Goal: Task Accomplishment & Management: Manage account settings

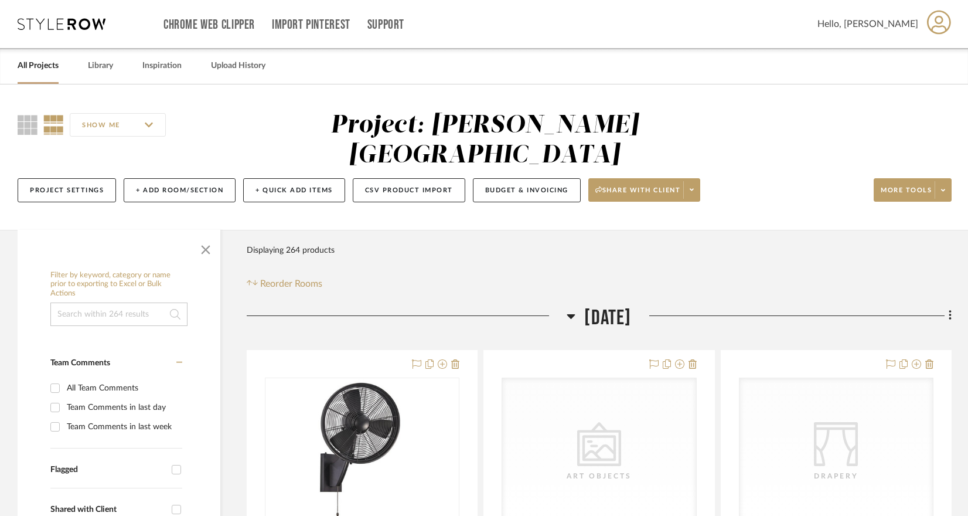
click at [49, 59] on link "All Projects" at bounding box center [38, 66] width 41 height 16
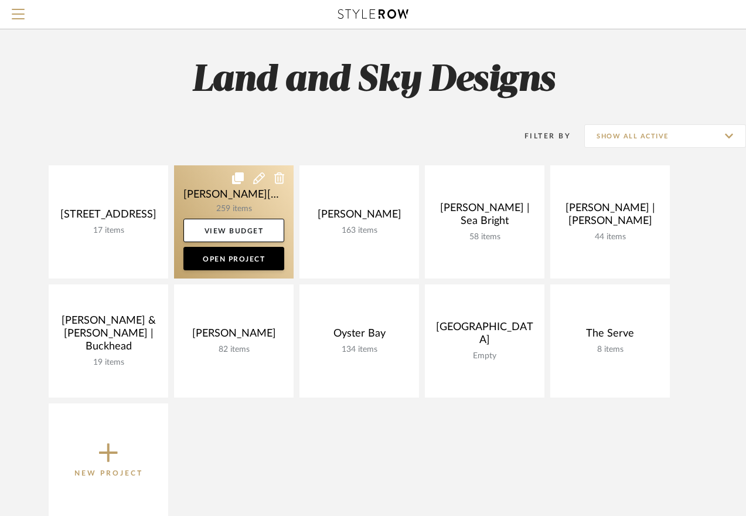
click at [223, 178] on link at bounding box center [234, 221] width 120 height 113
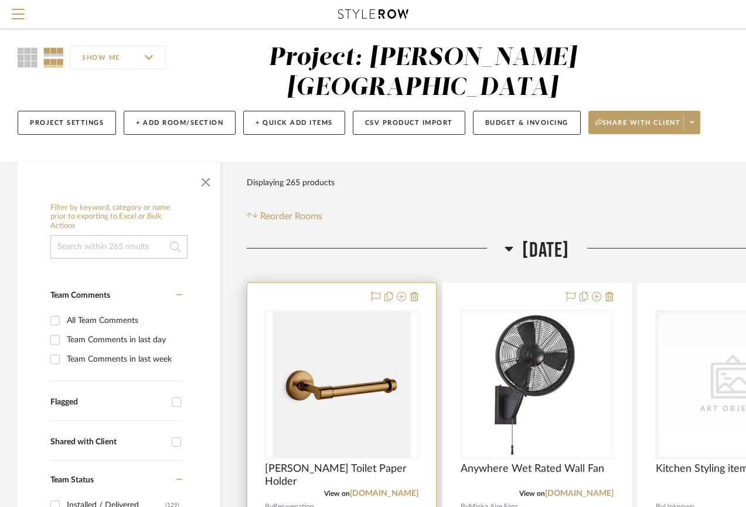
scroll to position [149, 0]
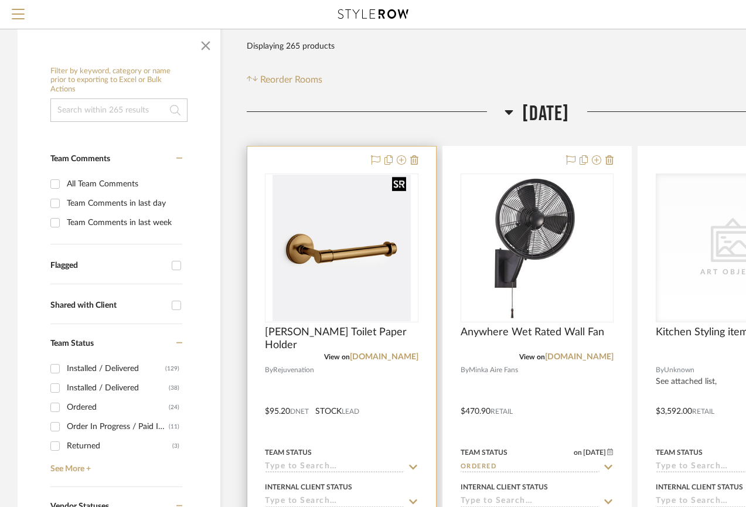
click at [0, 0] on img at bounding box center [0, 0] width 0 height 0
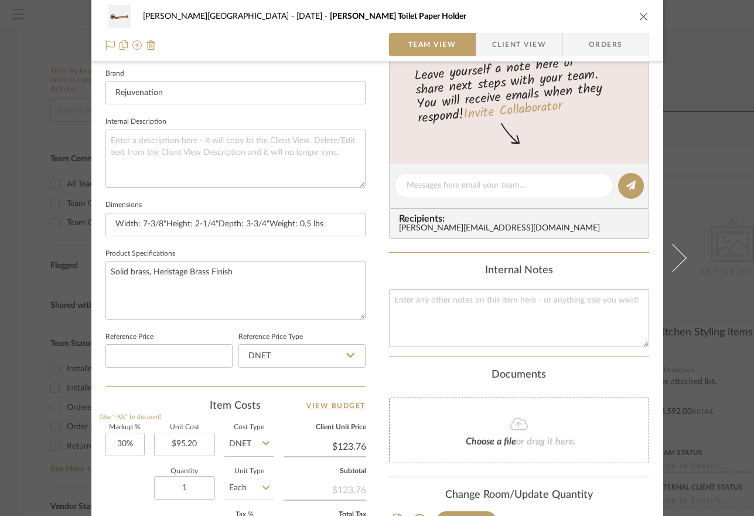
scroll to position [389, 0]
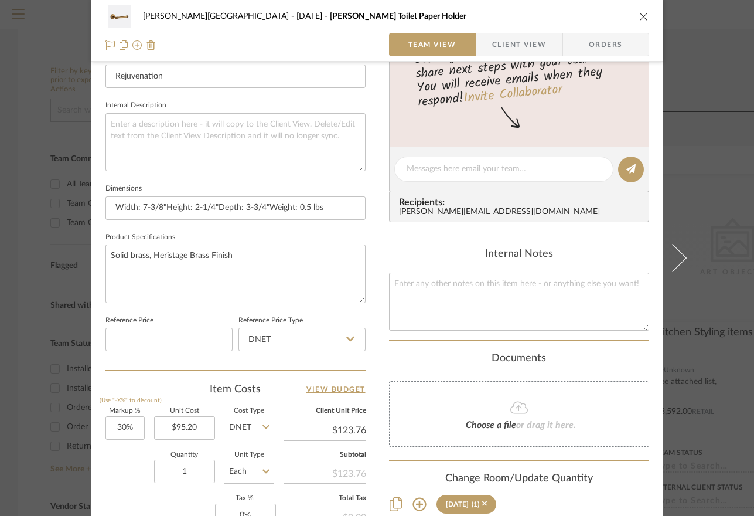
click at [640, 16] on icon "close" at bounding box center [644, 16] width 9 height 9
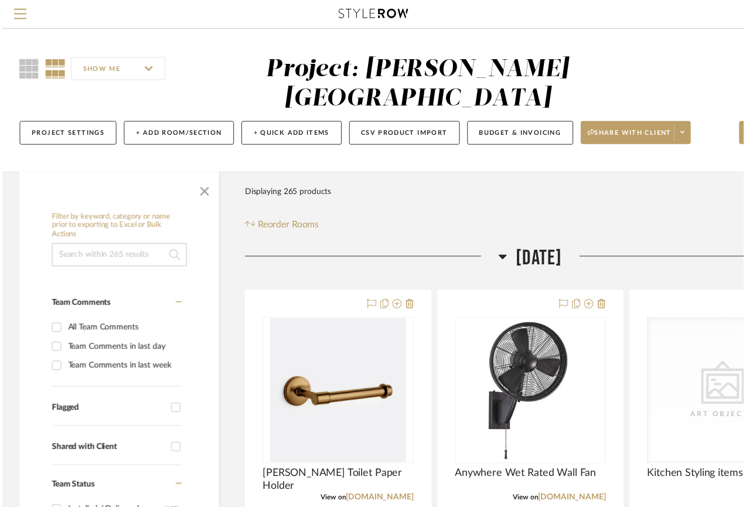
scroll to position [149, 0]
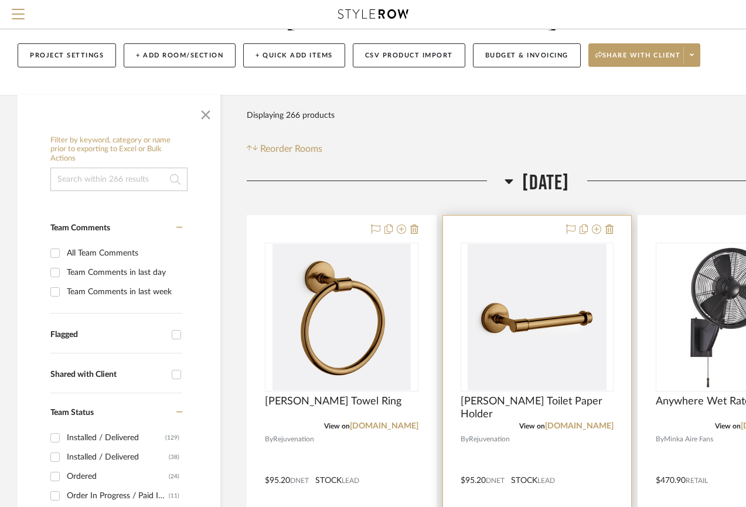
scroll to position [81, 0]
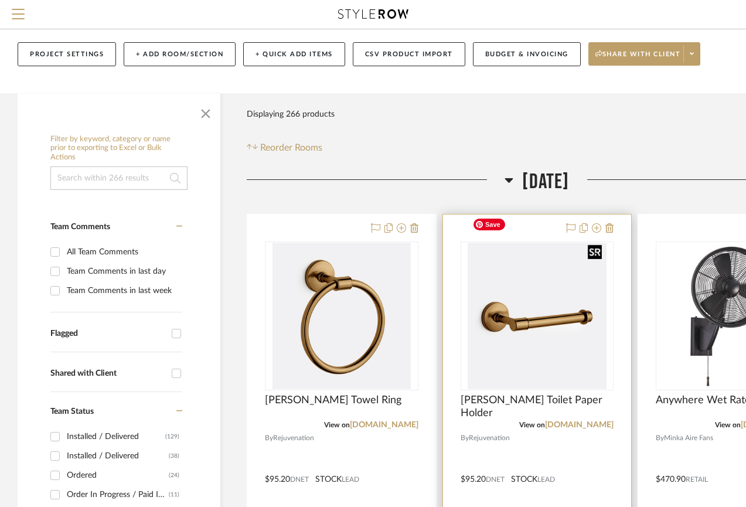
click at [534, 243] on img "0" at bounding box center [537, 316] width 138 height 147
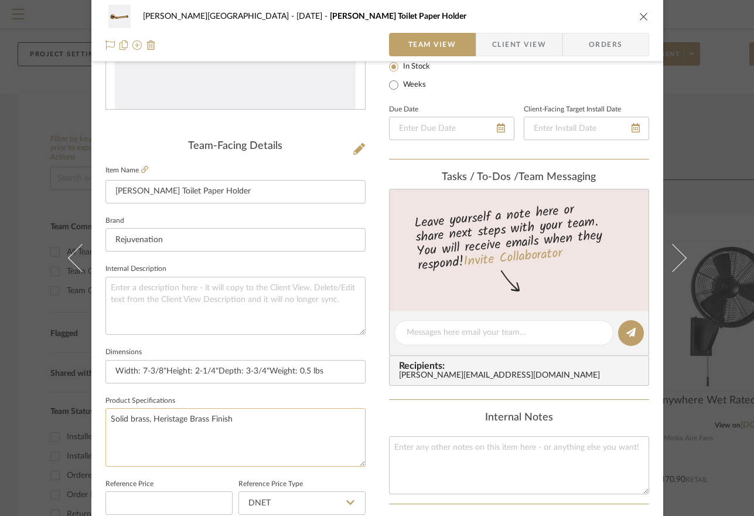
scroll to position [268, 0]
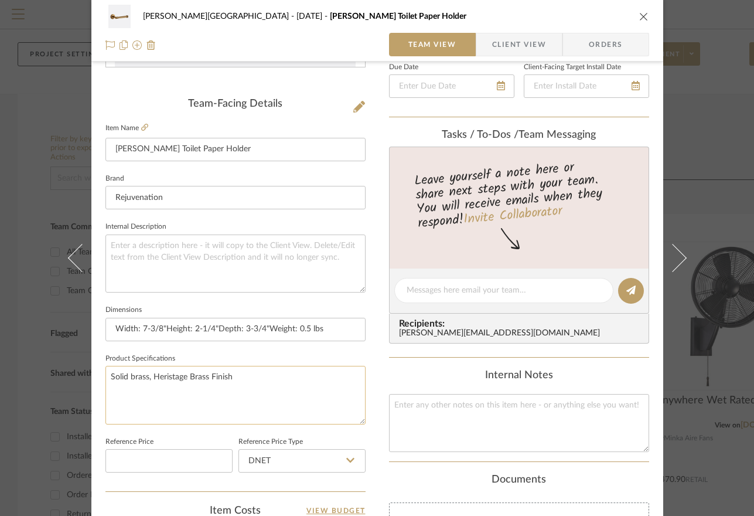
click at [167, 373] on textarea "Solid brass, Heristage Brass Finish" at bounding box center [236, 395] width 260 height 58
type textarea "Solid brass, Heritage Brass Finish"
click at [370, 392] on div "Campbell - Waxhaw September 2025 Ladd Toilet Paper Holder Team View Client View…" at bounding box center [377, 282] width 572 height 1083
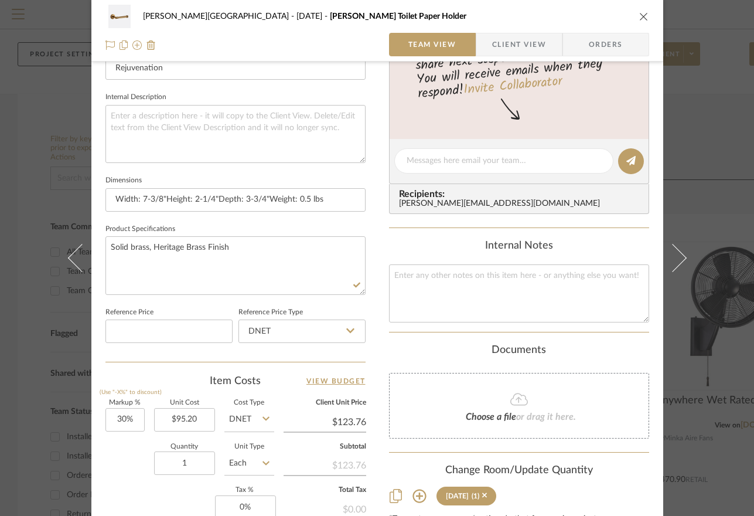
scroll to position [573, 0]
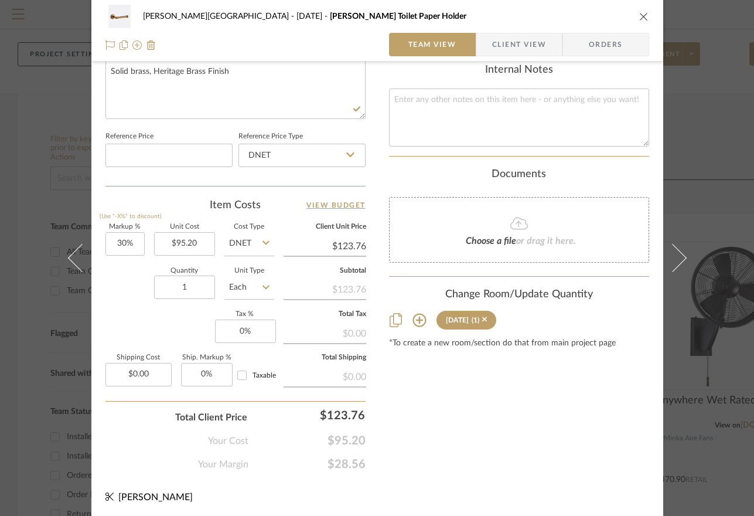
click at [725, 99] on div "Campbell - Waxhaw September 2025 Ladd Toilet Paper Holder Team View Client View…" at bounding box center [377, 258] width 754 height 516
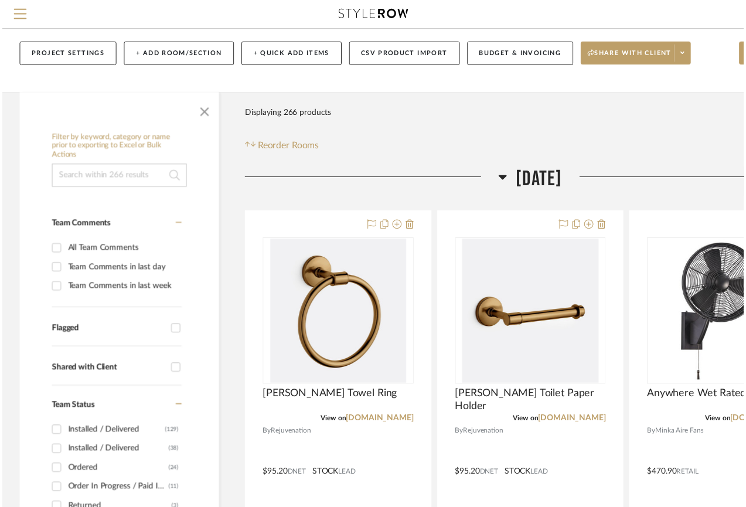
scroll to position [81, 0]
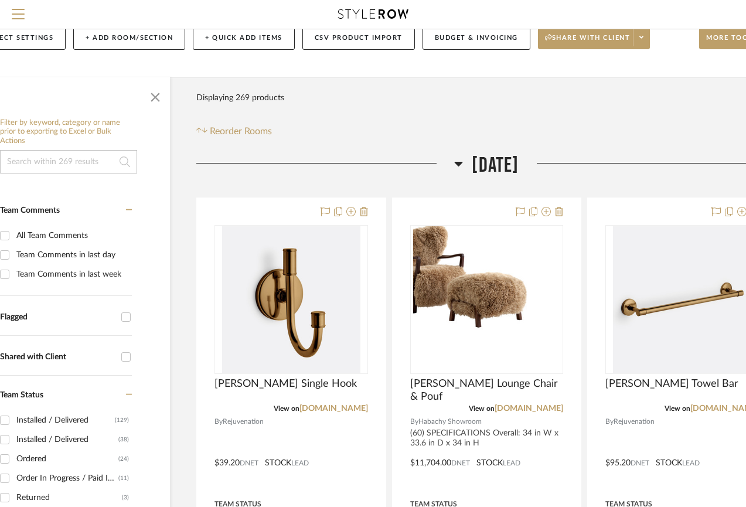
scroll to position [97, 98]
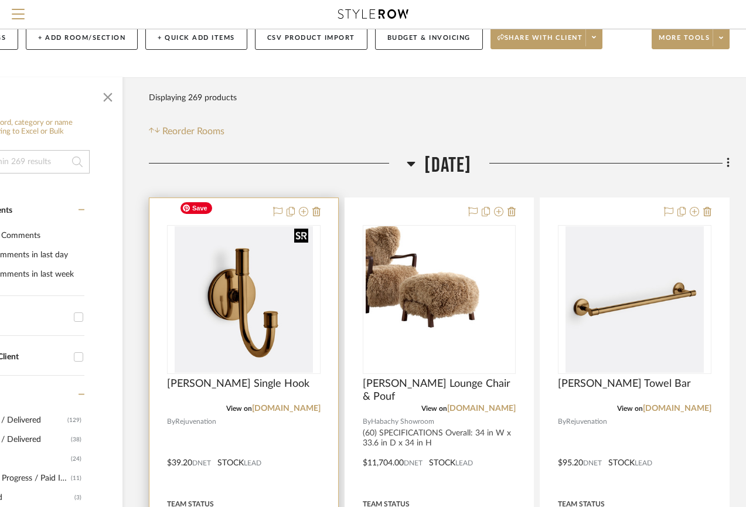
click at [0, 0] on img at bounding box center [0, 0] width 0 height 0
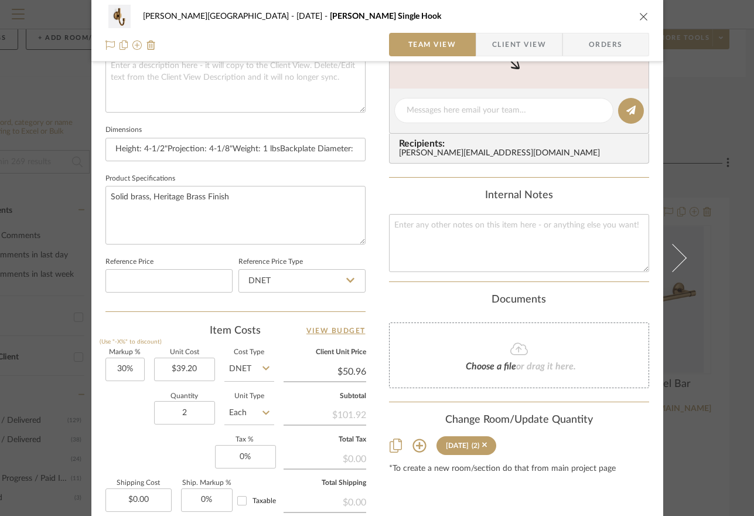
scroll to position [495, 0]
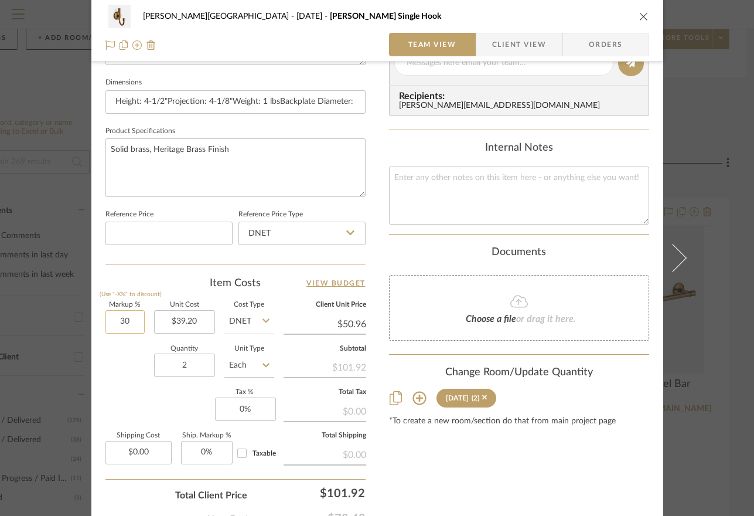
click at [117, 318] on input "30" at bounding box center [125, 321] width 39 height 23
type input "0%"
click at [377, 359] on div "[PERSON_NAME][GEOGRAPHIC_DATA] [DATE] [PERSON_NAME] Single Hook Team View Clien…" at bounding box center [377, 54] width 572 height 1083
type input "$39.20"
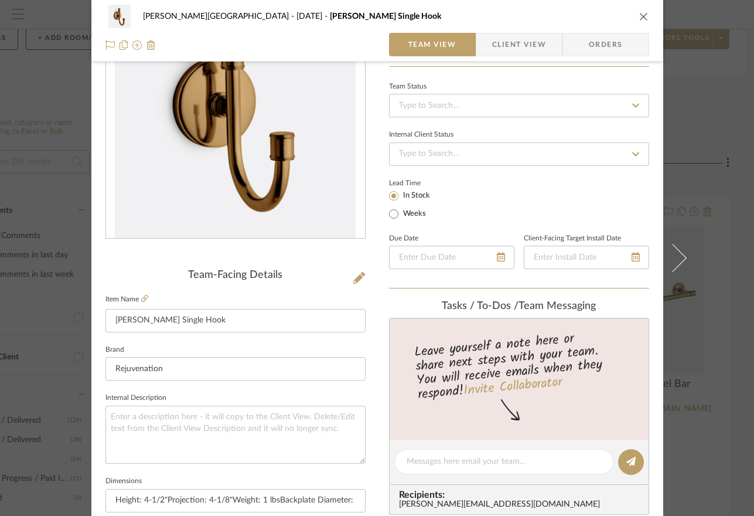
scroll to position [0, 0]
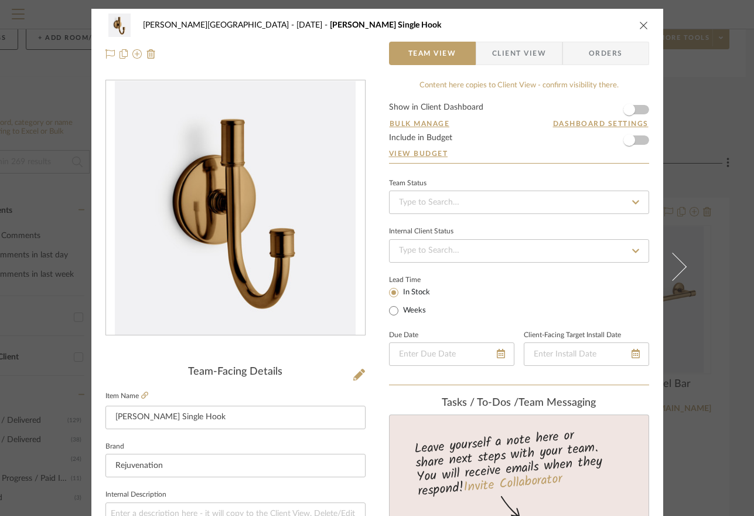
click at [642, 141] on form "Show in Client Dashboard Bulk Manage Dashboard Settings Include in Budget View …" at bounding box center [519, 133] width 260 height 60
click at [637, 141] on span "button" at bounding box center [630, 140] width 26 height 26
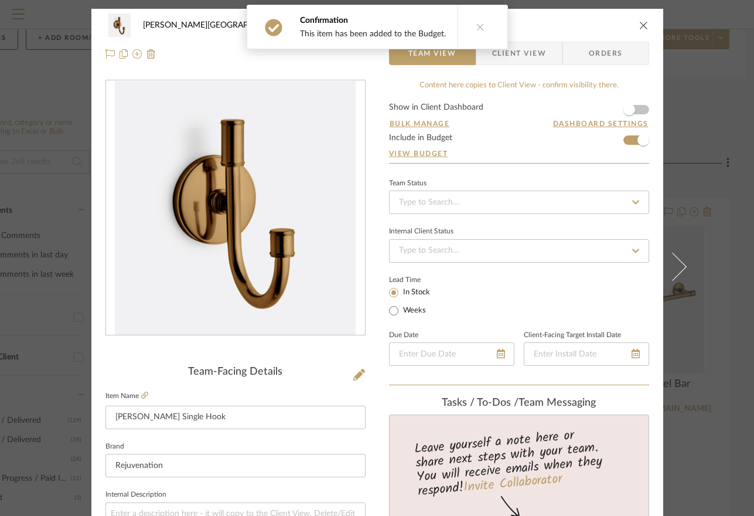
click at [642, 22] on icon "close" at bounding box center [644, 25] width 9 height 9
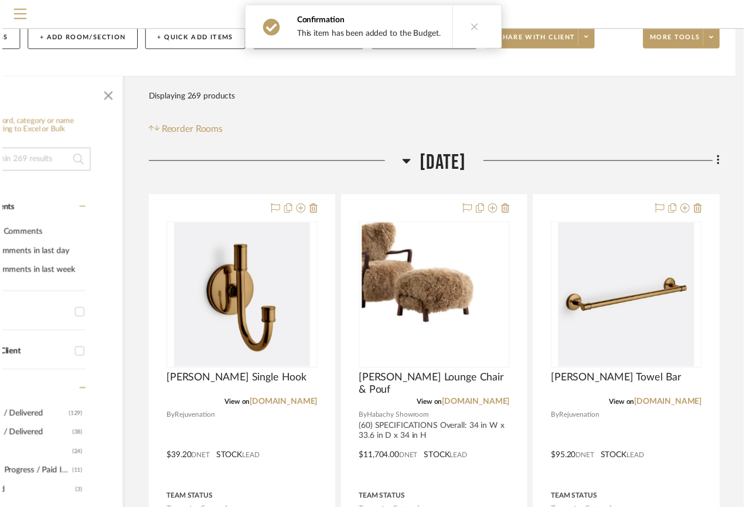
scroll to position [97, 98]
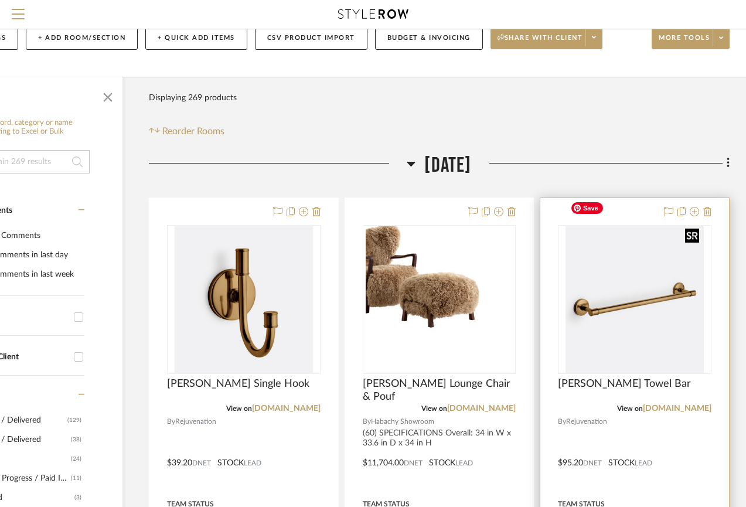
click at [618, 265] on img "0" at bounding box center [635, 299] width 138 height 147
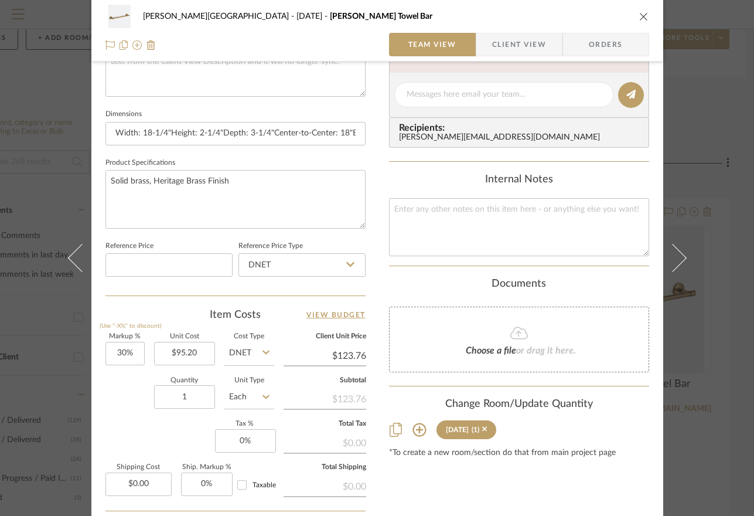
scroll to position [470, 0]
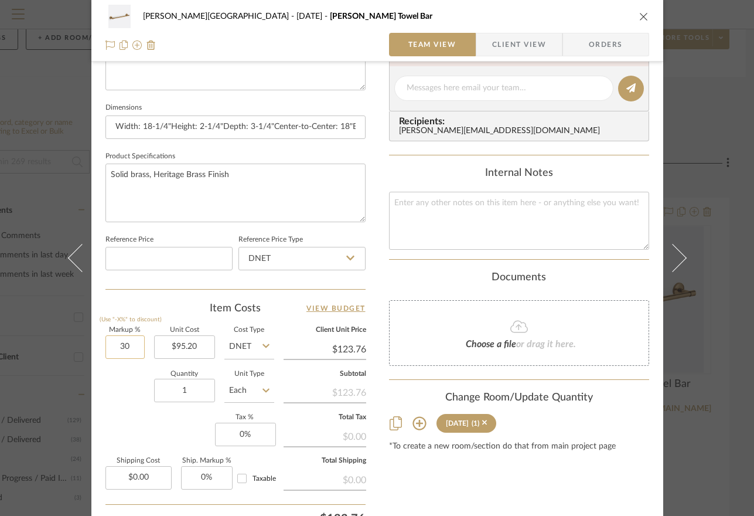
click at [120, 346] on input "30" at bounding box center [125, 346] width 39 height 23
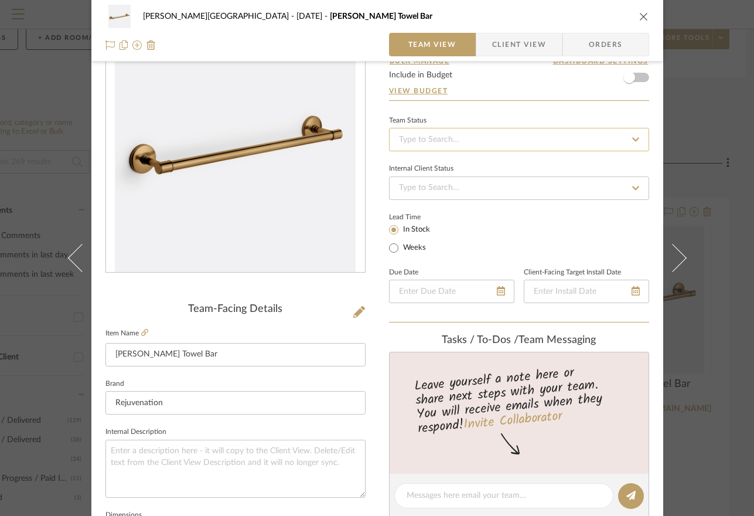
scroll to position [0, 0]
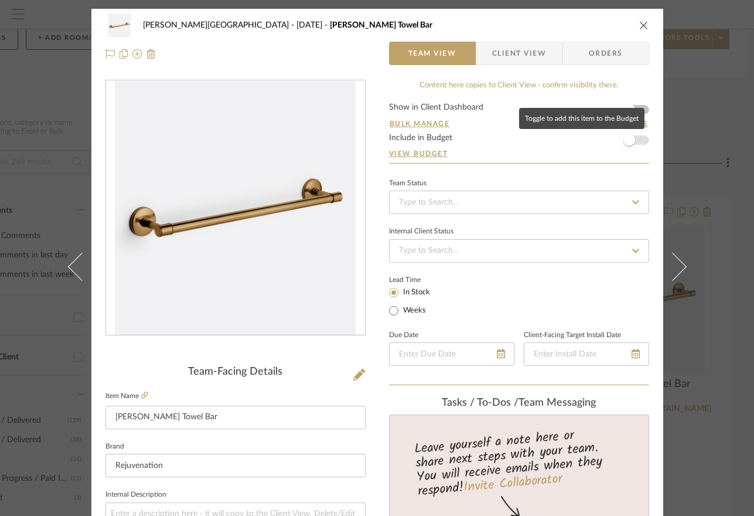
type input "0%"
click at [637, 139] on span "button" at bounding box center [630, 140] width 26 height 26
type input "$95.20"
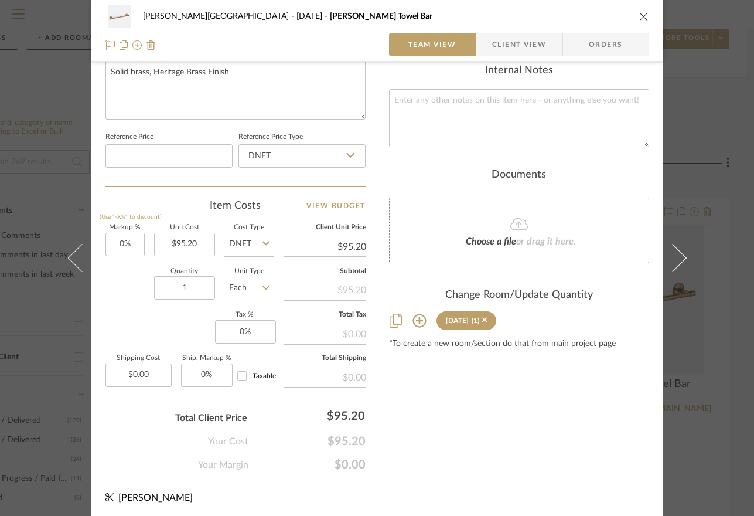
scroll to position [573, 0]
click at [634, 12] on div "[PERSON_NAME][GEOGRAPHIC_DATA] [DATE] [PERSON_NAME] Towel Bar" at bounding box center [378, 16] width 544 height 23
click at [644, 14] on icon "close" at bounding box center [644, 16] width 9 height 9
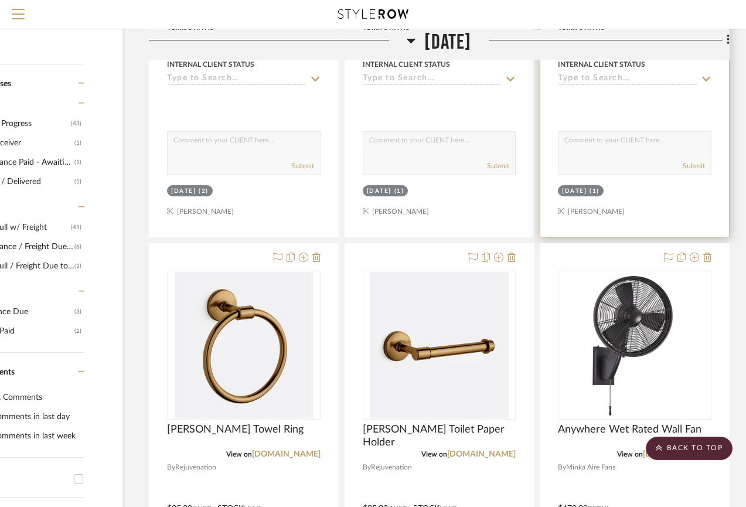
scroll to position [624, 98]
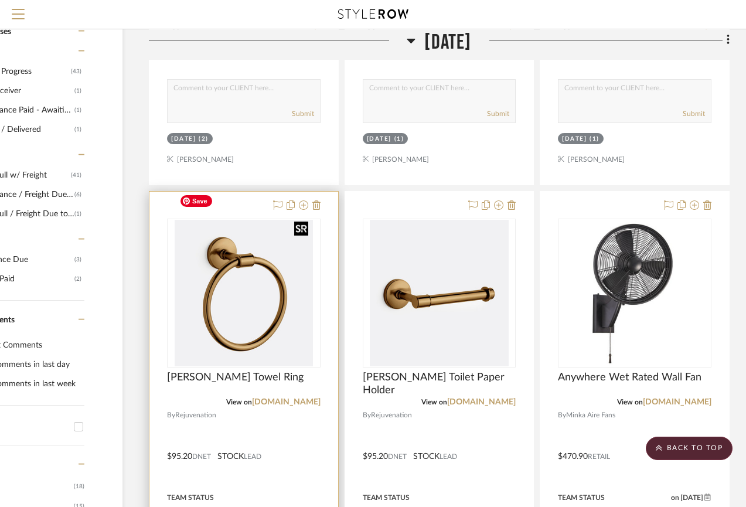
click at [0, 0] on img at bounding box center [0, 0] width 0 height 0
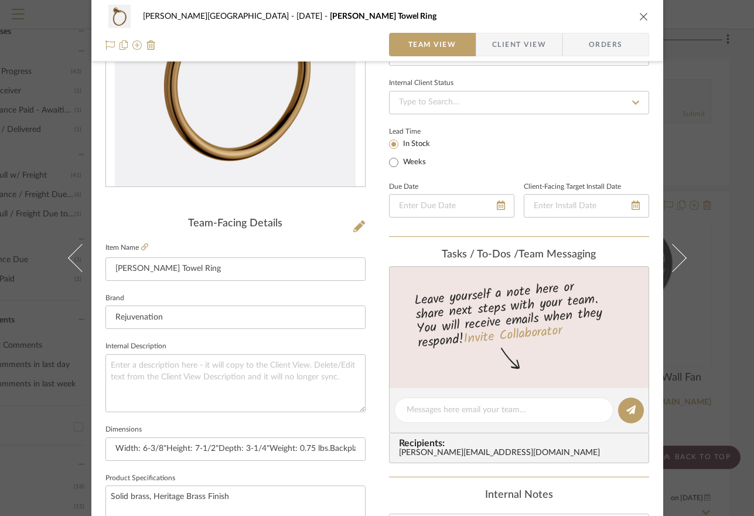
scroll to position [573, 0]
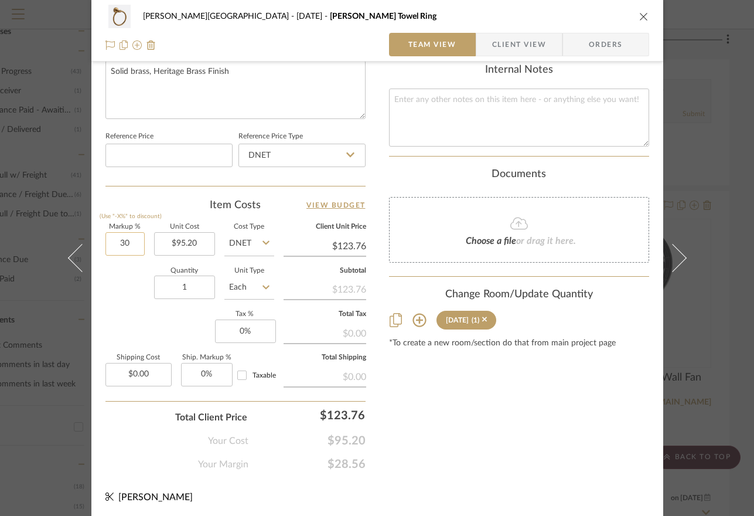
click at [118, 242] on input "30" at bounding box center [125, 243] width 39 height 23
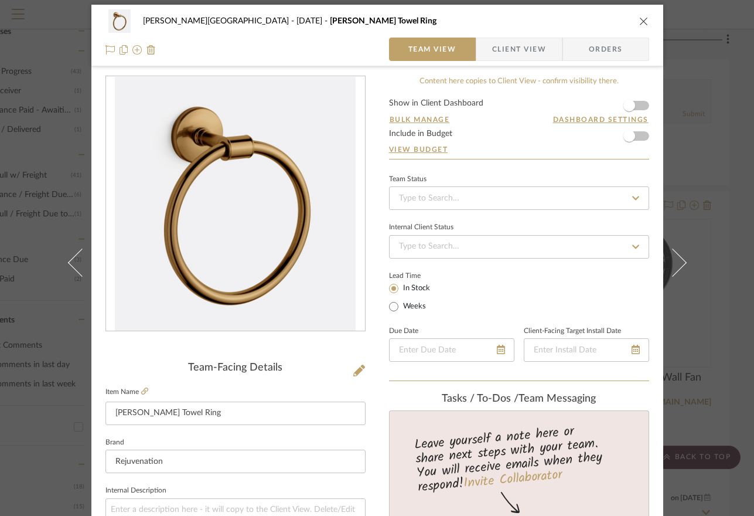
scroll to position [0, 0]
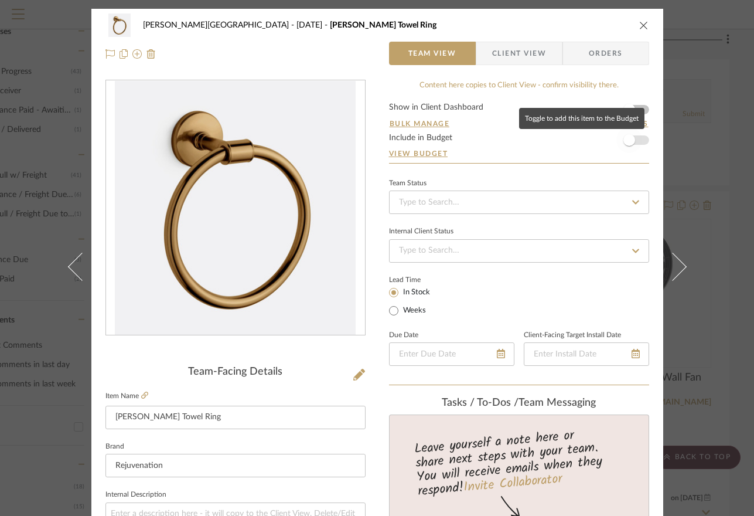
type input "0%"
click at [635, 141] on span "button" at bounding box center [630, 140] width 26 height 26
type input "$95.20"
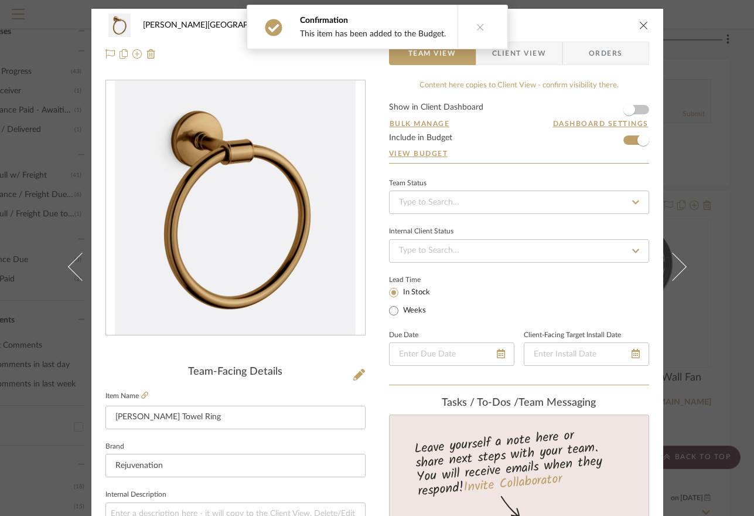
click at [645, 23] on div "[PERSON_NAME][GEOGRAPHIC_DATA] [DATE] [PERSON_NAME] Towel Ring Team View Client…" at bounding box center [377, 40] width 572 height 62
click at [642, 26] on icon "close" at bounding box center [644, 25] width 9 height 9
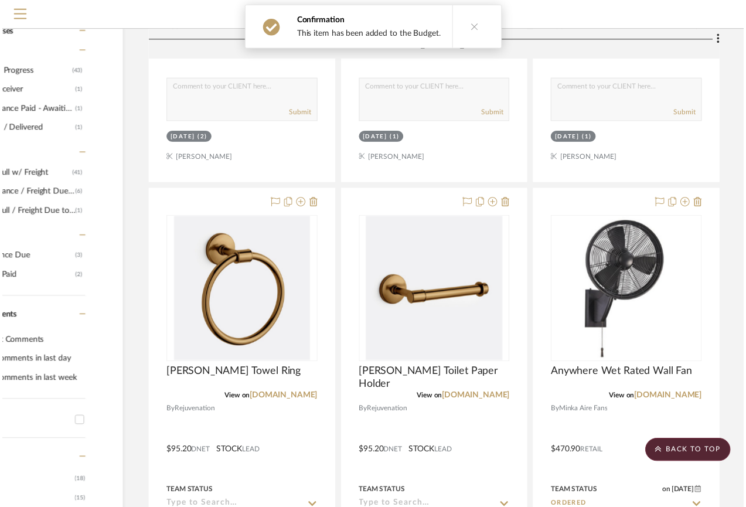
scroll to position [624, 98]
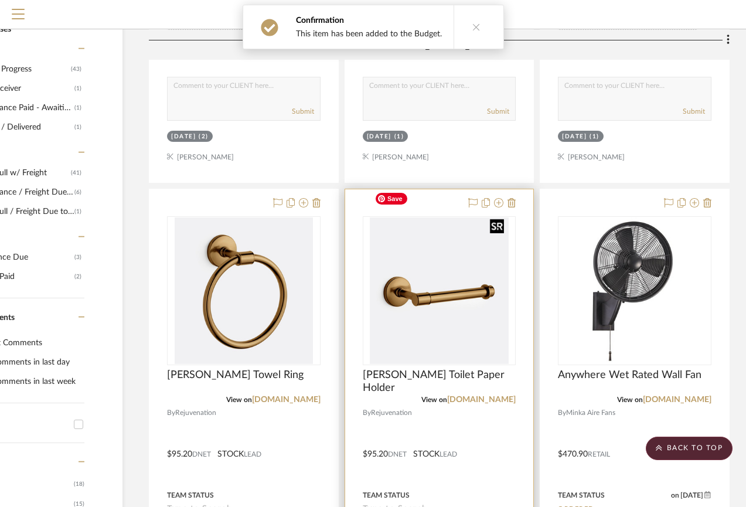
click at [469, 281] on img "0" at bounding box center [439, 290] width 138 height 147
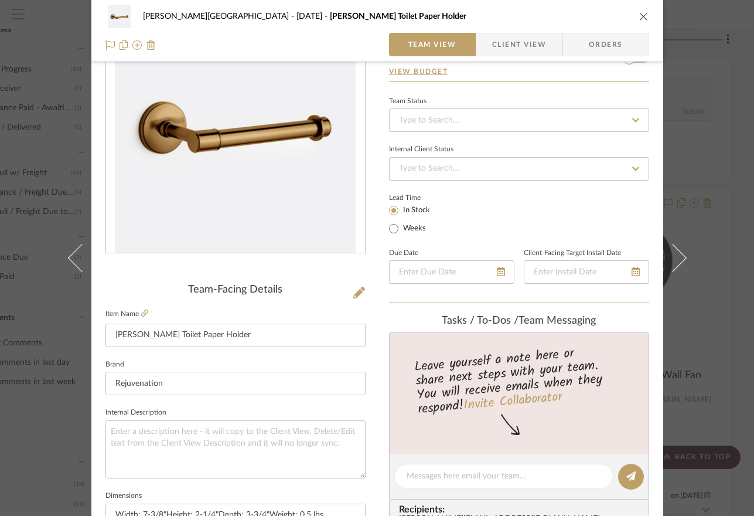
scroll to position [450, 0]
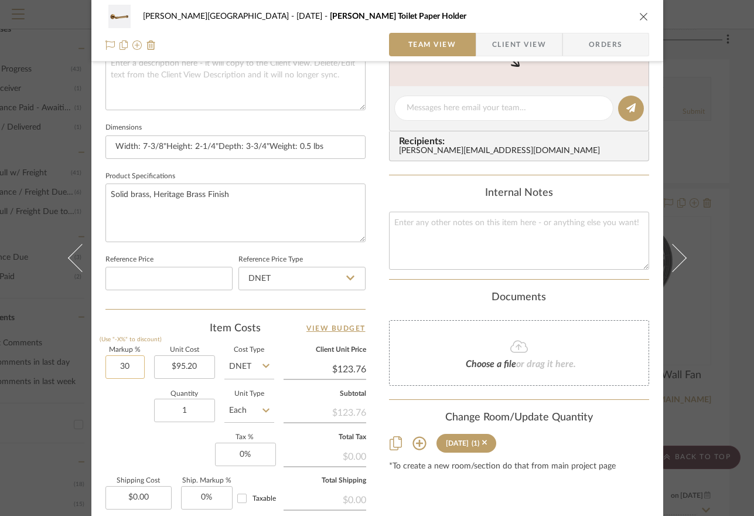
click at [119, 366] on input "30" at bounding box center [125, 366] width 39 height 23
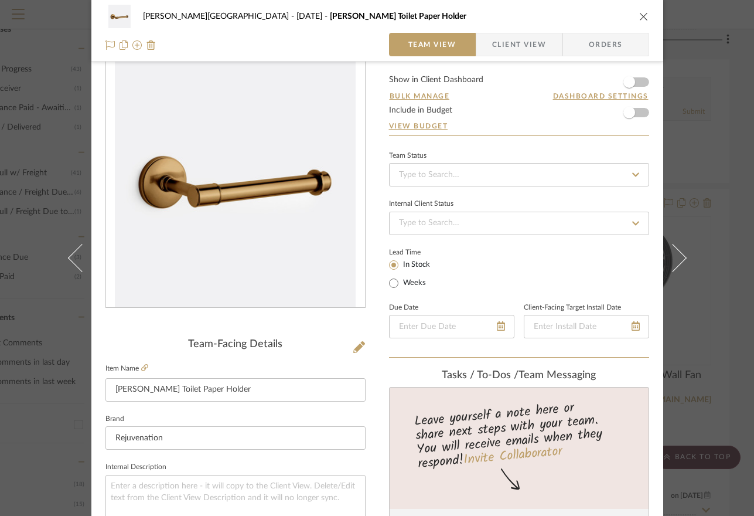
scroll to position [9, 0]
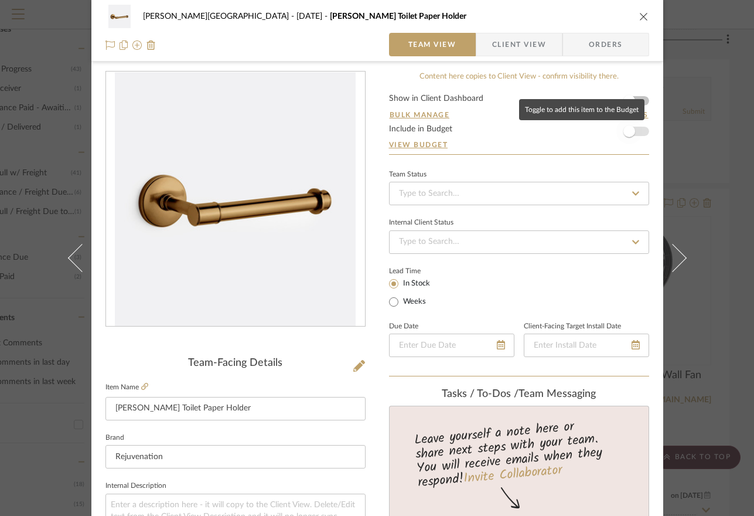
type input "0%"
click at [631, 130] on span "button" at bounding box center [630, 131] width 26 height 26
type input "$95.20"
click at [642, 13] on icon "close" at bounding box center [644, 16] width 9 height 9
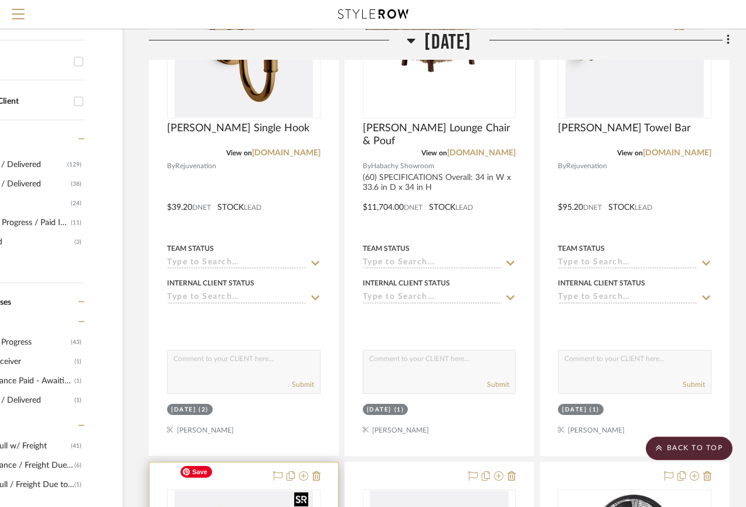
scroll to position [155, 98]
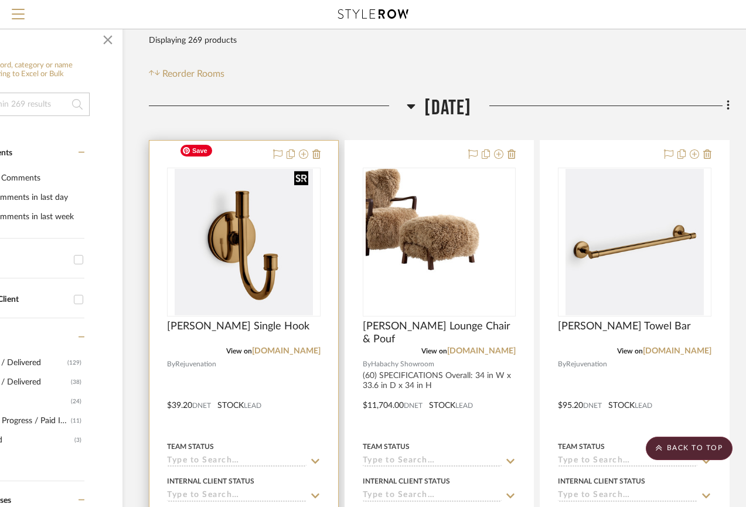
click at [276, 257] on img "0" at bounding box center [244, 242] width 138 height 147
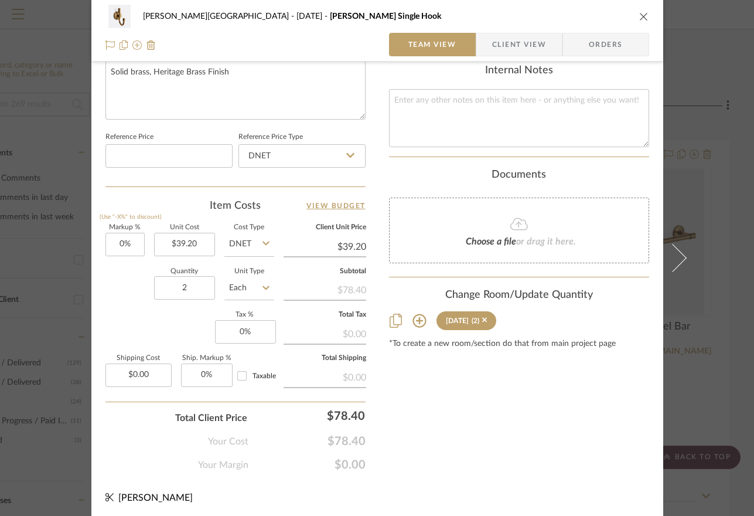
scroll to position [573, 0]
click at [146, 375] on input "0.00" at bounding box center [139, 374] width 66 height 23
type input "$40.00"
click at [475, 107] on textarea at bounding box center [519, 118] width 260 height 58
click at [716, 316] on div "[PERSON_NAME][GEOGRAPHIC_DATA] [DATE] [PERSON_NAME] Single Hook Team View Clien…" at bounding box center [377, 258] width 754 height 516
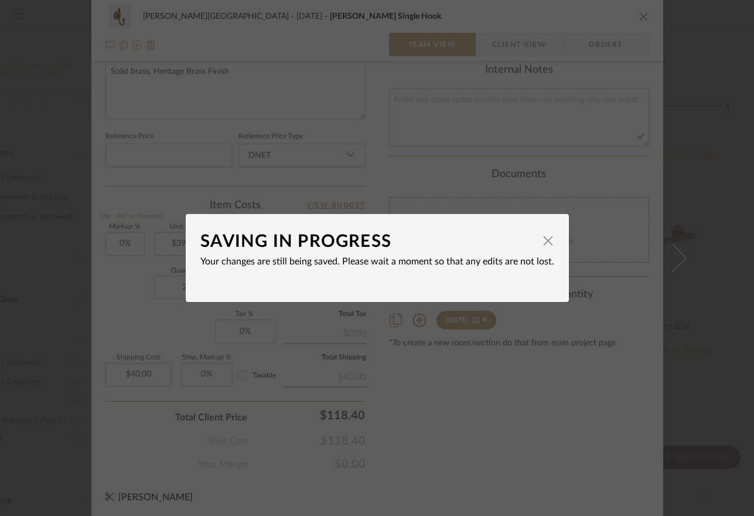
drag, startPoint x: 545, startPoint y: 242, endPoint x: 610, endPoint y: 259, distance: 66.5
click at [545, 242] on span "button" at bounding box center [548, 240] width 23 height 23
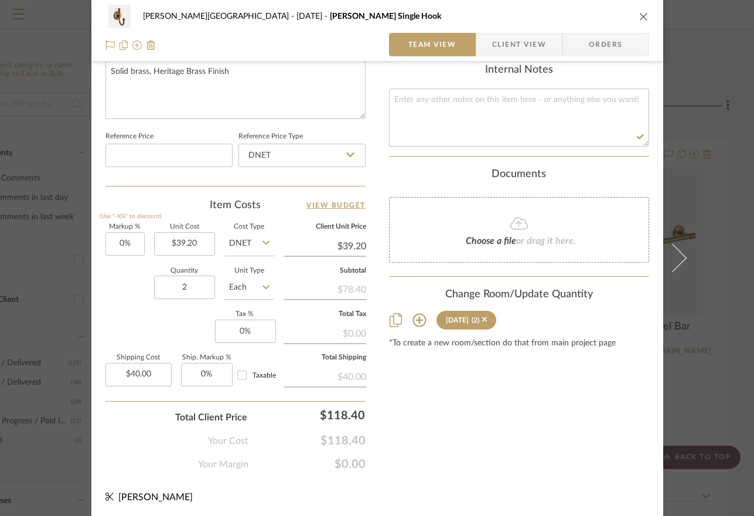
click at [718, 293] on div "[PERSON_NAME][GEOGRAPHIC_DATA] [DATE] [PERSON_NAME] Single Hook Team View Clien…" at bounding box center [377, 258] width 754 height 516
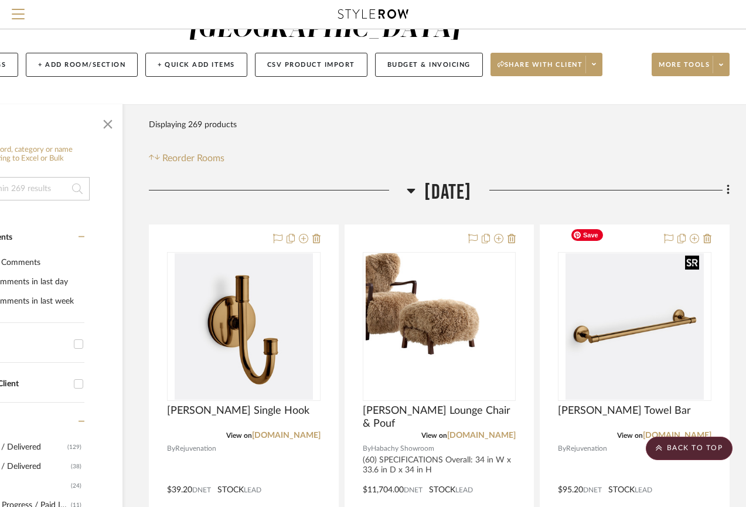
scroll to position [0, 98]
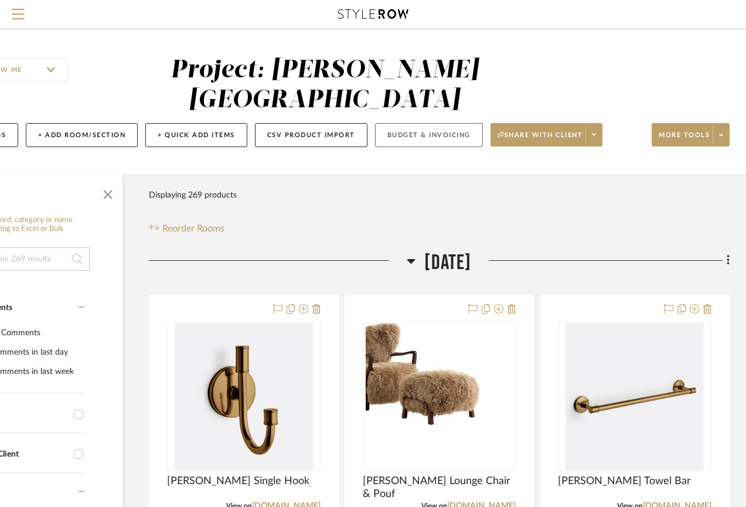
click at [420, 123] on button "Budget & Invoicing" at bounding box center [429, 135] width 108 height 24
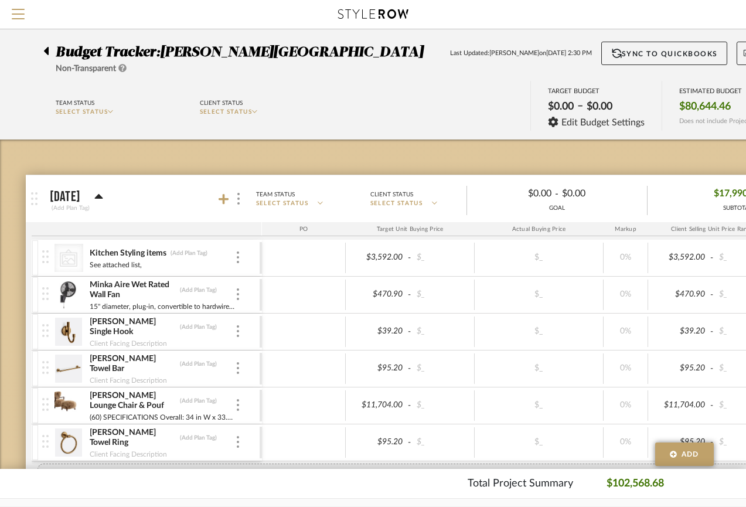
drag, startPoint x: 39, startPoint y: 257, endPoint x: 39, endPoint y: 448, distance: 191.7
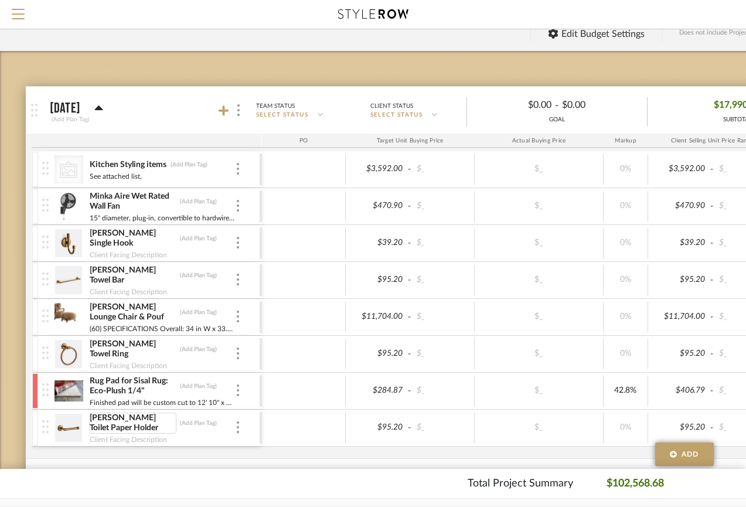
scroll to position [110, 0]
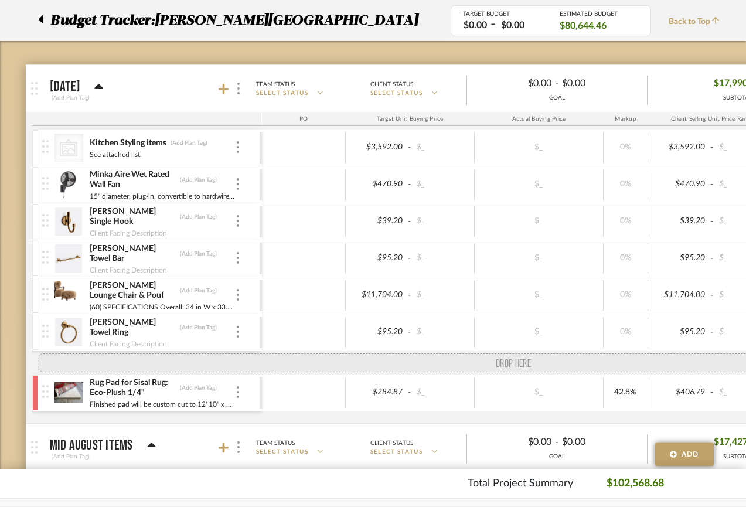
drag, startPoint x: 40, startPoint y: 404, endPoint x: 40, endPoint y: 363, distance: 40.4
drag, startPoint x: 40, startPoint y: 291, endPoint x: 33, endPoint y: 357, distance: 66.6
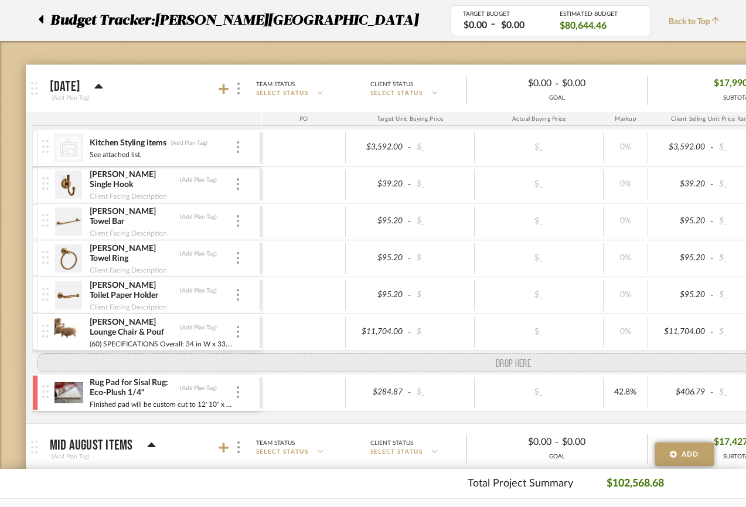
drag, startPoint x: 43, startPoint y: 195, endPoint x: 25, endPoint y: 362, distance: 168.1
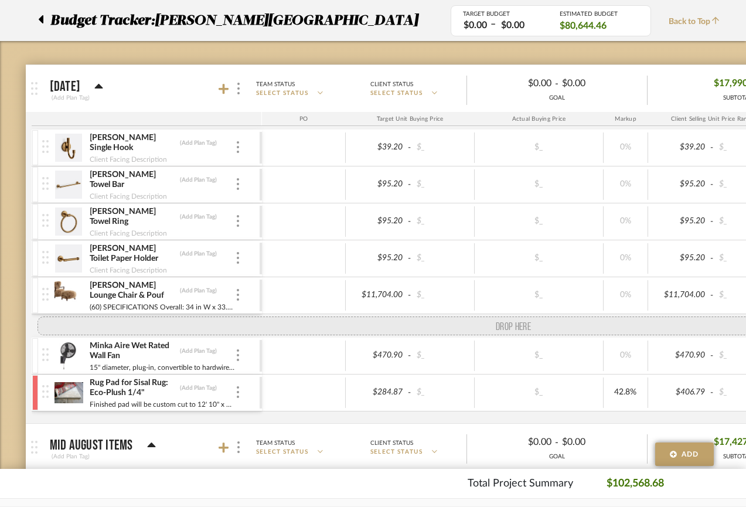
drag, startPoint x: 43, startPoint y: 144, endPoint x: 28, endPoint y: 331, distance: 187.7
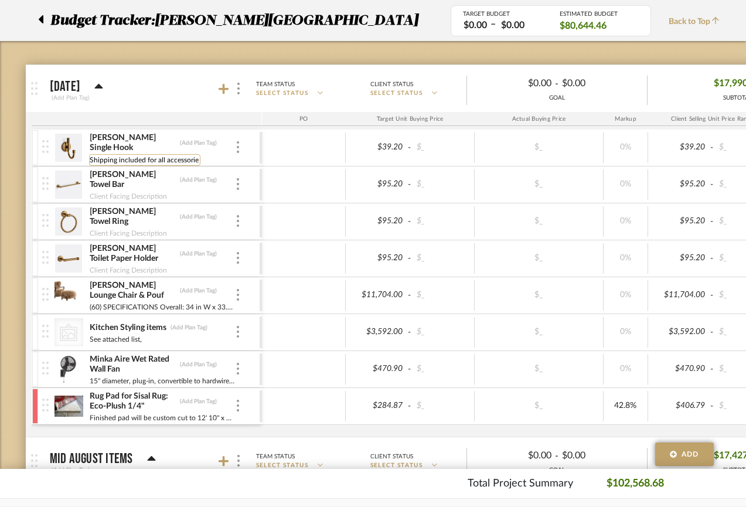
type input "Shipping included for all accessories"
click at [223, 132] on div "[PERSON_NAME] Single Hook (Add Plan Tag) Shipping included for all accessories …" at bounding box center [162, 148] width 146 height 36
click at [144, 154] on input "Shipping included for all accessories" at bounding box center [148, 160] width 118 height 12
type input "Shipping included here for all accessories"
click at [206, 138] on div "[PERSON_NAME] Single Hook (Add Plan Tag)" at bounding box center [162, 142] width 146 height 21
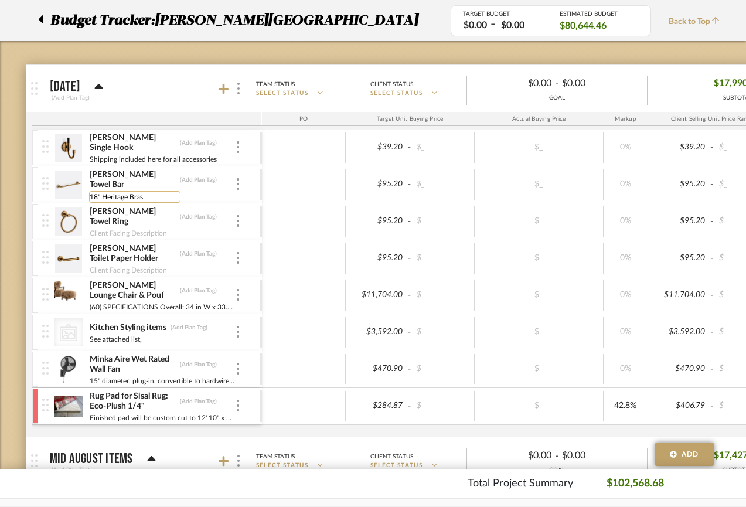
type input "18" Heritage Brass"
type input "Heritage Brass"
drag, startPoint x: 119, startPoint y: 305, endPoint x: 47, endPoint y: 281, distance: 76.0
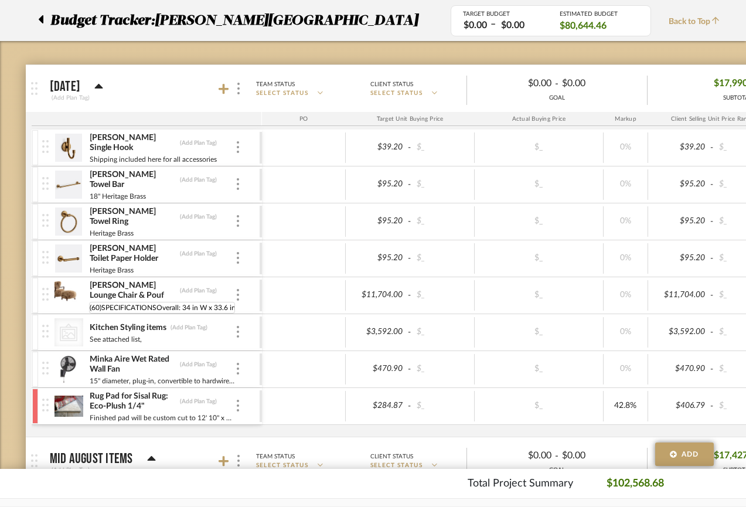
click at [47, 281] on div "[PERSON_NAME] Lounge Chair & Pouf (Add Plan Tag) (60) SPECIFICATIONS Overall: 3…" at bounding box center [150, 295] width 217 height 36
type input "Overall: 34 in W x 33.6 in D x 34 in H"
drag, startPoint x: 113, startPoint y: 307, endPoint x: 207, endPoint y: 315, distance: 94.7
click at [215, 317] on div "[PERSON_NAME] Single Hook (Add Plan Tag) Shipping included here for all accesso…" at bounding box center [638, 283] width 1212 height 307
click at [199, 309] on input "Overall: 34 in W x 33.6 in D x 34 in H" at bounding box center [150, 308] width 122 height 12
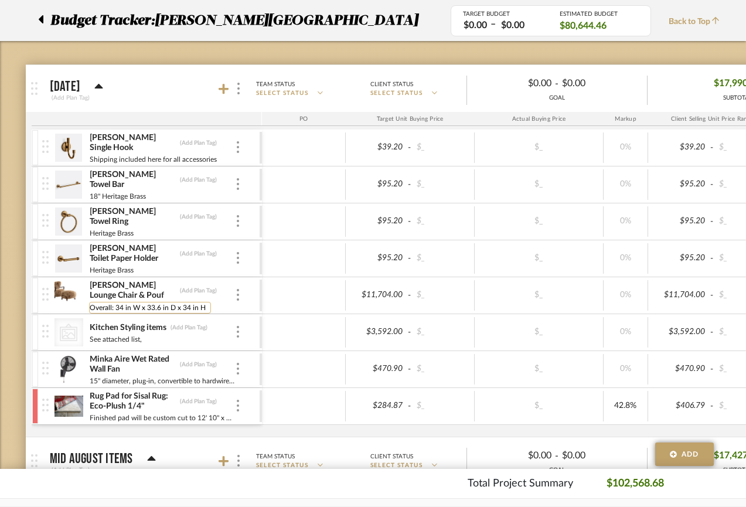
click at [205, 307] on input "Overall: 34 in W x 33.6 in D x 34 in H" at bounding box center [150, 308] width 122 height 12
drag, startPoint x: 207, startPoint y: 308, endPoint x: 90, endPoint y: 302, distance: 116.8
click at [90, 302] on input "Overall: 34 in W x 33.6 in D x 34 in H" at bounding box center [150, 308] width 122 height 12
type input "Showroom piece, includes their freight and duties but not in-home delivery"
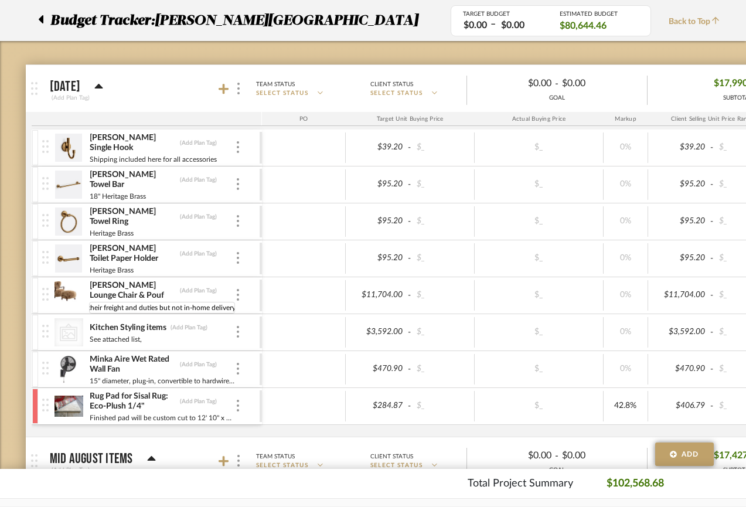
click at [300, 306] on div at bounding box center [304, 295] width 84 height 30
drag, startPoint x: 97, startPoint y: 301, endPoint x: 67, endPoint y: 295, distance: 30.9
click at [63, 294] on div "[PERSON_NAME] Lounge Chair & Pouf (Add Plan Tag) Showroom piece, includes their…" at bounding box center [150, 295] width 217 height 36
click at [134, 293] on input "[PERSON_NAME] Lounge Chair & Pouf" at bounding box center [132, 291] width 87 height 12
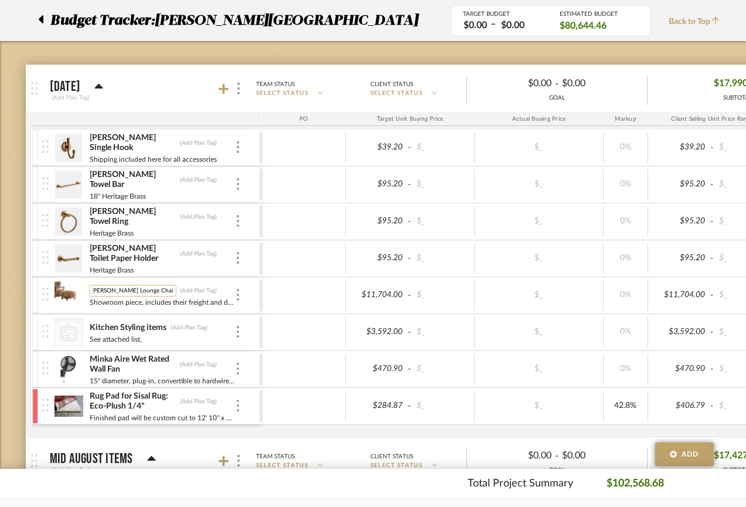
click at [161, 291] on input "[PERSON_NAME] Lounge Chair & Pouf" at bounding box center [132, 291] width 87 height 12
type input "[PERSON_NAME] Lounge Chair & Pouf Walnut legs and longwool sheepskin"
click at [45, 15] on div at bounding box center [44, 20] width 12 height 21
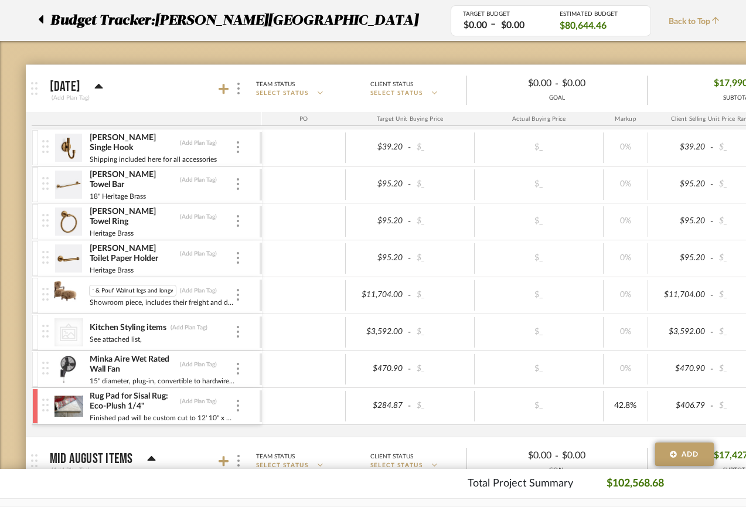
scroll to position [0, 0]
click at [45, 20] on div at bounding box center [44, 20] width 12 height 21
click at [42, 16] on icon at bounding box center [41, 19] width 5 height 8
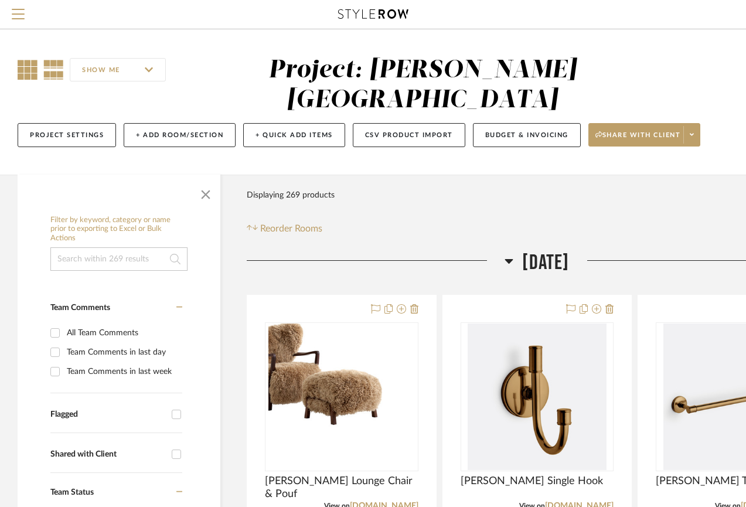
click at [35, 69] on icon at bounding box center [28, 70] width 20 height 20
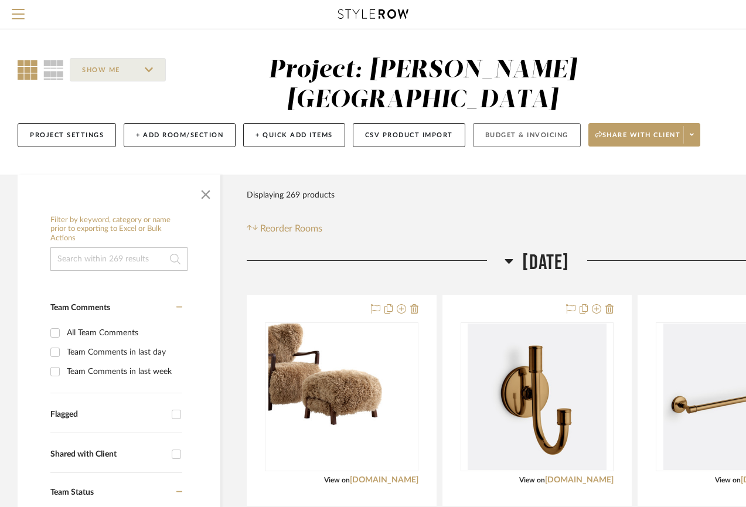
click at [529, 123] on button "Budget & Invoicing" at bounding box center [527, 135] width 108 height 24
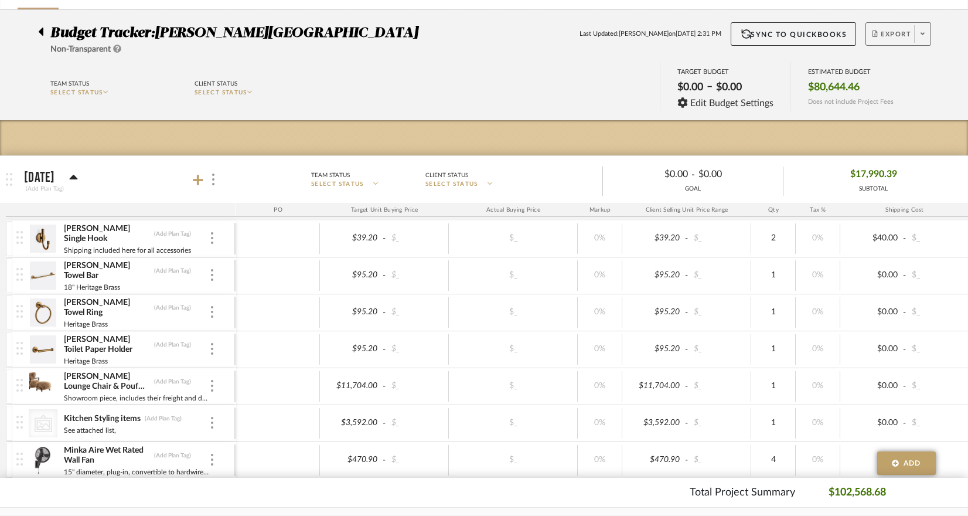
scroll to position [64, 0]
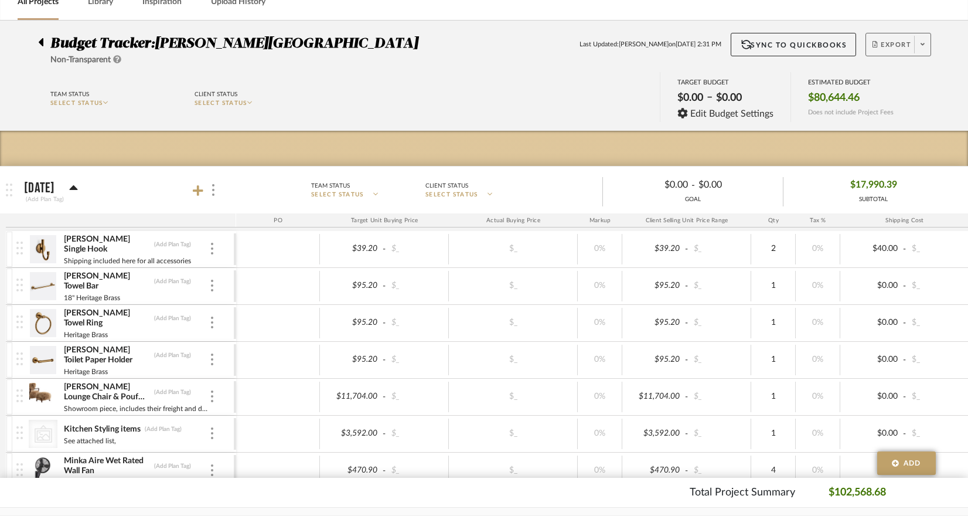
click at [754, 33] on button "Export" at bounding box center [899, 44] width 66 height 23
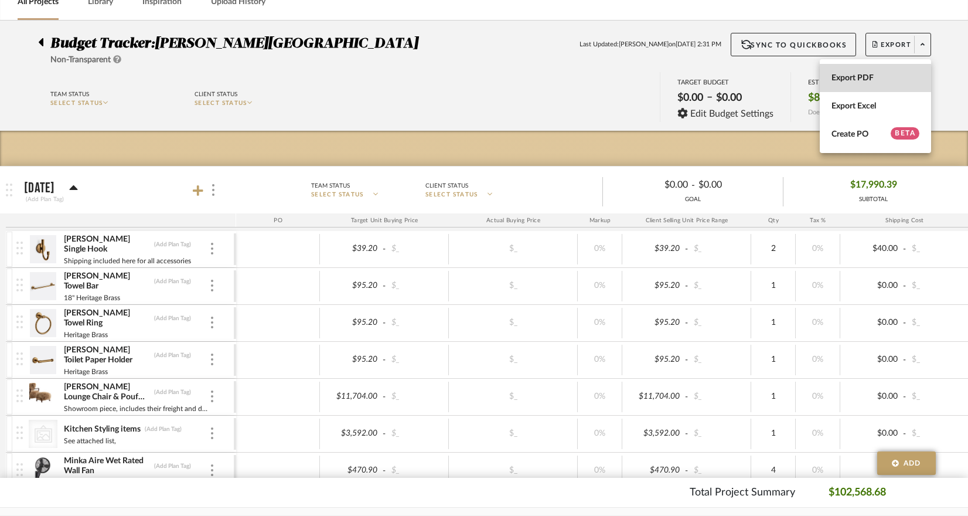
click at [754, 86] on button "Export PDF" at bounding box center [875, 78] width 111 height 28
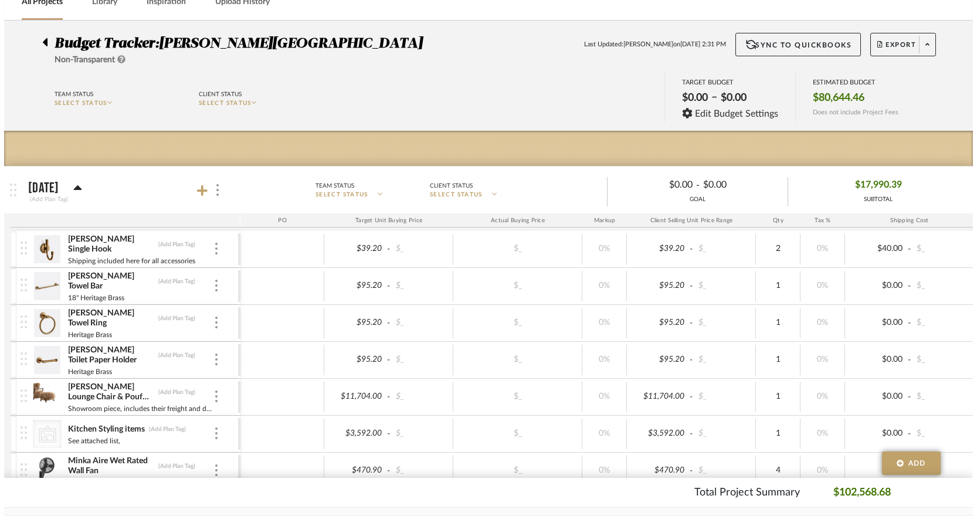
scroll to position [0, 0]
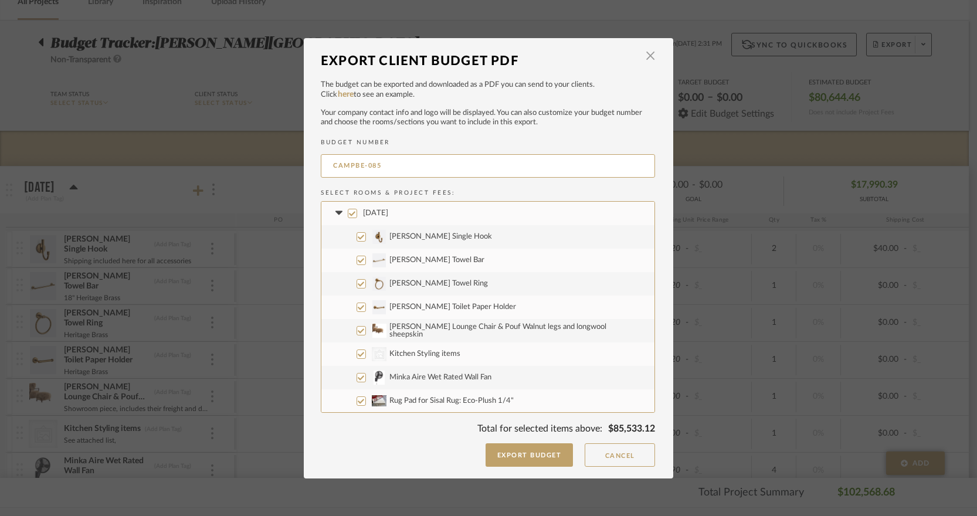
click at [356, 356] on input "CategoryIconArt Created with Sketch. Kitchen Styling items" at bounding box center [360, 353] width 9 height 9
checkbox input "false"
click at [358, 373] on label "Minka Aire Wet Rated Wall Fan" at bounding box center [487, 377] width 333 height 23
click at [358, 373] on input "Minka Aire Wet Rated Wall Fan" at bounding box center [360, 377] width 9 height 9
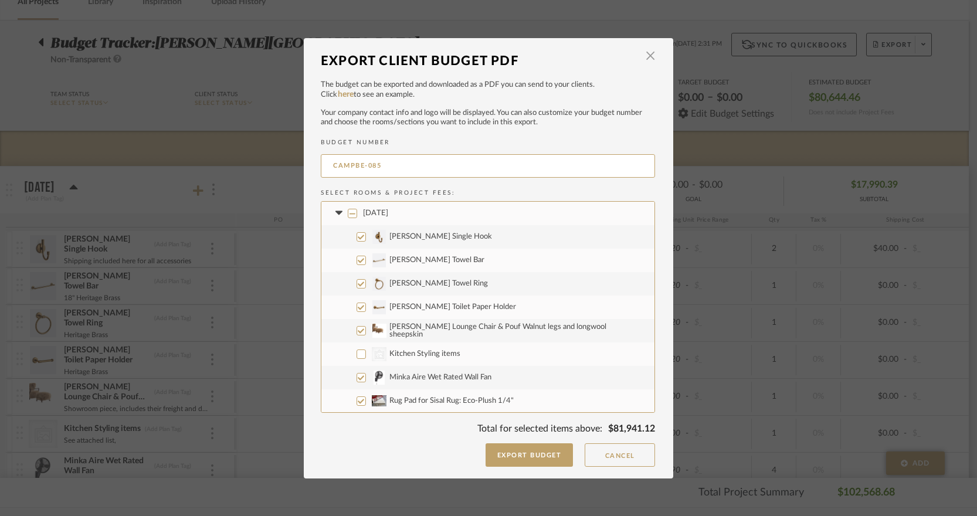
checkbox input "false"
click at [362, 403] on label "Rug Pad for Sisal Rug: Eco-Plush 1/4"" at bounding box center [487, 400] width 333 height 23
click at [362, 403] on input "Rug Pad for Sisal Rug: Eco-Plush 1/4"" at bounding box center [360, 400] width 9 height 9
checkbox input "false"
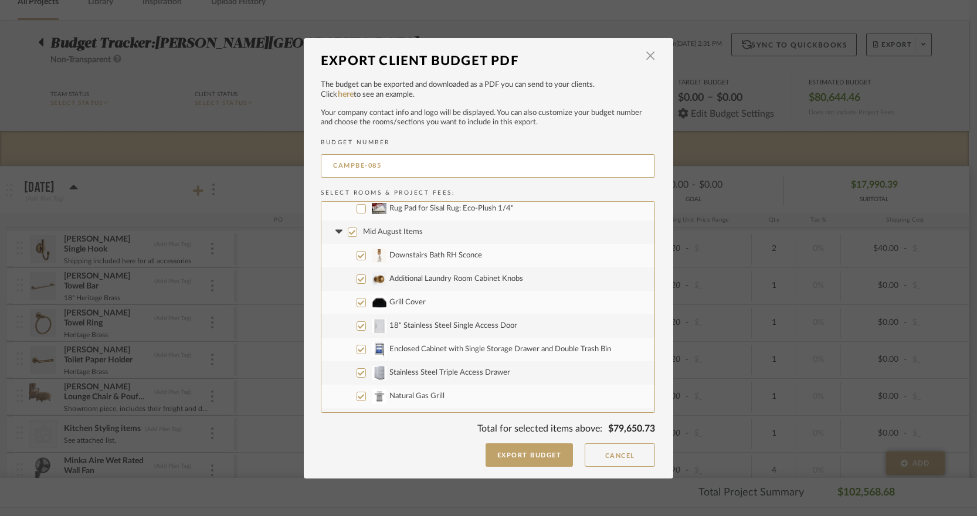
scroll to position [206, 0]
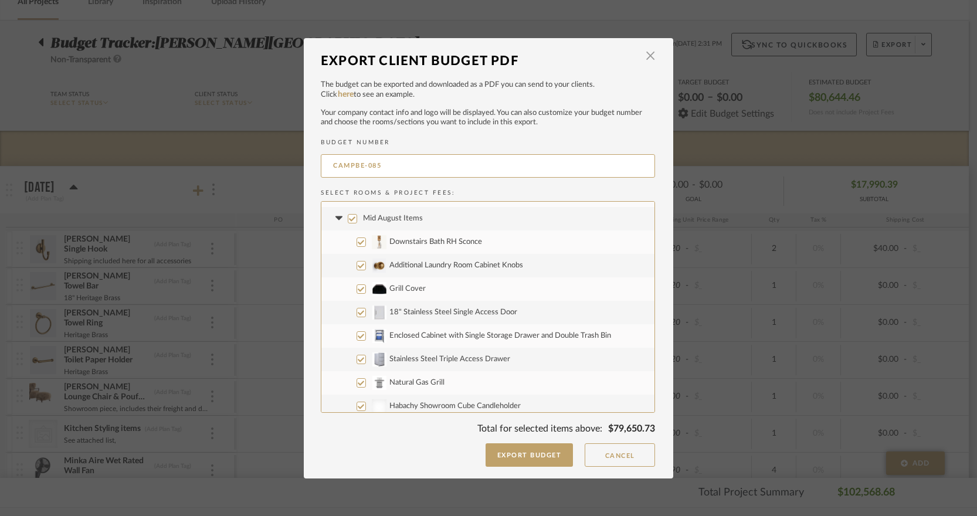
click at [335, 217] on icon at bounding box center [338, 218] width 7 height 4
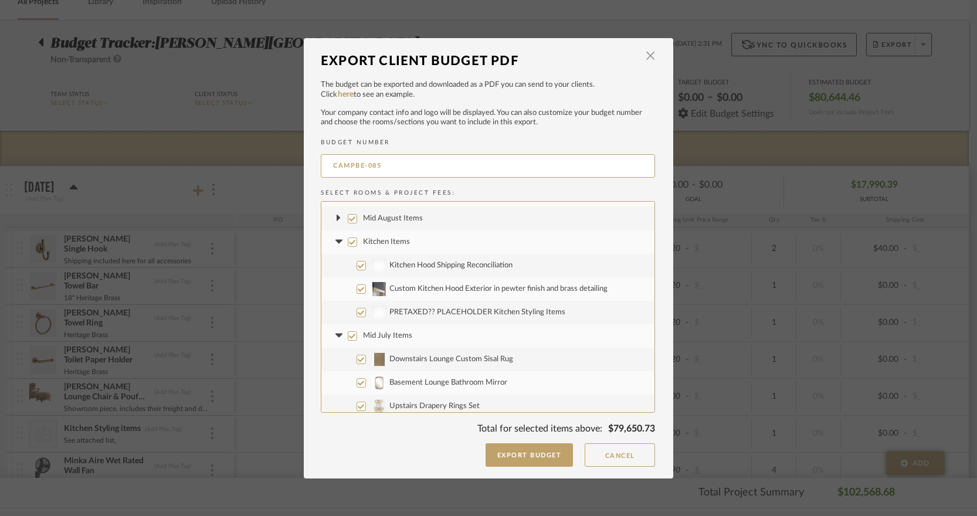
click at [349, 222] on input "Mid August Items" at bounding box center [352, 218] width 9 height 9
checkbox input "false"
click at [348, 240] on input "Kitchen Items" at bounding box center [352, 241] width 9 height 9
checkbox input "false"
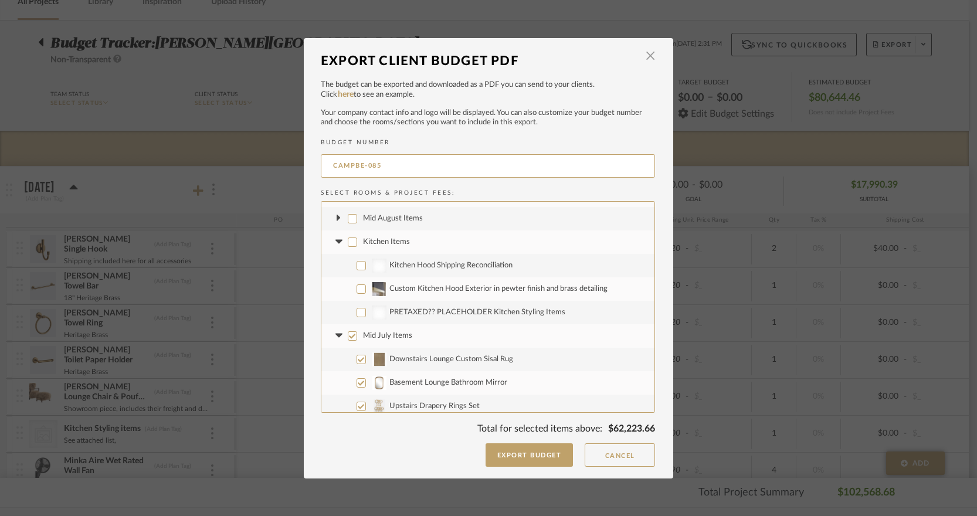
checkbox input "false"
click at [351, 340] on input "Mid July Items" at bounding box center [352, 335] width 9 height 9
checkbox input "false"
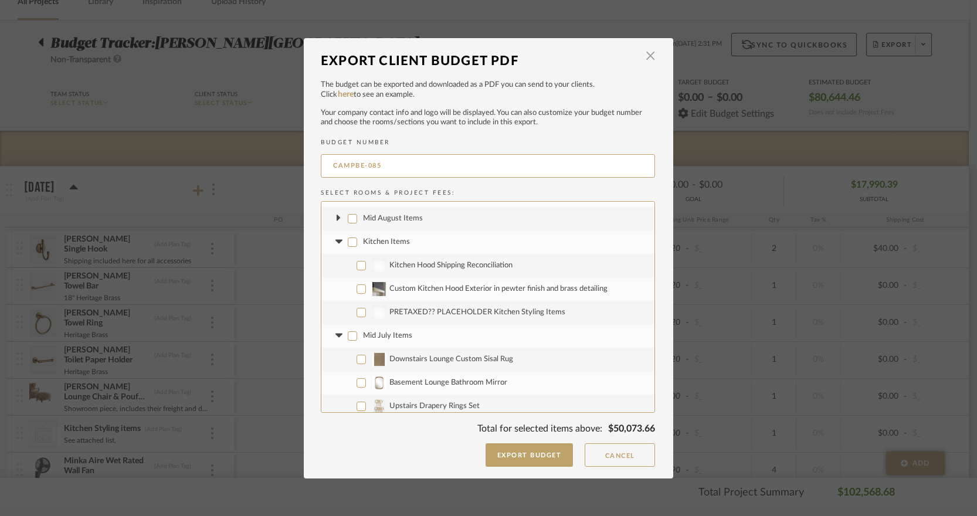
checkbox input "false"
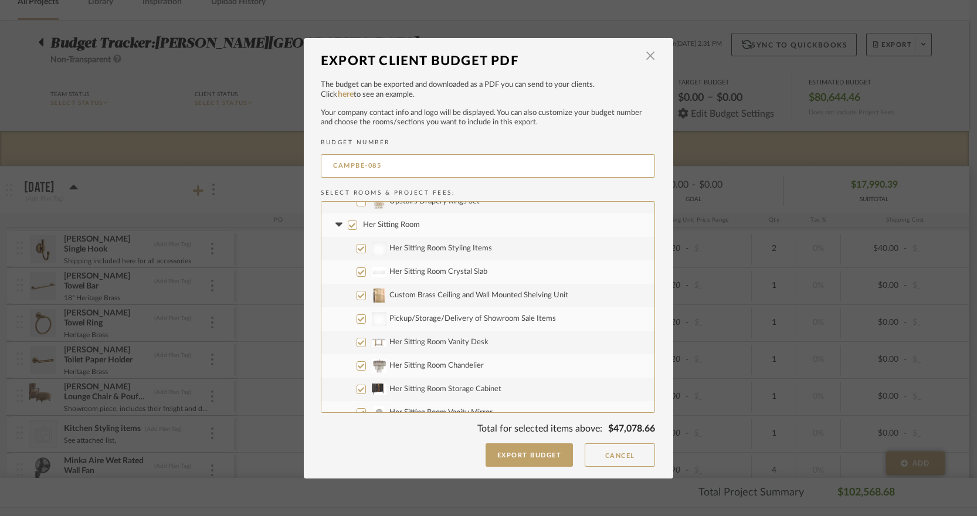
scroll to position [410, 0]
click at [627, 451] on button "Cancel" at bounding box center [619, 454] width 70 height 23
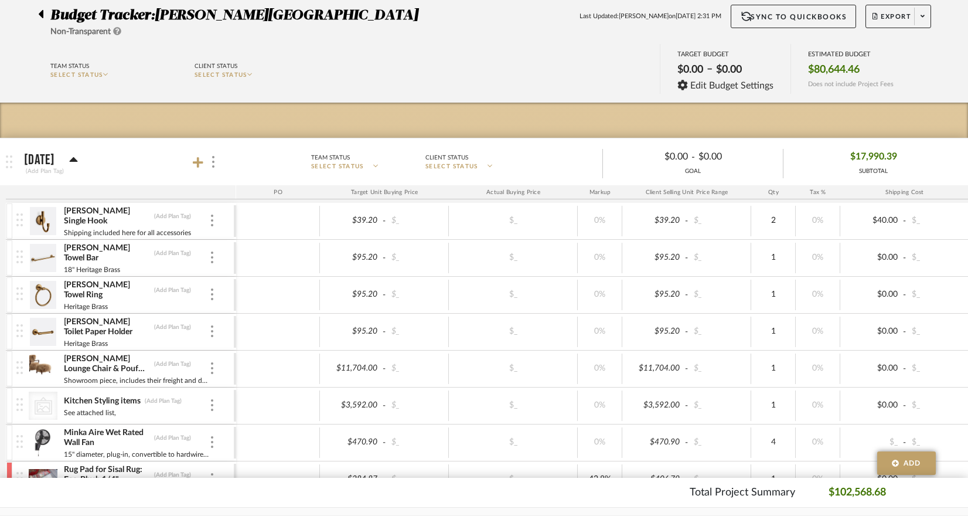
scroll to position [96, 0]
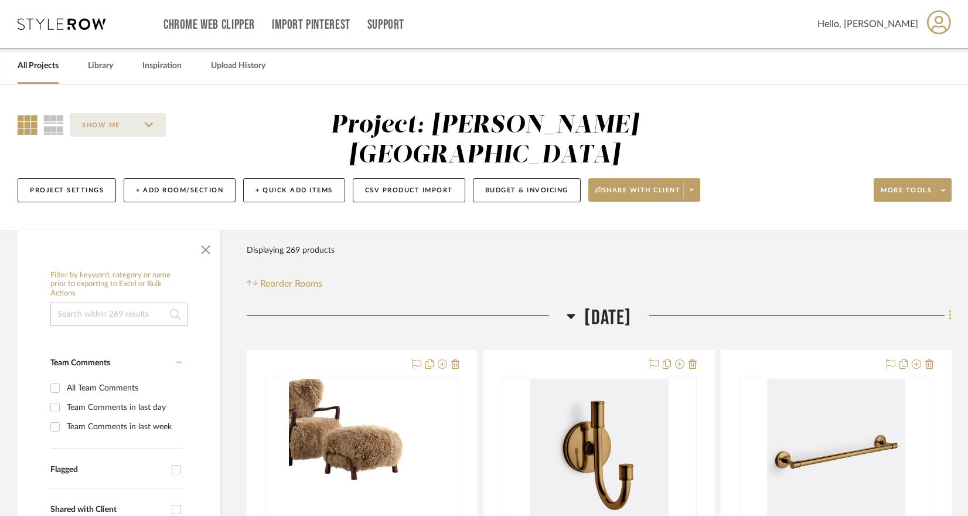
click at [754, 311] on icon at bounding box center [950, 316] width 2 height 10
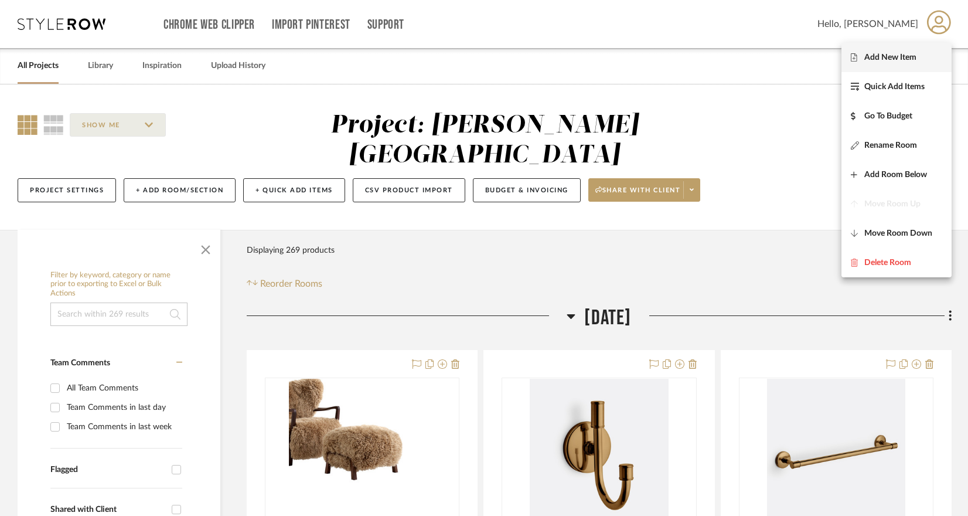
click at [754, 62] on button "Add New Item" at bounding box center [897, 57] width 110 height 29
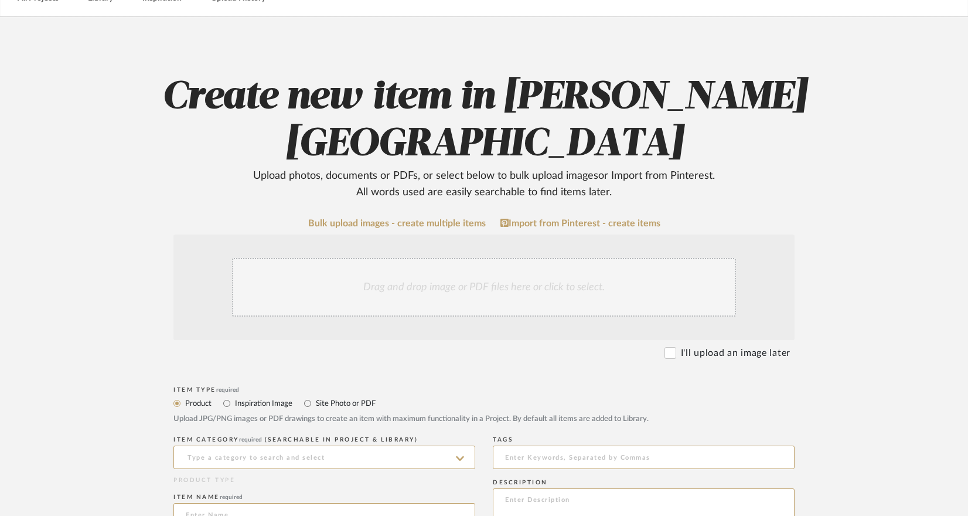
scroll to position [98, 0]
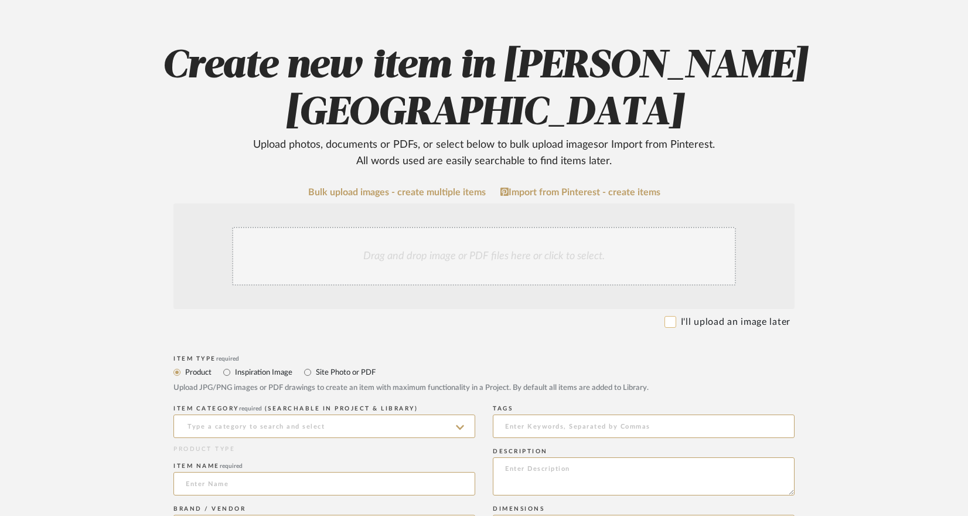
click at [673, 316] on input "I'll upload an image later" at bounding box center [671, 322] width 12 height 12
checkbox input "true"
click at [266, 414] on input at bounding box center [325, 425] width 302 height 23
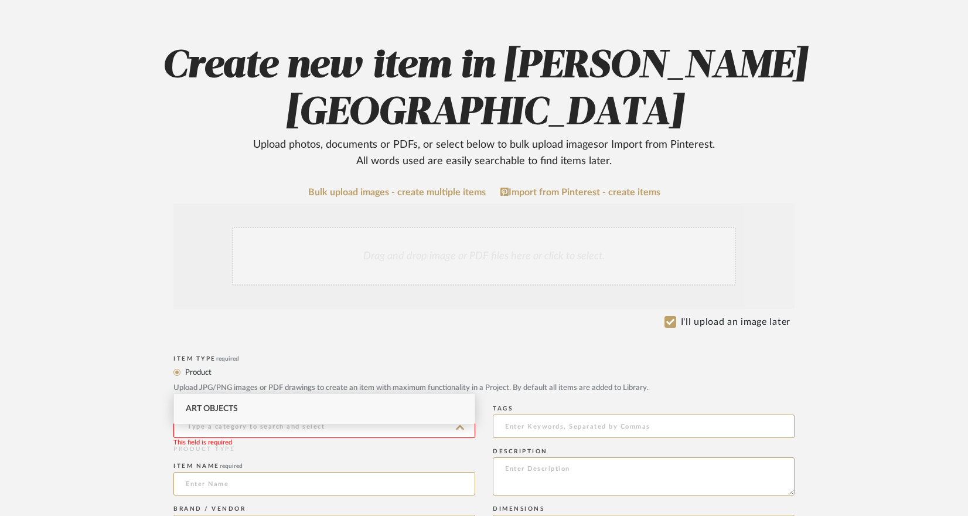
click at [332, 414] on input at bounding box center [325, 425] width 302 height 23
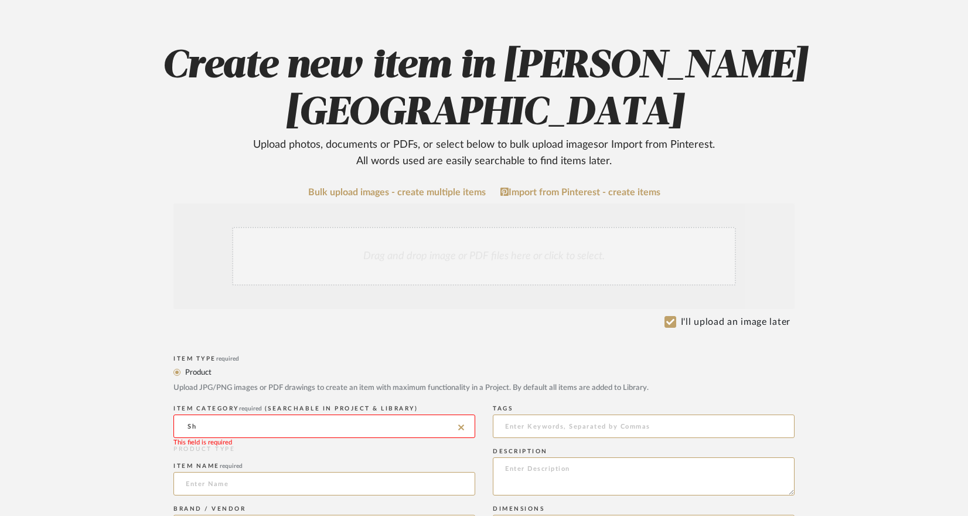
type input "S"
type input "Freight"
click at [701, 315] on label "I'll upload an image later" at bounding box center [736, 322] width 110 height 14
click at [682, 315] on label "I'll upload an image later" at bounding box center [736, 322] width 110 height 14
click at [676, 316] on input "I'll upload an image later" at bounding box center [671, 322] width 12 height 12
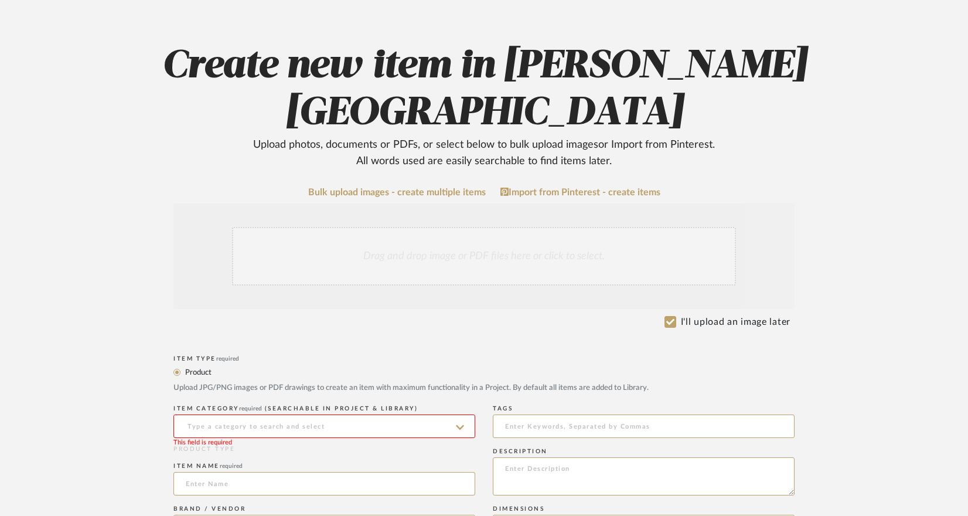
checkbox input "false"
click at [281, 414] on input at bounding box center [325, 425] width 302 height 23
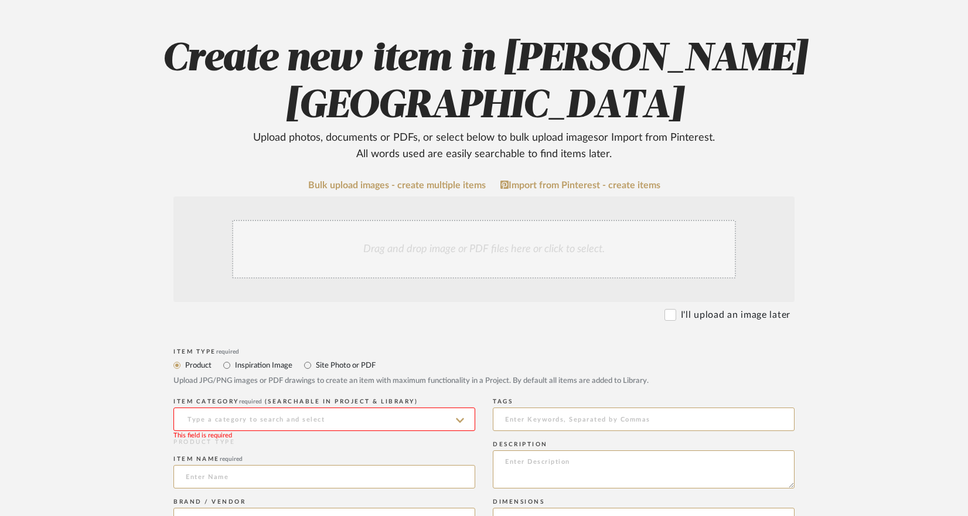
scroll to position [103, 0]
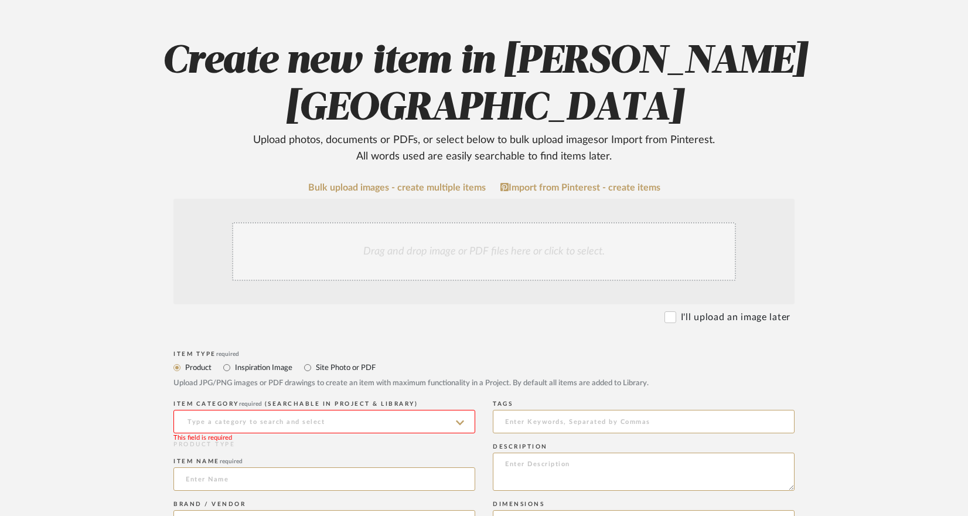
click at [337, 410] on input at bounding box center [325, 421] width 302 height 23
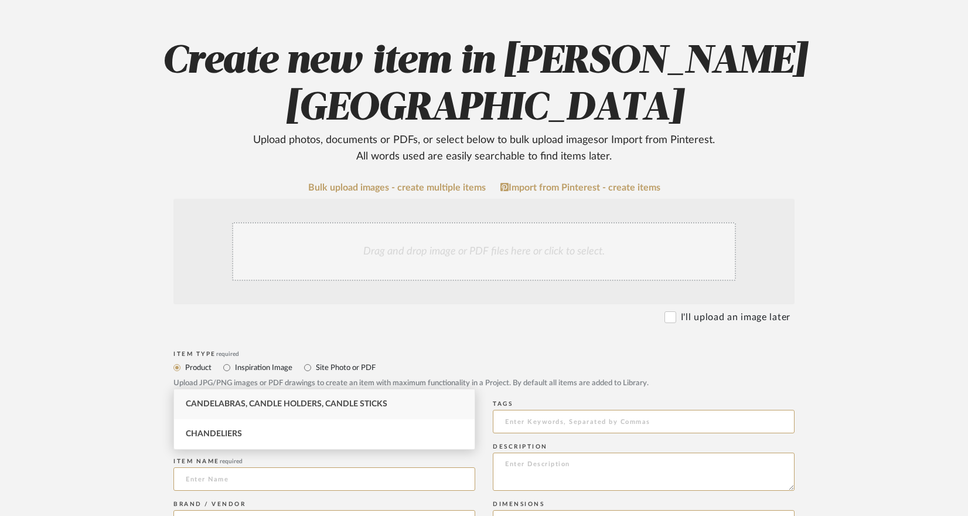
type input "d"
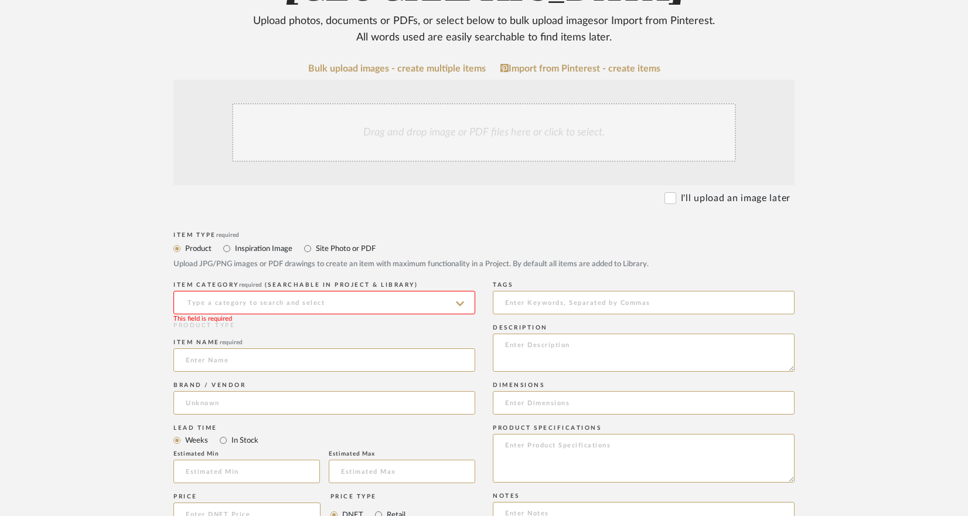
scroll to position [311, 0]
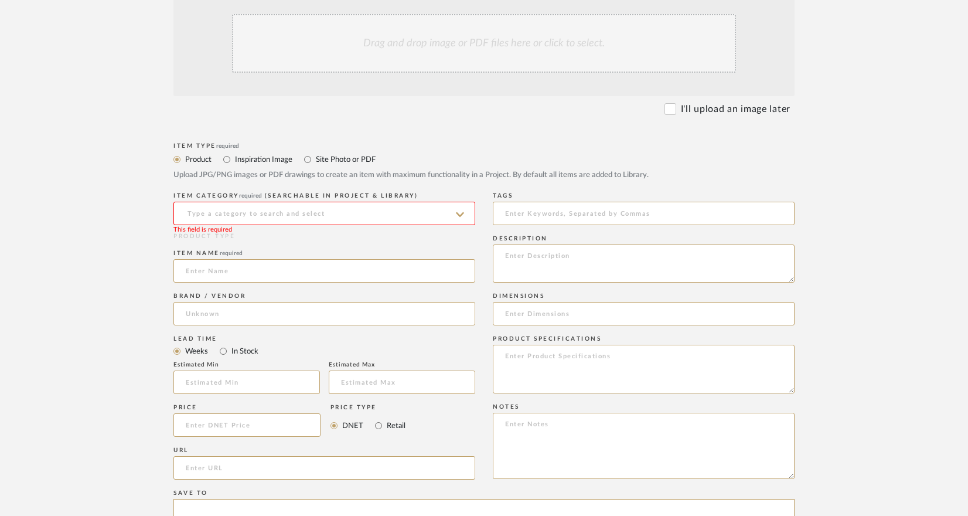
click at [118, 206] on form "Bulk upload images - create multiple items Import from Pinterest - create items…" at bounding box center [484, 399] width 747 height 850
click at [191, 202] on input at bounding box center [325, 213] width 302 height 23
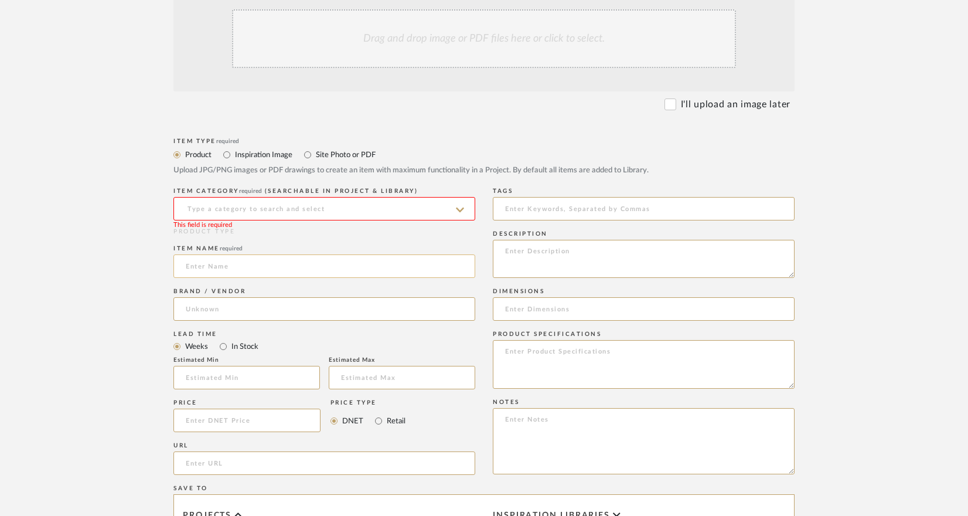
scroll to position [348, 0]
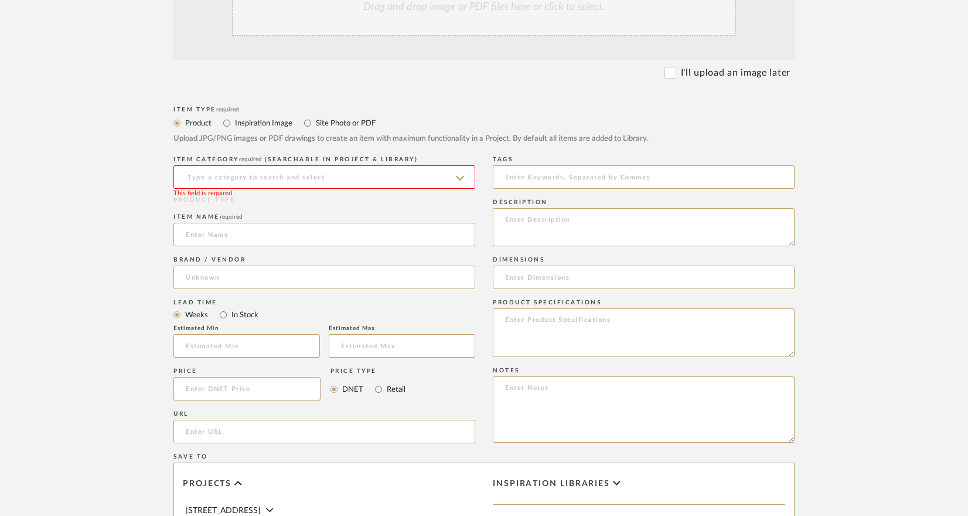
click at [156, 168] on form "Bulk upload images - create multiple items Import from Pinterest - create items…" at bounding box center [484, 363] width 747 height 850
click at [277, 165] on input at bounding box center [325, 176] width 302 height 23
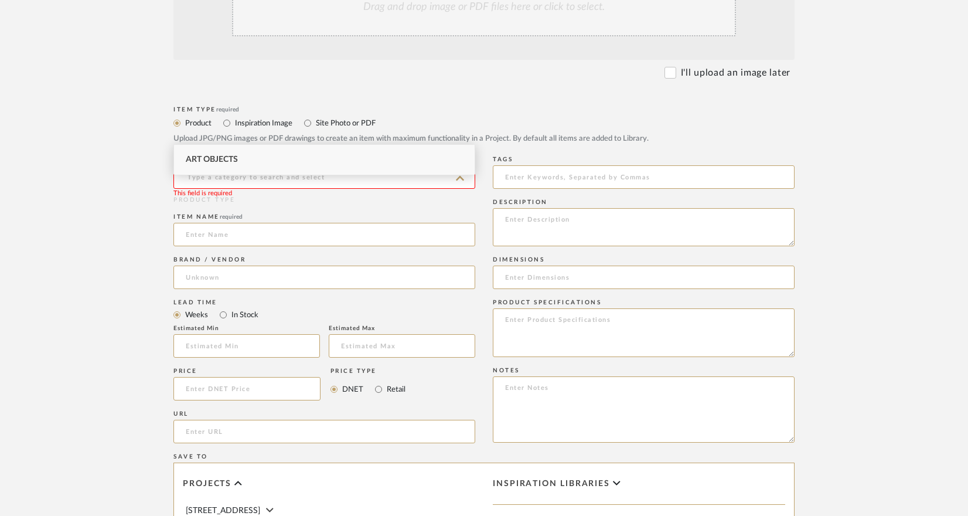
click at [80, 117] on upload-items "Create new item in [PERSON_NAME] - Waxhaw Upload photos, documents or PDFs, or …" at bounding box center [484, 277] width 968 height 1080
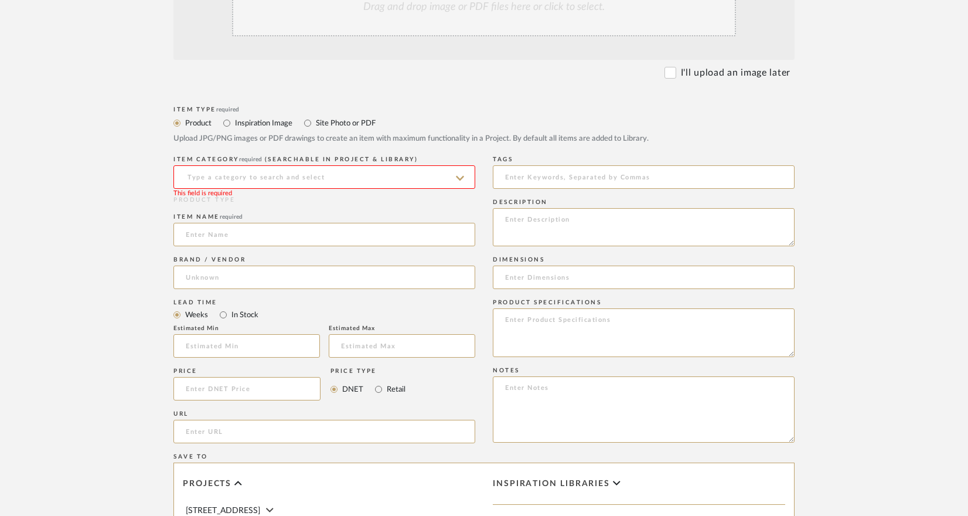
click at [210, 165] on input at bounding box center [325, 176] width 302 height 23
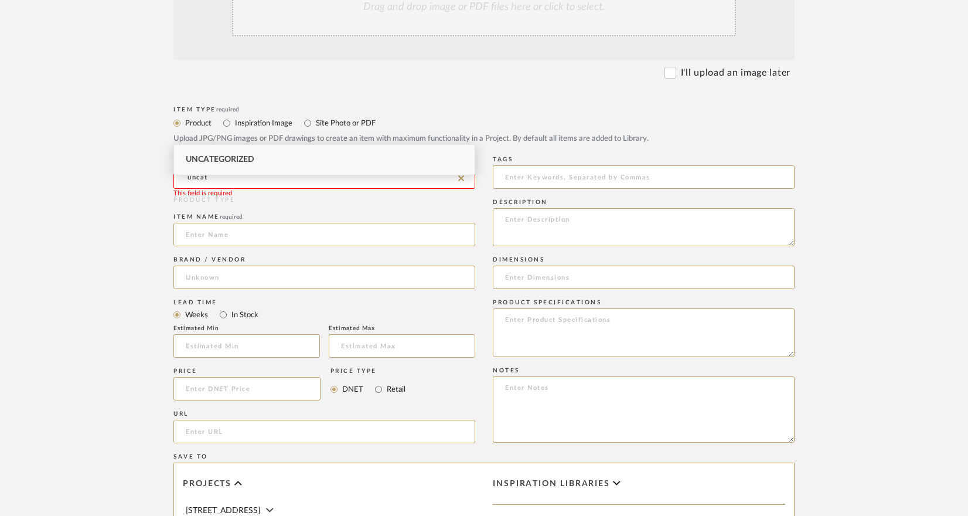
click at [202, 147] on div "Uncategorized" at bounding box center [324, 160] width 301 height 30
type input "Uncategorized"
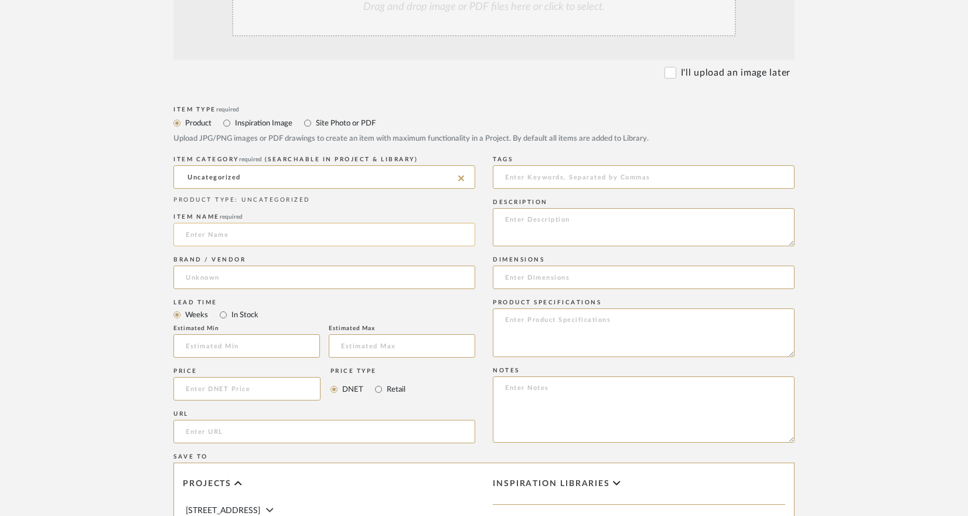
click at [202, 223] on input at bounding box center [325, 234] width 302 height 23
type input "S"
type input "D"
type input "In home delivery for chair and ottoman from [GEOGRAPHIC_DATA]"
click at [237, 377] on input at bounding box center [247, 388] width 147 height 23
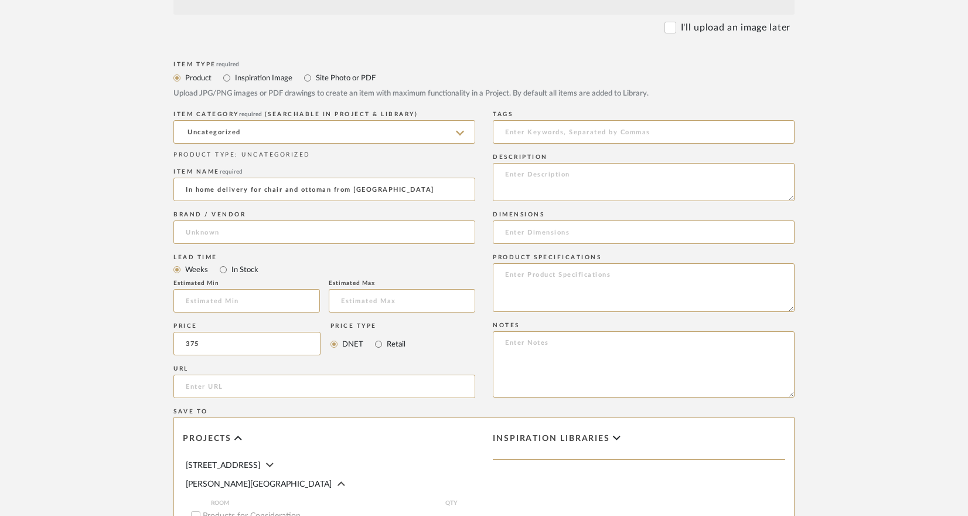
scroll to position [412, 0]
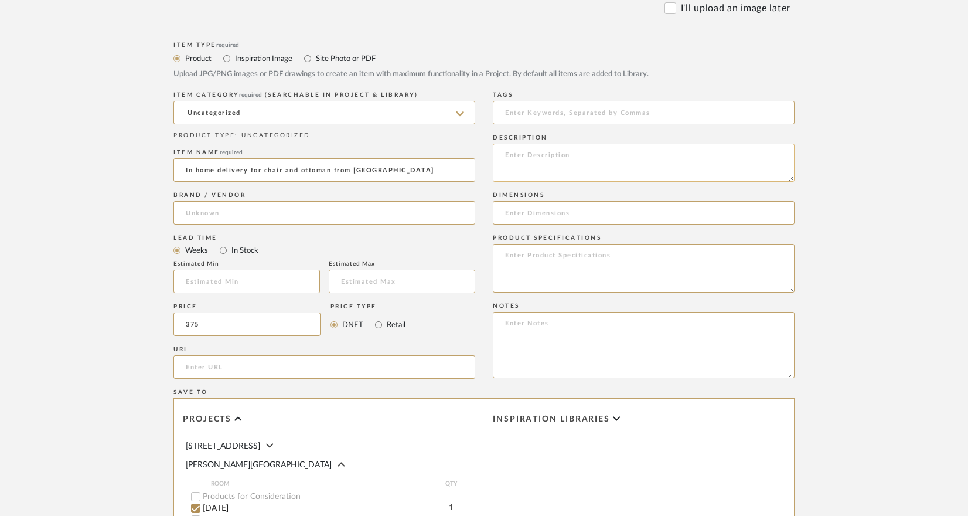
type input "$375.00"
click at [585, 144] on textarea at bounding box center [644, 163] width 302 height 38
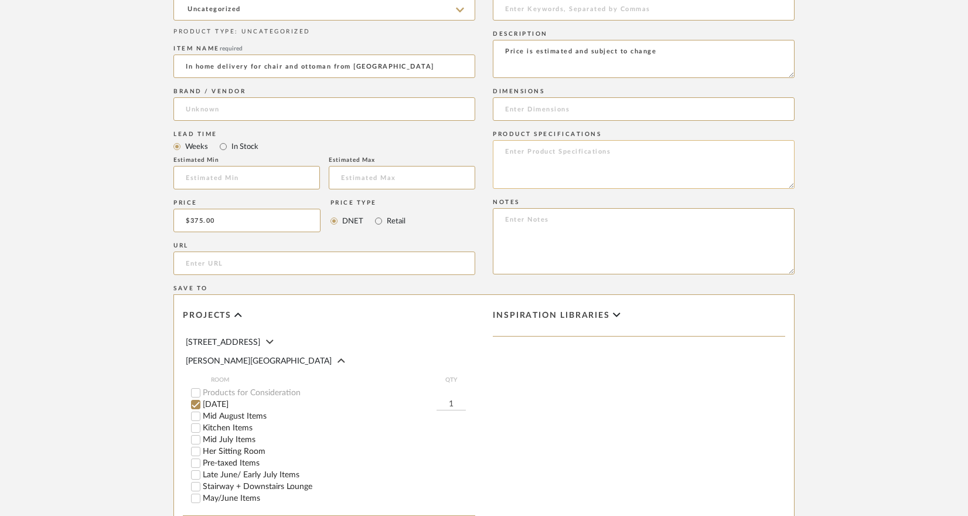
scroll to position [616, 0]
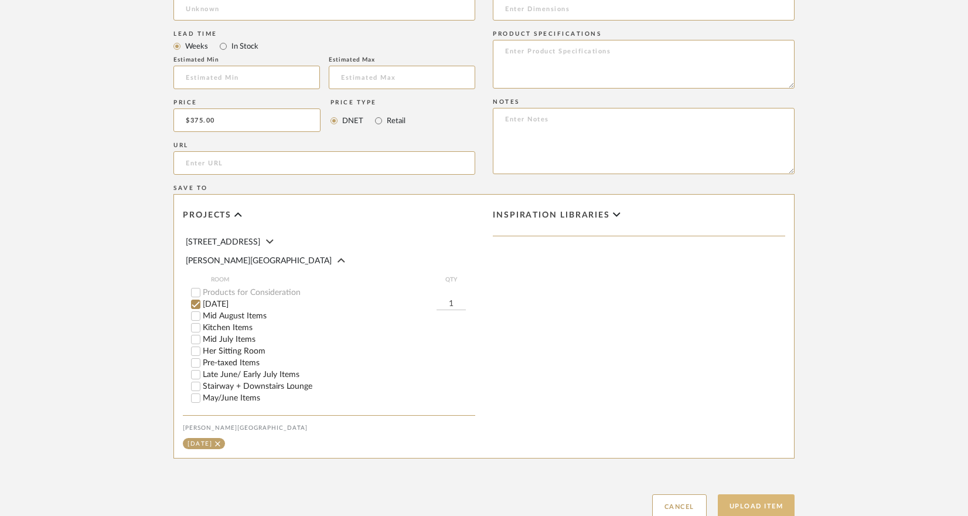
type textarea "Price is estimated and subject to change"
click at [753, 494] on button "Upload Item" at bounding box center [756, 506] width 77 height 24
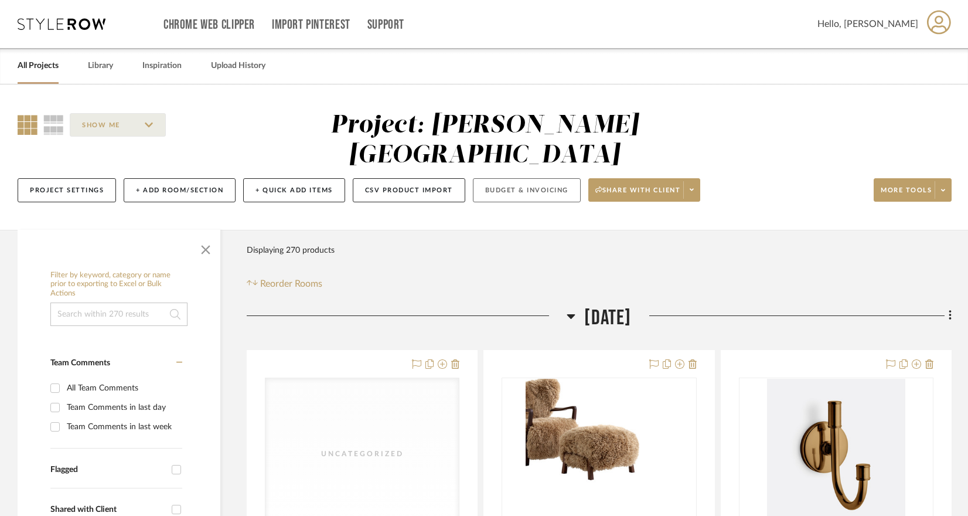
click at [512, 178] on button "Budget & Invoicing" at bounding box center [527, 190] width 108 height 24
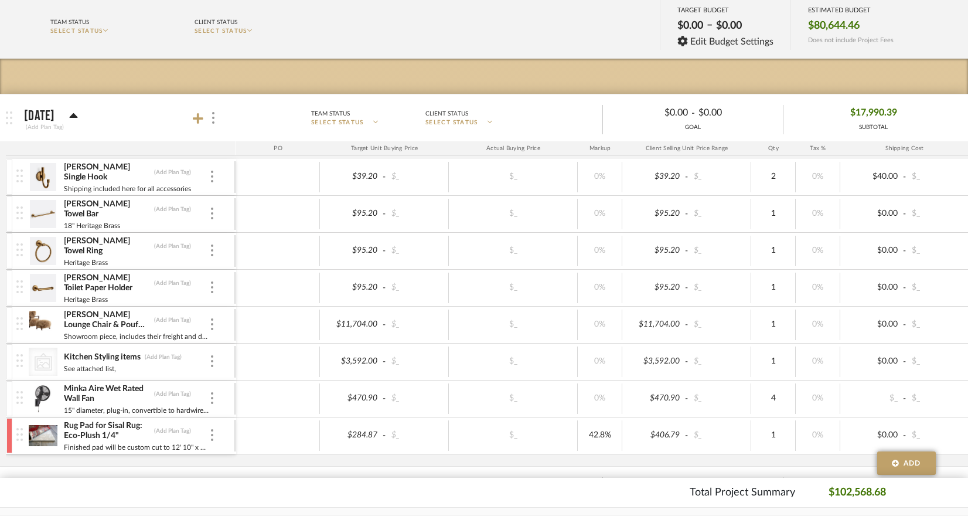
scroll to position [132, 0]
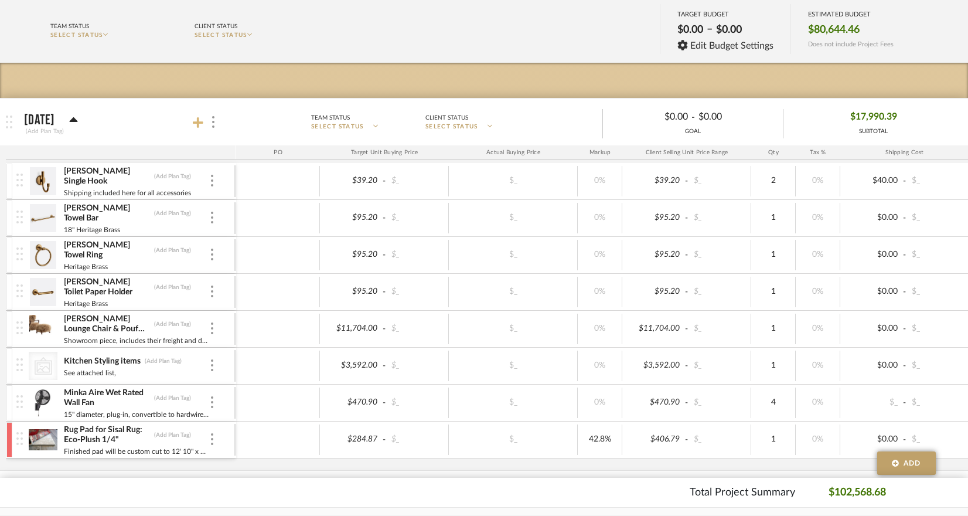
click at [202, 124] on icon at bounding box center [198, 123] width 11 height 12
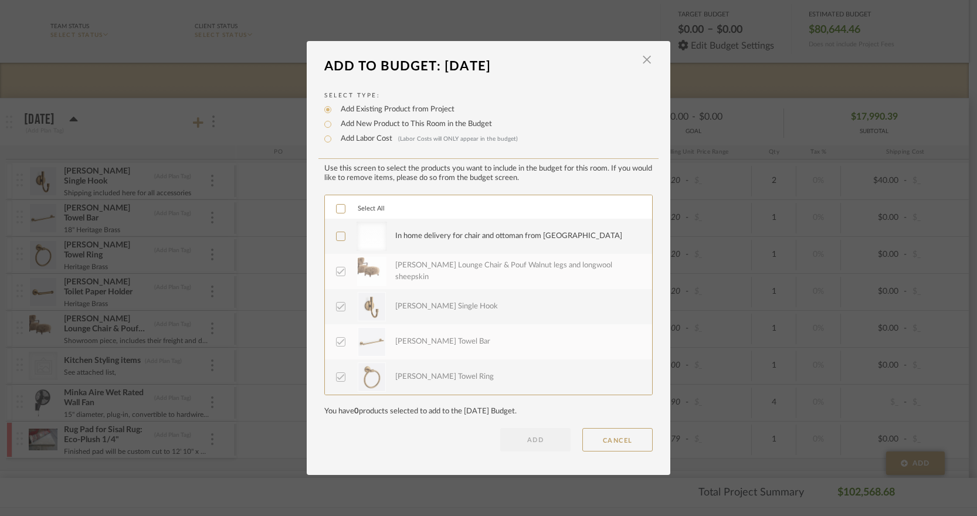
scroll to position [2, 0]
click at [420, 229] on div "In home delivery for chair and ottoman from [GEOGRAPHIC_DATA]" at bounding box center [508, 234] width 227 height 12
click at [565, 448] on button "ADD" at bounding box center [535, 439] width 70 height 23
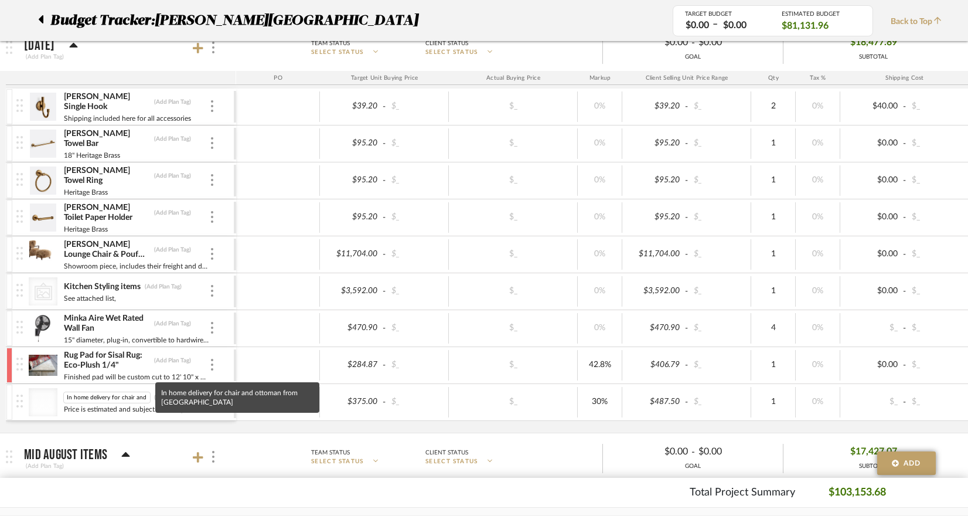
scroll to position [0, 53]
drag, startPoint x: 114, startPoint y: 397, endPoint x: 88, endPoint y: 278, distance: 122.5
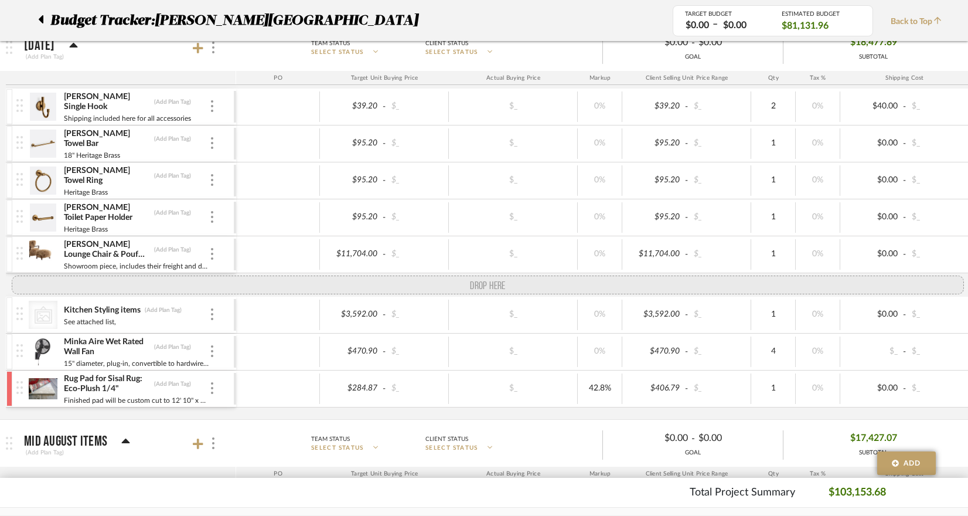
drag, startPoint x: 22, startPoint y: 402, endPoint x: 45, endPoint y: 286, distance: 118.2
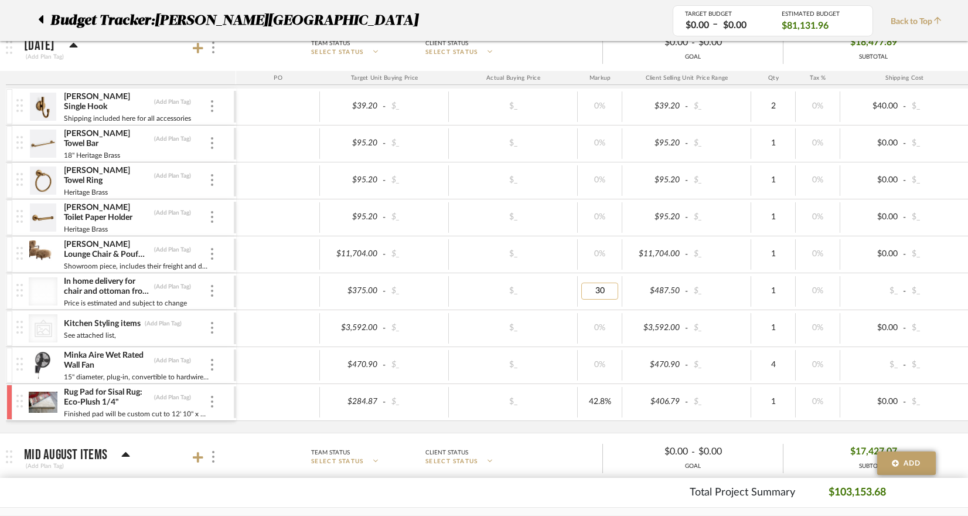
type input "0"
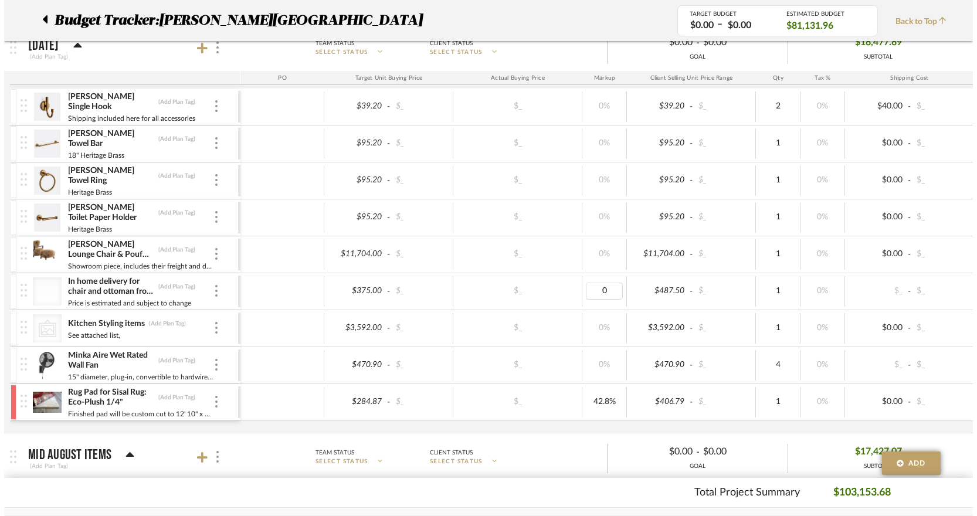
scroll to position [0, 0]
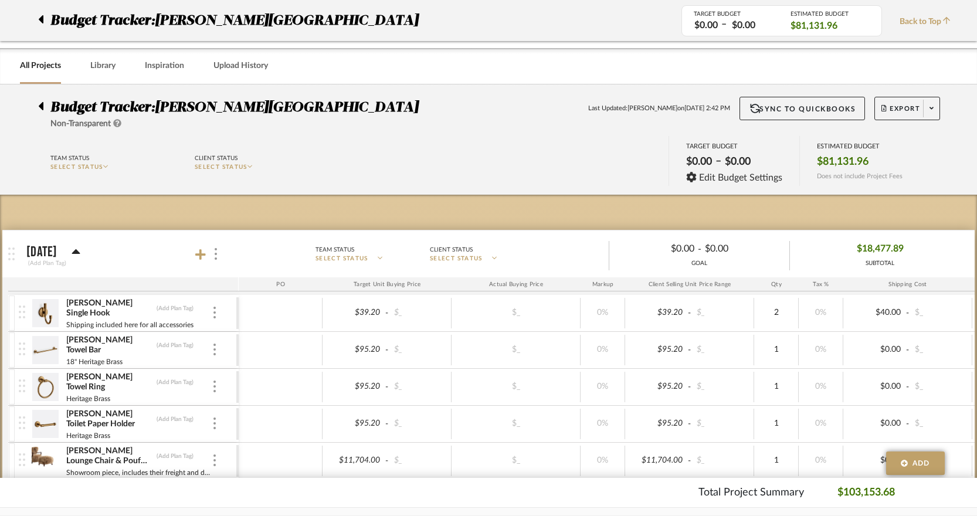
click at [624, 301] on body "Chrome Web Clipper Import Pinterest Support All Projects Library Inspiration Up…" at bounding box center [488, 258] width 977 height 516
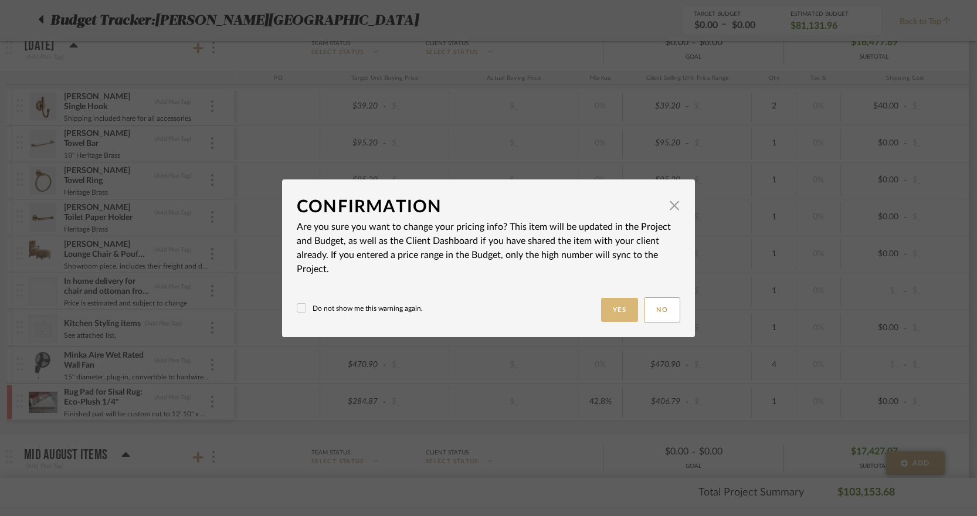
click at [623, 311] on button "Yes" at bounding box center [620, 310] width 38 height 24
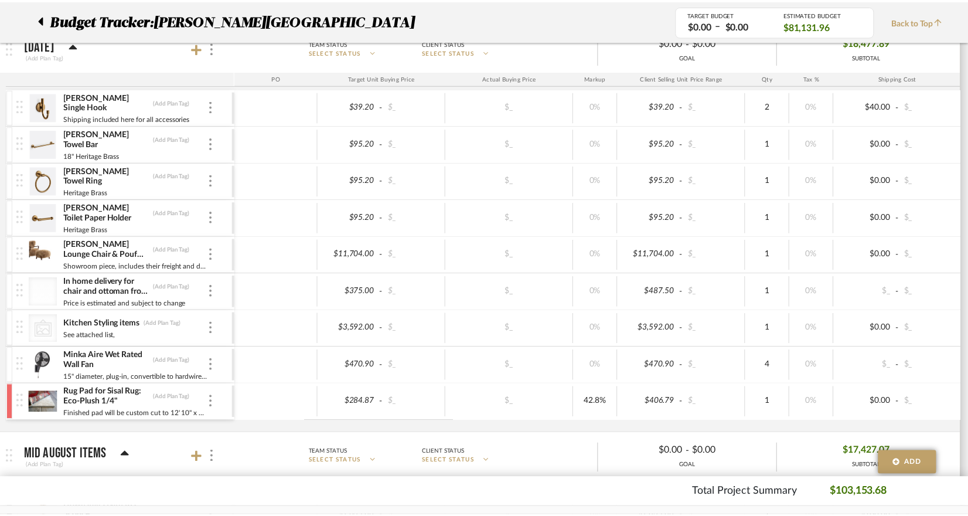
scroll to position [206, 0]
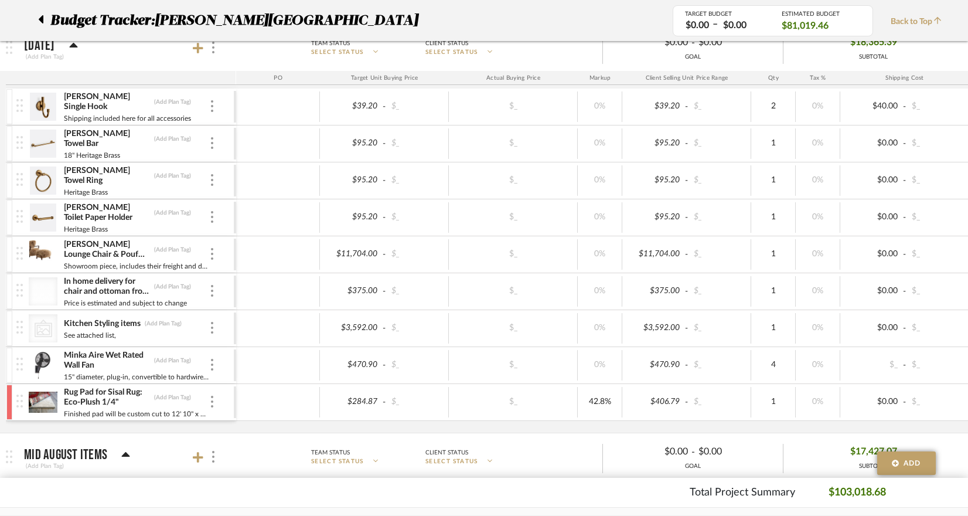
click at [19, 288] on img at bounding box center [19, 290] width 6 height 13
click at [18, 290] on img at bounding box center [19, 290] width 6 height 13
click at [212, 290] on img at bounding box center [212, 291] width 2 height 12
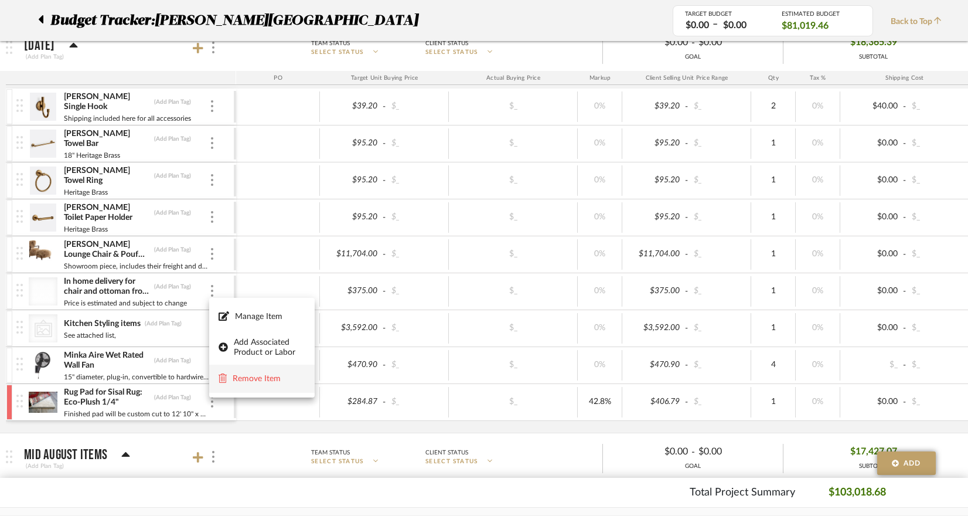
click at [260, 378] on span "Remove Item" at bounding box center [269, 379] width 73 height 10
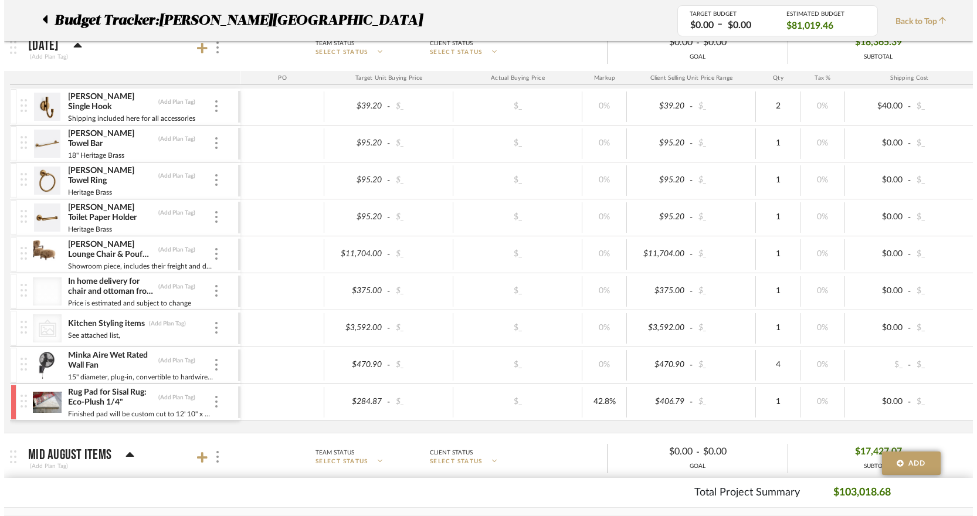
scroll to position [0, 0]
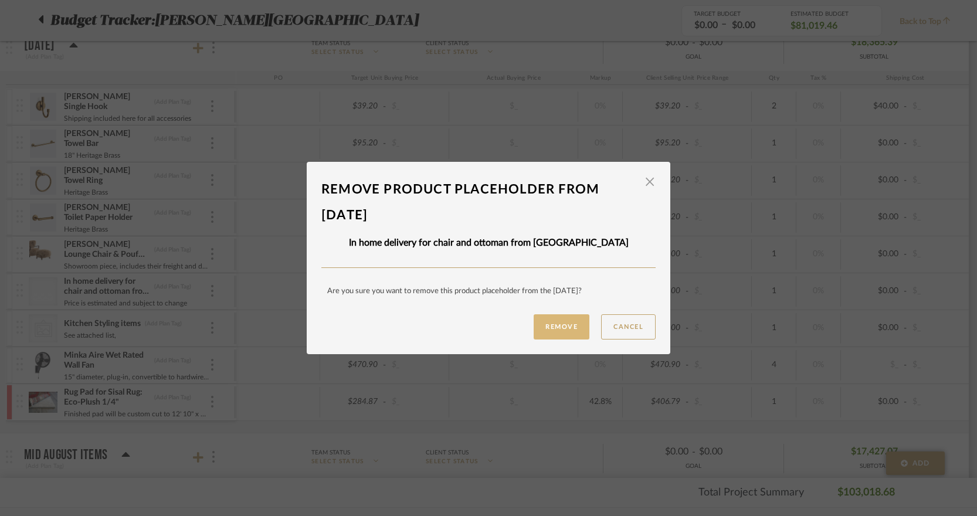
click at [571, 329] on button "Remove" at bounding box center [561, 326] width 56 height 25
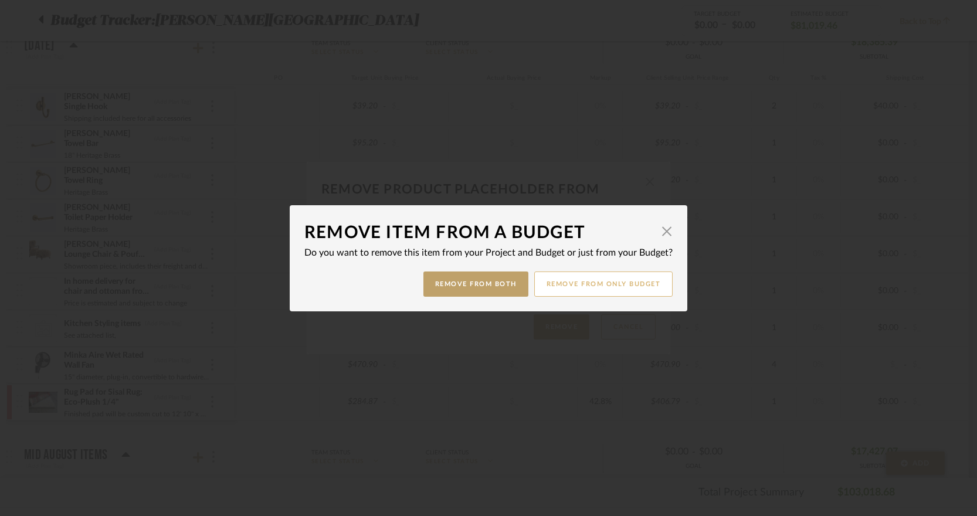
click at [607, 281] on button "Remove from only Budget" at bounding box center [603, 283] width 139 height 25
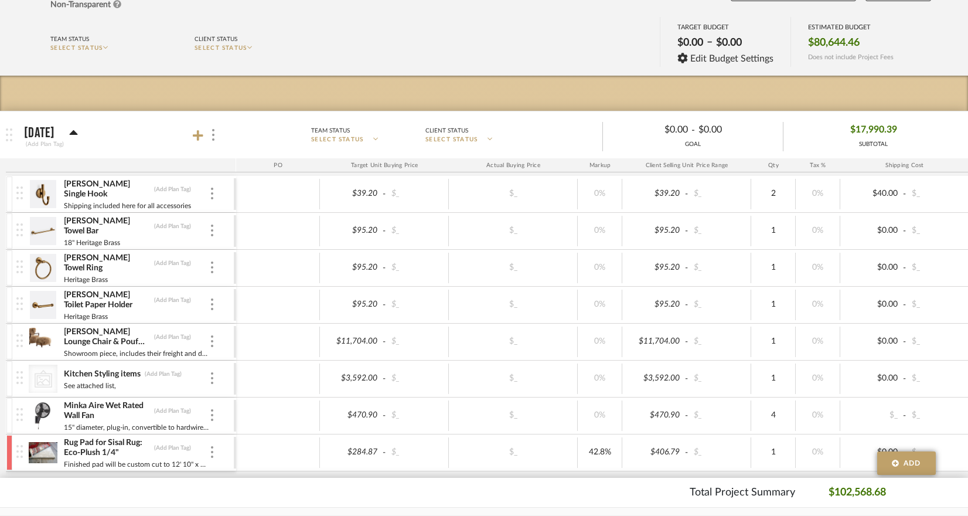
scroll to position [207, 0]
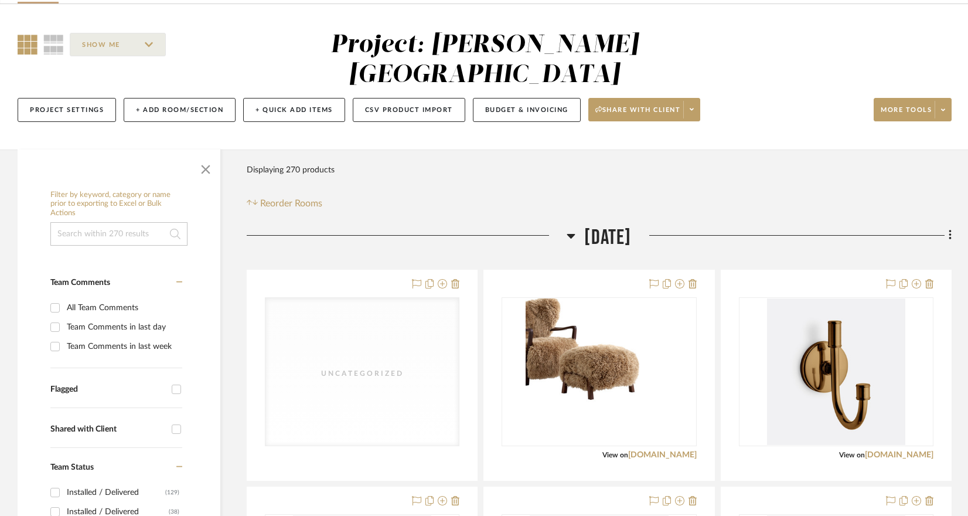
scroll to position [84, 0]
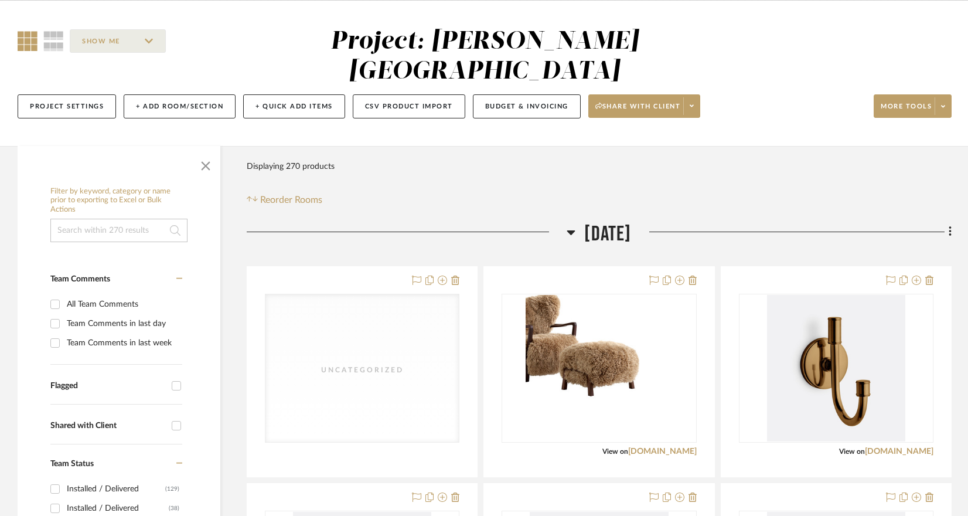
click at [480, 161] on div "Filter Products Displaying 270 products Reorder Rooms" at bounding box center [599, 181] width 705 height 52
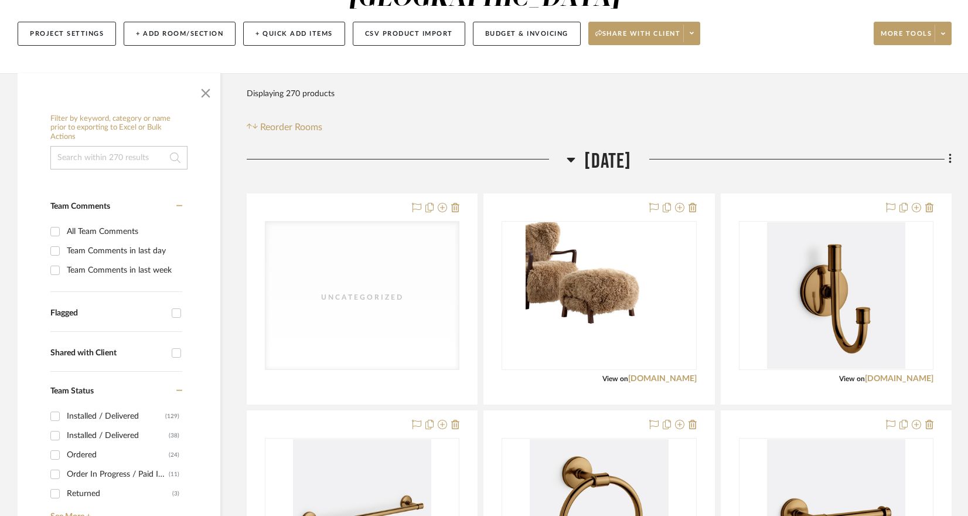
scroll to position [196, 0]
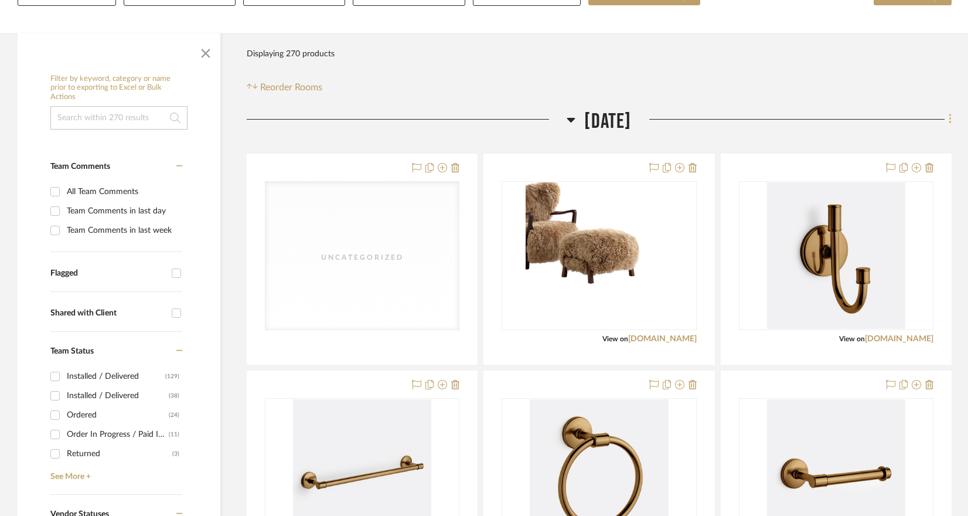
click at [754, 114] on icon at bounding box center [950, 119] width 2 height 10
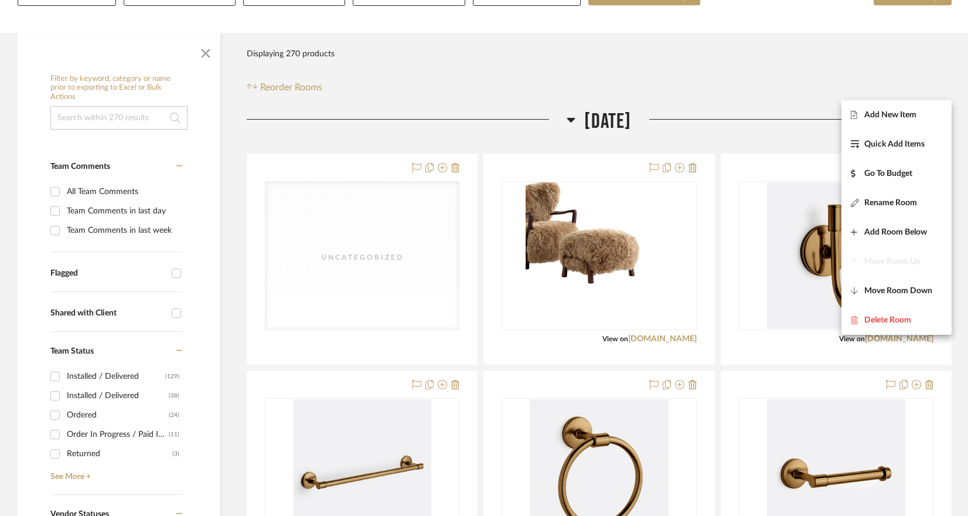
click at [754, 45] on div at bounding box center [484, 258] width 968 height 516
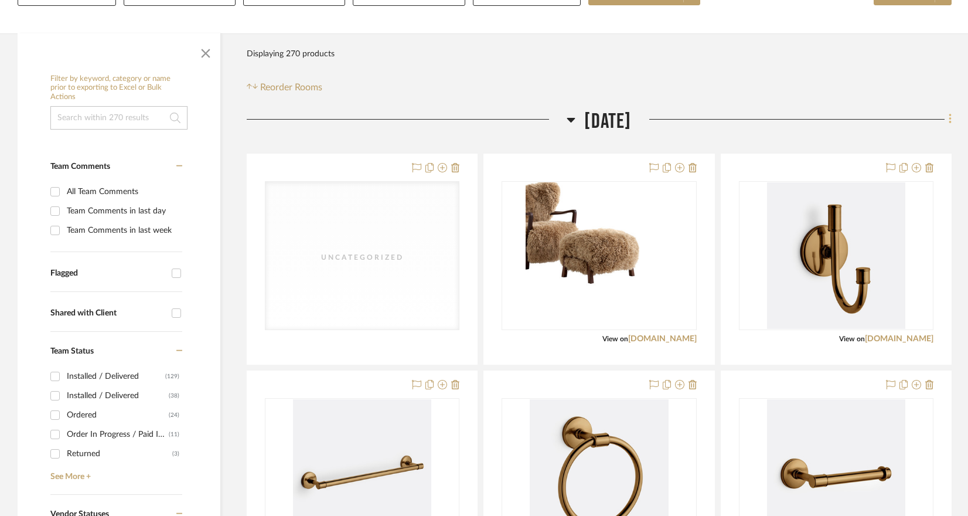
click at [754, 114] on icon at bounding box center [950, 119] width 2 height 10
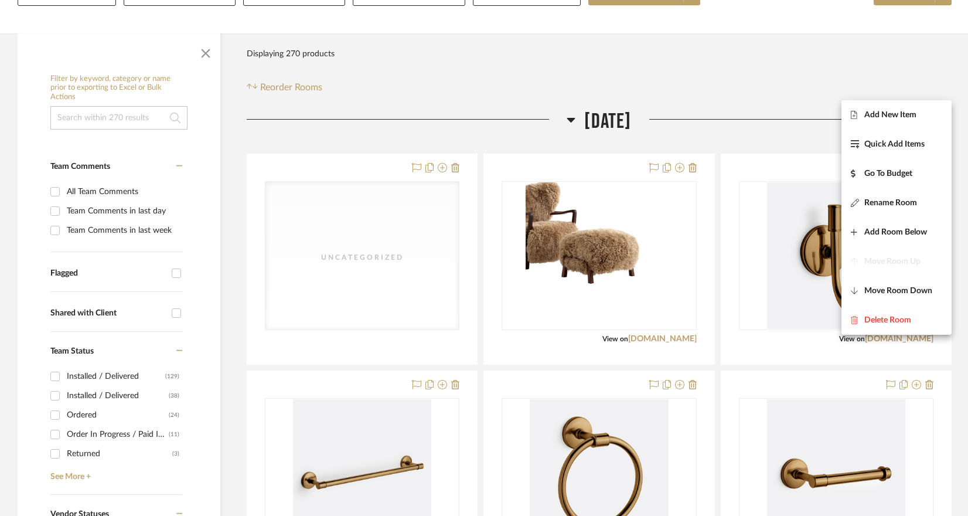
click at [754, 50] on div at bounding box center [484, 258] width 968 height 516
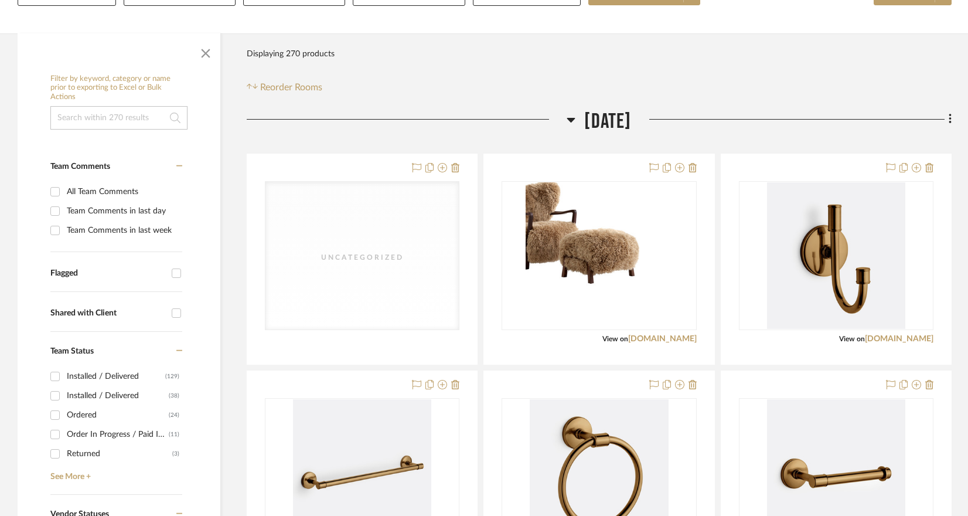
scroll to position [0, 0]
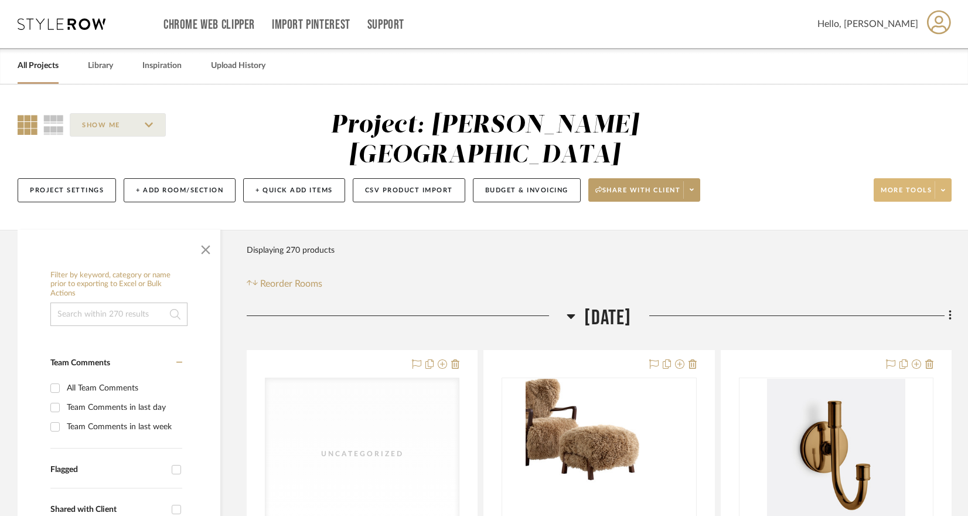
click at [754, 181] on span at bounding box center [943, 190] width 16 height 18
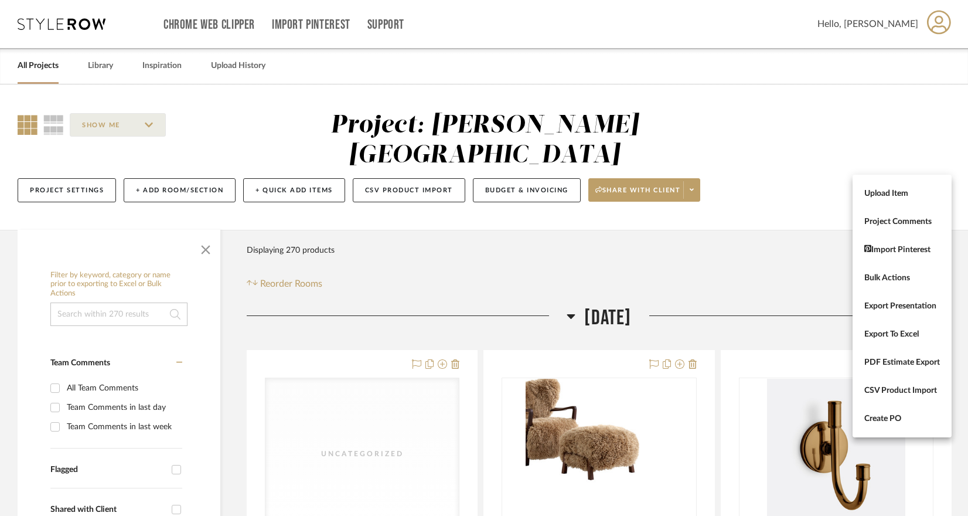
click at [754, 118] on div at bounding box center [484, 258] width 968 height 516
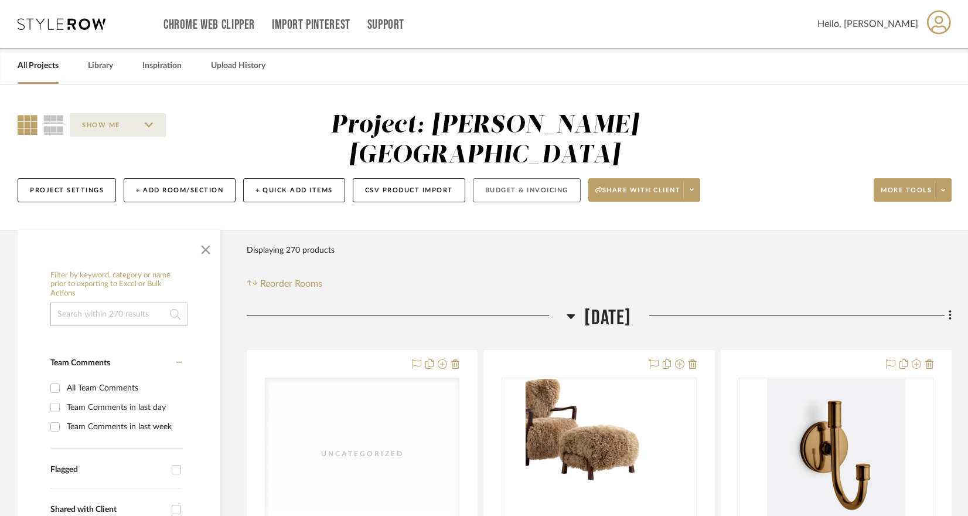
click at [508, 178] on button "Budget & Invoicing" at bounding box center [527, 190] width 108 height 24
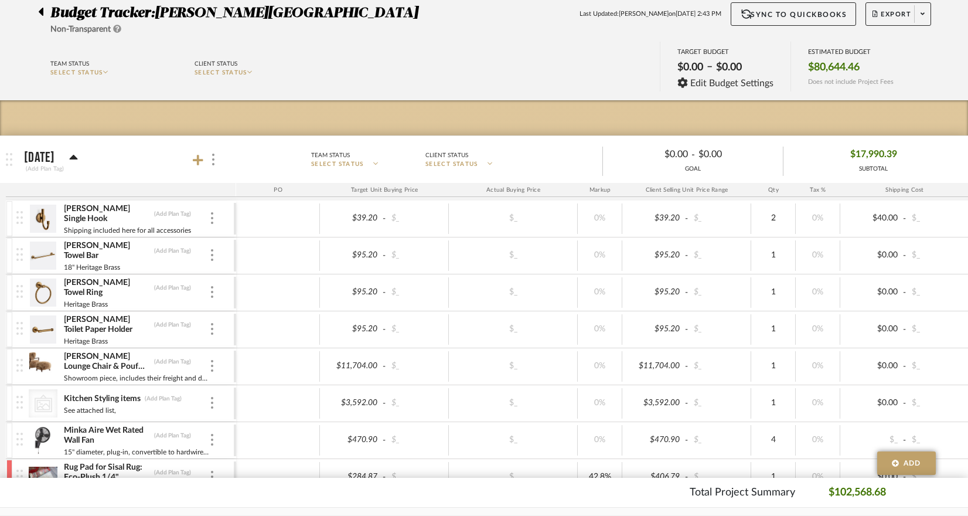
scroll to position [79, 0]
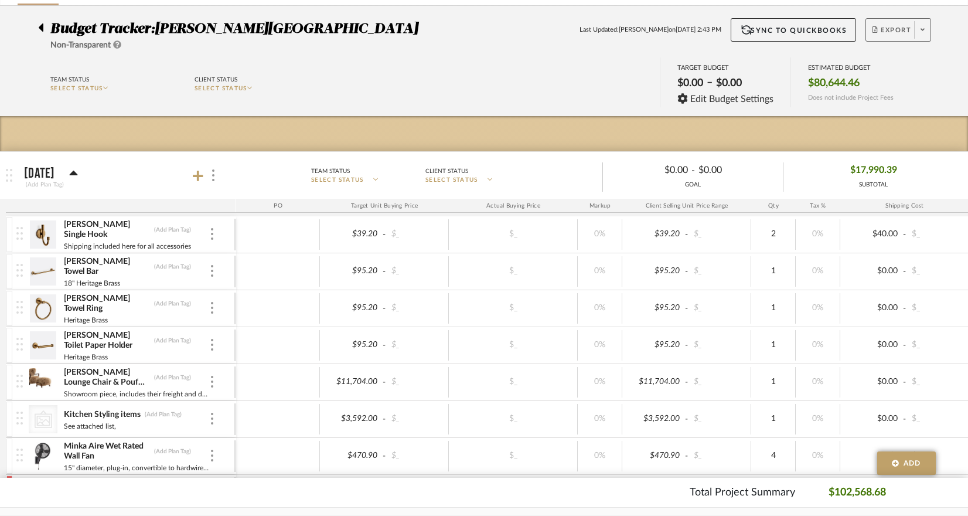
click at [754, 20] on button "Export" at bounding box center [899, 29] width 66 height 23
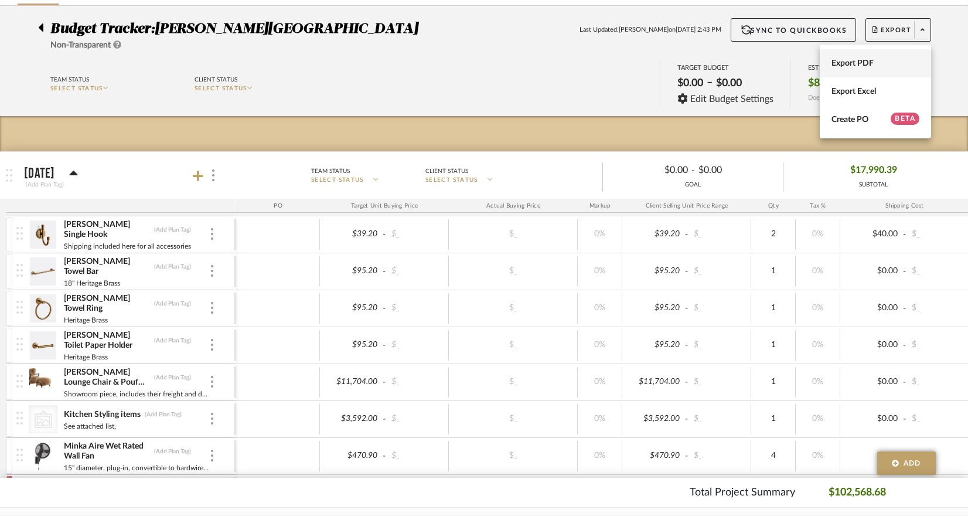
click at [754, 57] on button "Export PDF" at bounding box center [875, 63] width 111 height 28
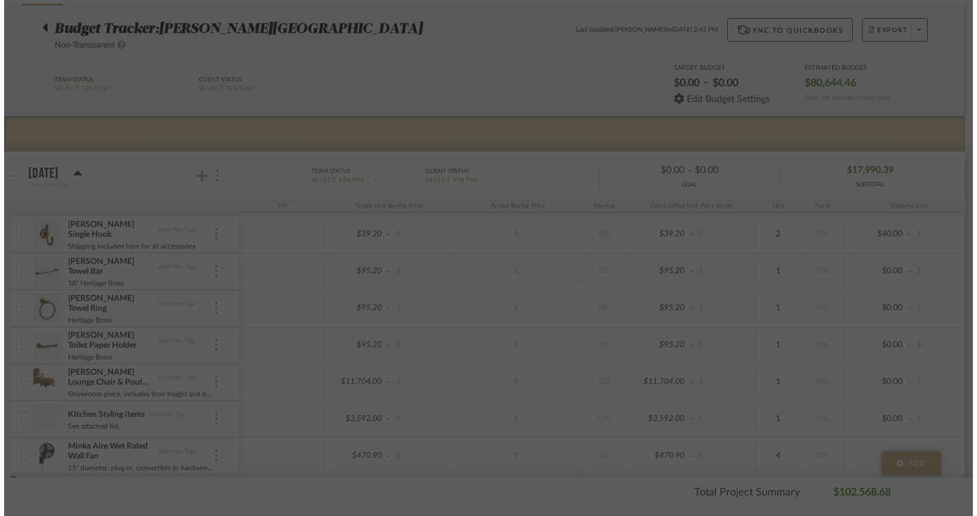
scroll to position [0, 0]
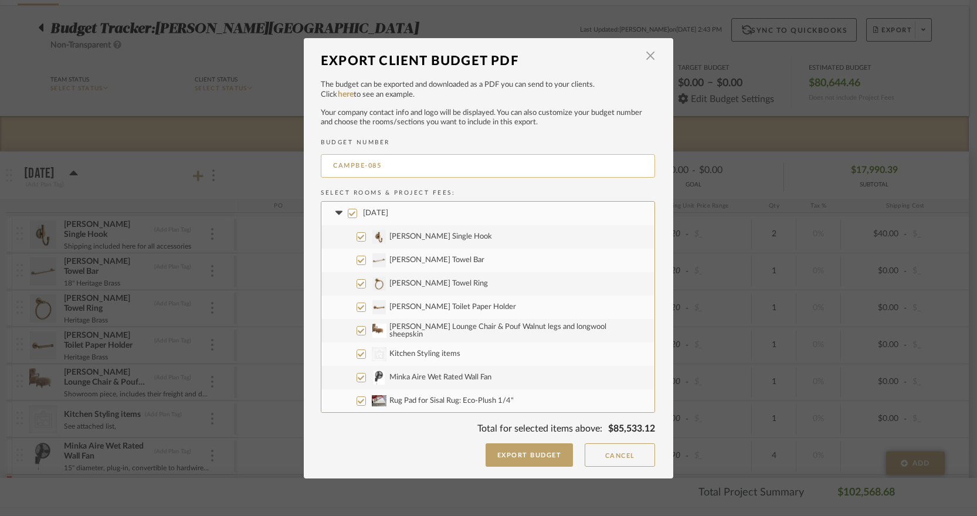
click at [388, 167] on input "CAMPBE-085" at bounding box center [488, 165] width 334 height 23
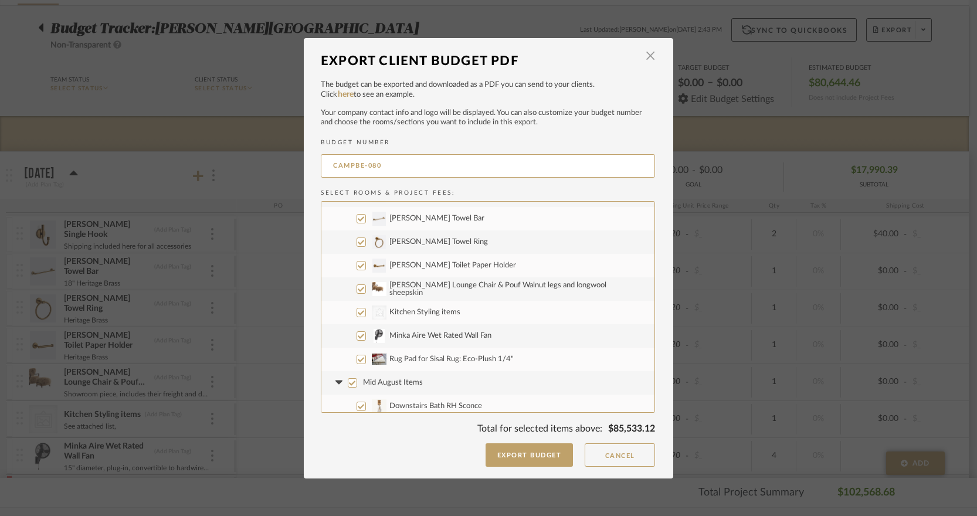
scroll to position [42, 0]
type input "CAMPBE-080"
click at [356, 308] on input "CategoryIconArt Created with Sketch. Kitchen Styling items" at bounding box center [360, 311] width 9 height 9
checkbox input "false"
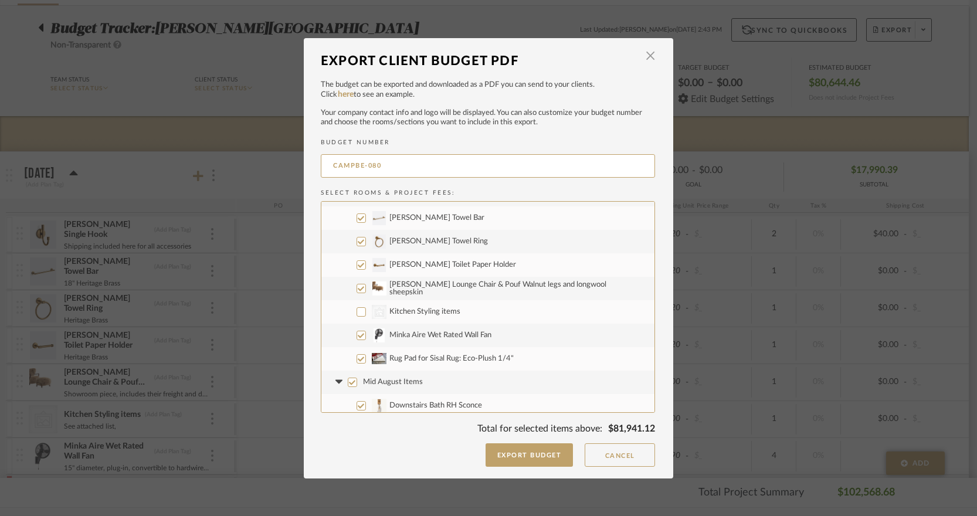
click at [356, 332] on input "Minka Aire Wet Rated Wall Fan" at bounding box center [360, 335] width 9 height 9
checkbox input "false"
click at [356, 356] on input "Rug Pad for Sisal Rug: Eco-Plush 1/4"" at bounding box center [360, 358] width 9 height 9
checkbox input "false"
click at [348, 383] on input "Mid August Items" at bounding box center [352, 382] width 9 height 9
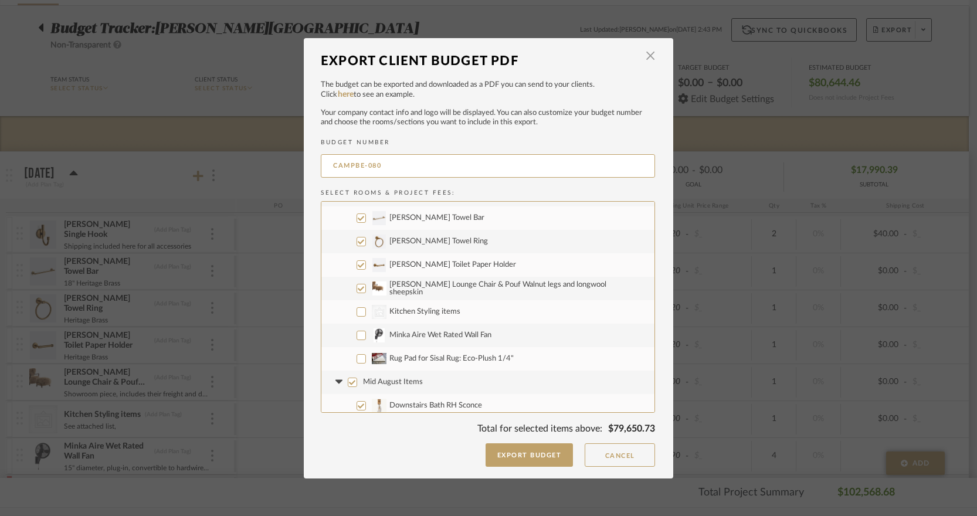
checkbox input "false"
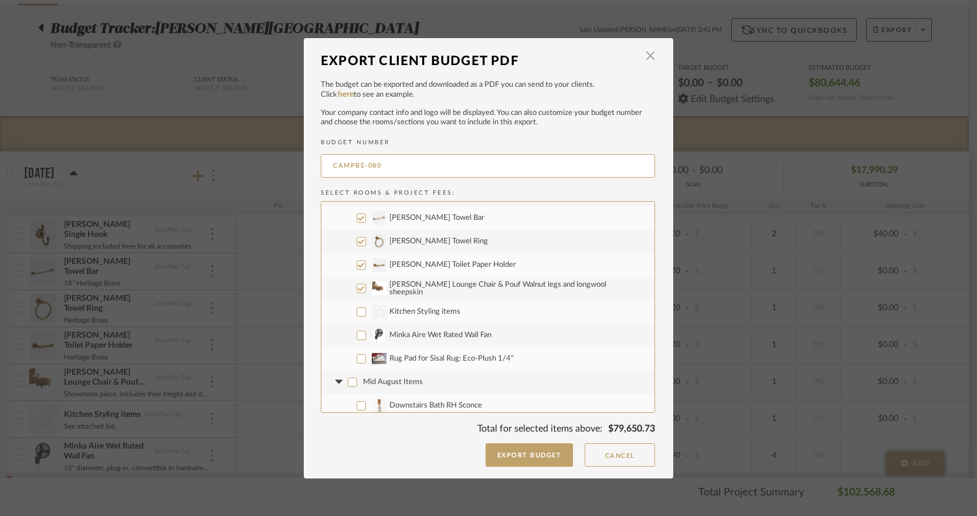
checkbox input "false"
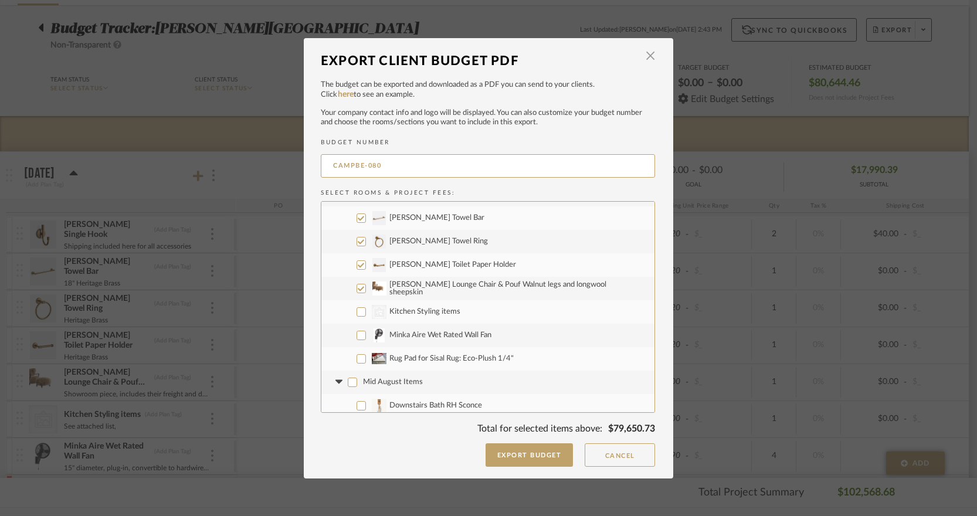
checkbox input "false"
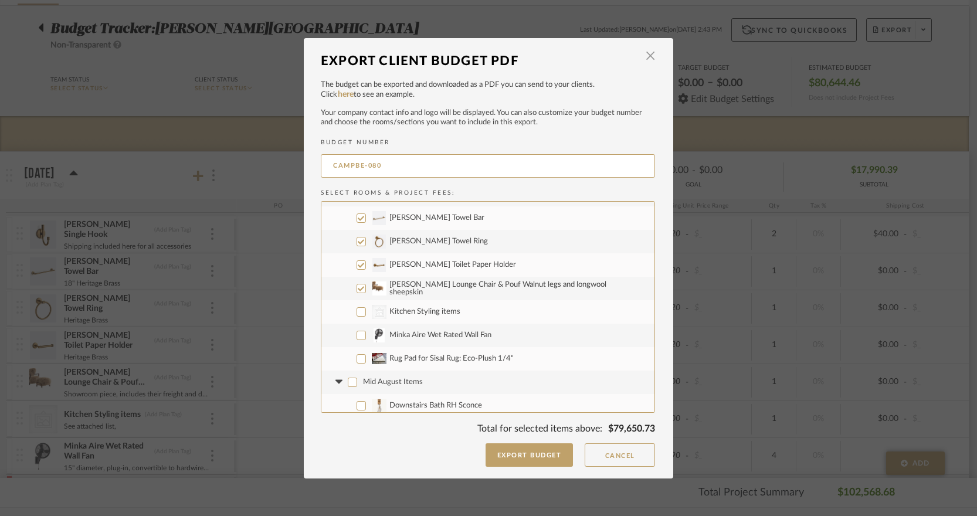
checkbox input "false"
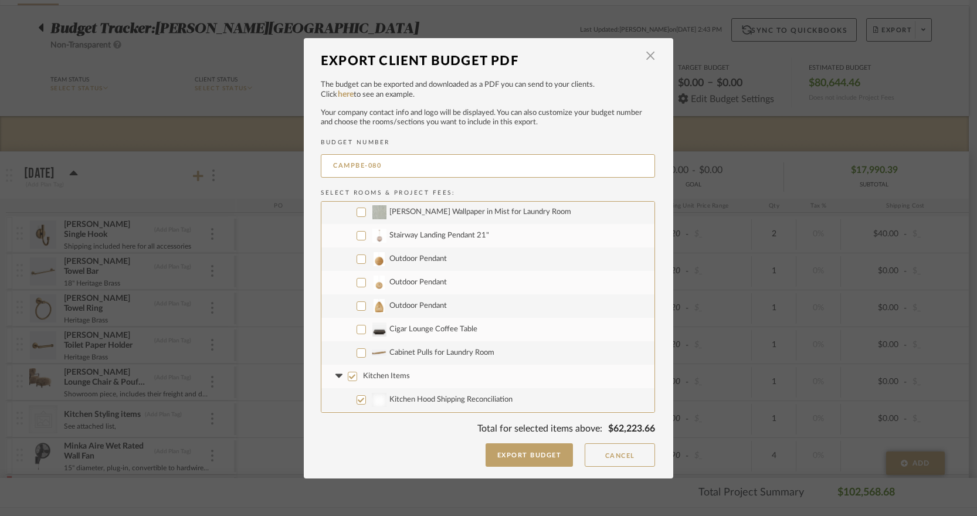
scroll to position [619, 0]
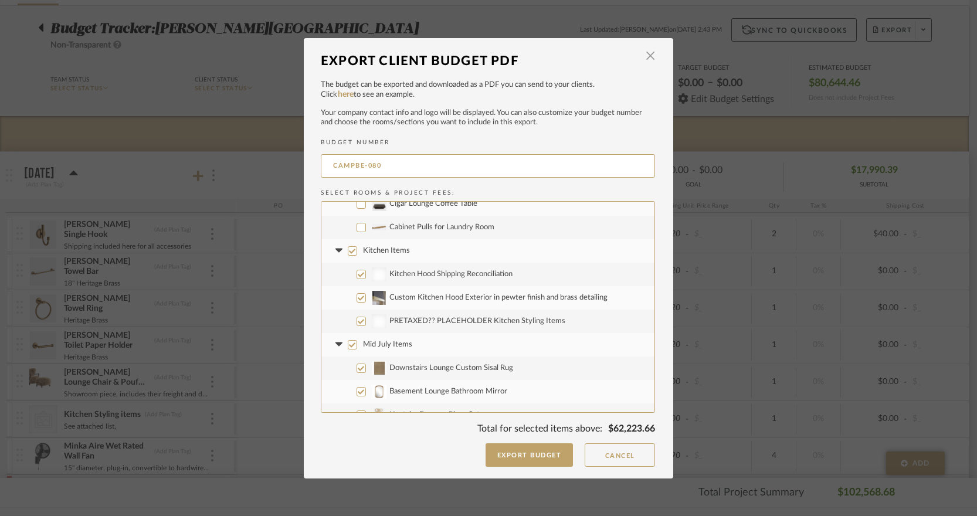
click at [349, 249] on input "Kitchen Items" at bounding box center [352, 250] width 9 height 9
checkbox input "false"
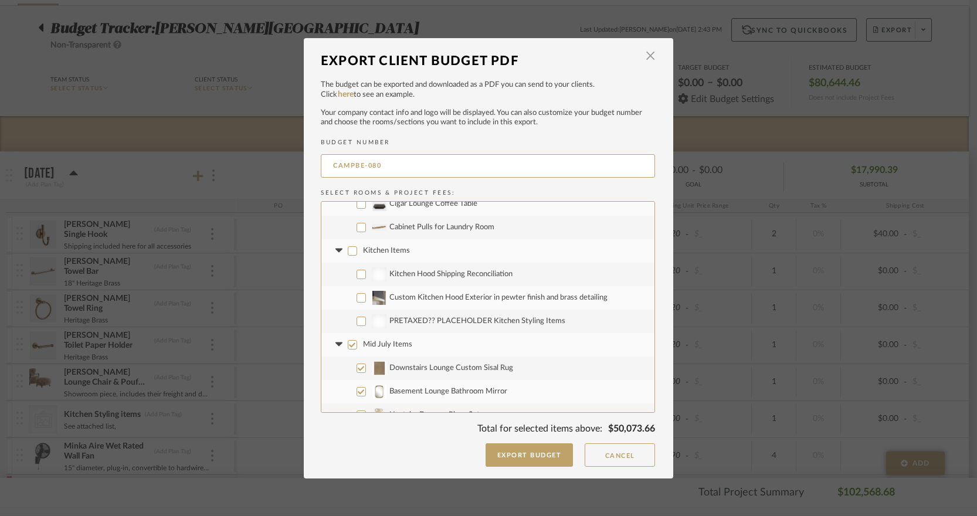
click at [348, 343] on input "Mid July Items" at bounding box center [352, 344] width 9 height 9
checkbox input "false"
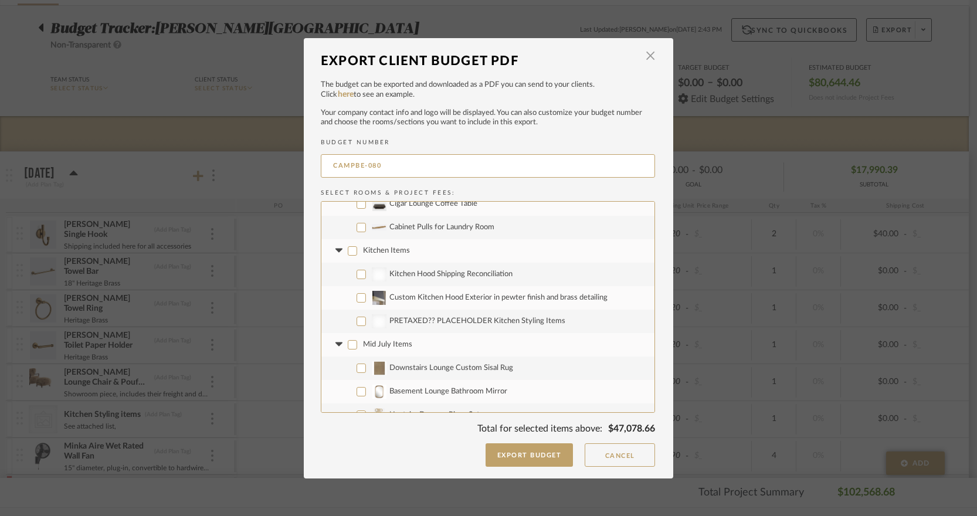
scroll to position [956, 0]
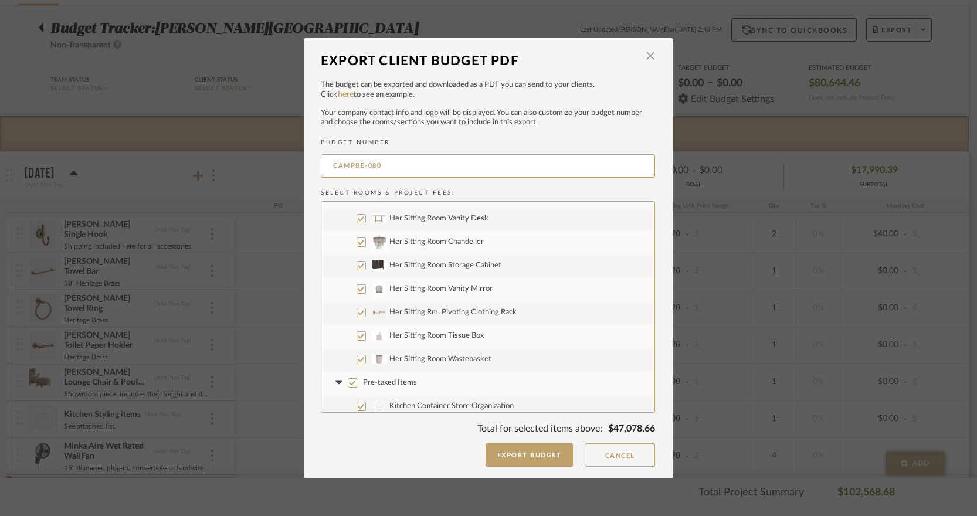
click at [350, 383] on input "Pre-taxed Items" at bounding box center [352, 382] width 9 height 9
checkbox input "false"
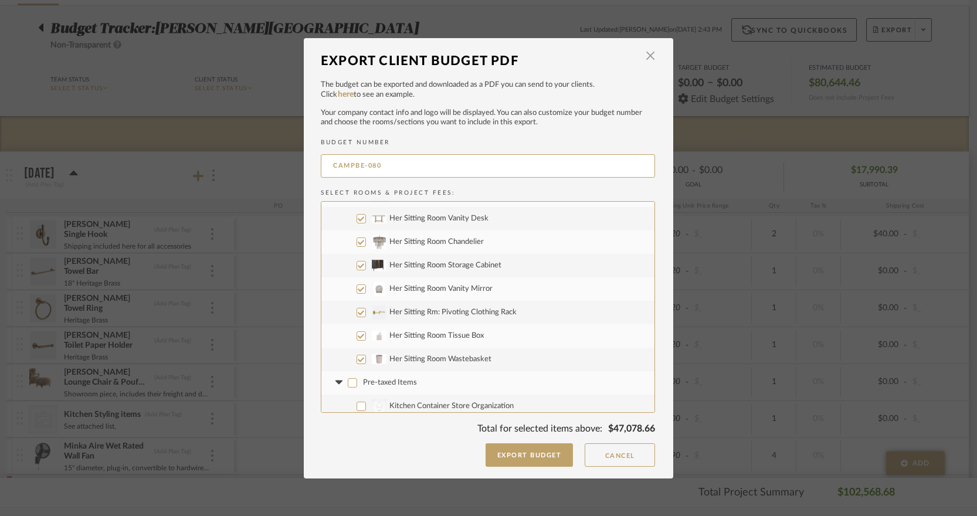
checkbox input "false"
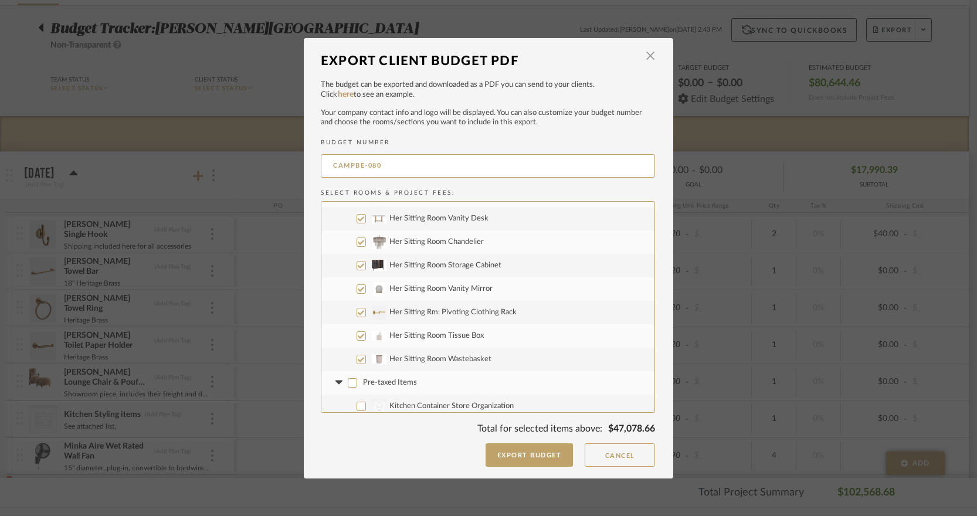
checkbox input "false"
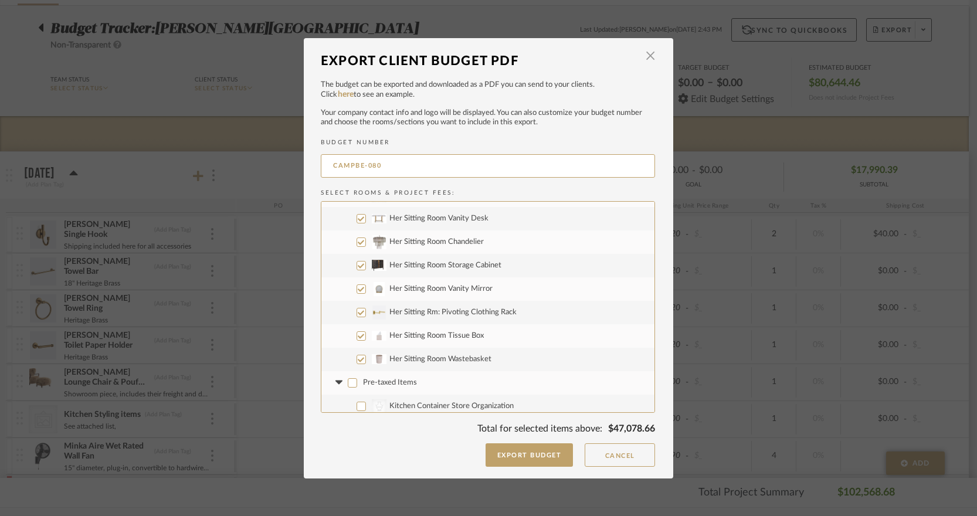
checkbox input "false"
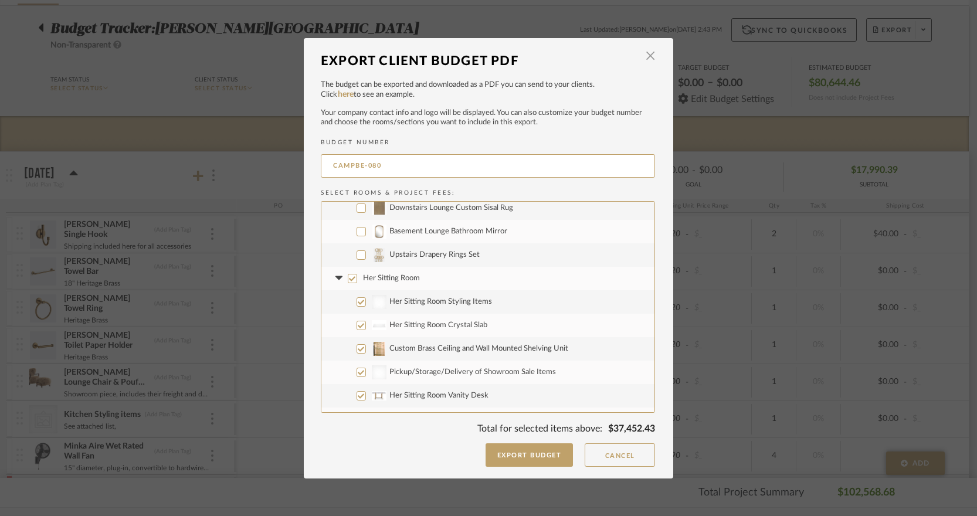
scroll to position [779, 0]
click at [348, 276] on input "Her Sitting Room" at bounding box center [352, 278] width 9 height 9
checkbox input "false"
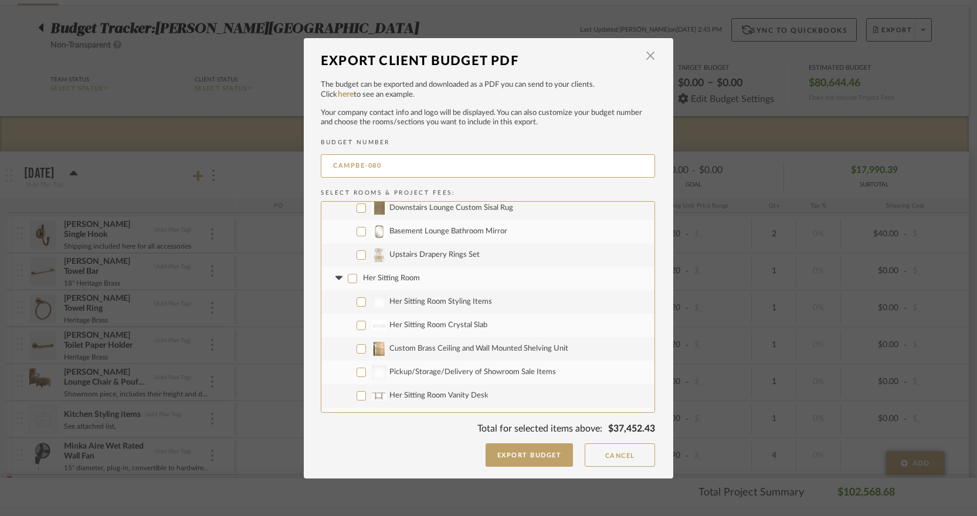
checkbox input "false"
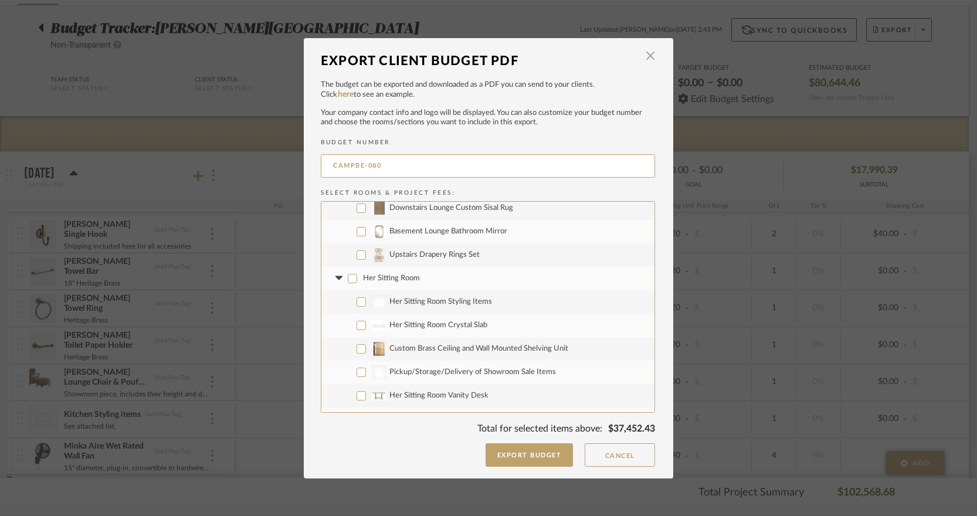
checkbox input "false"
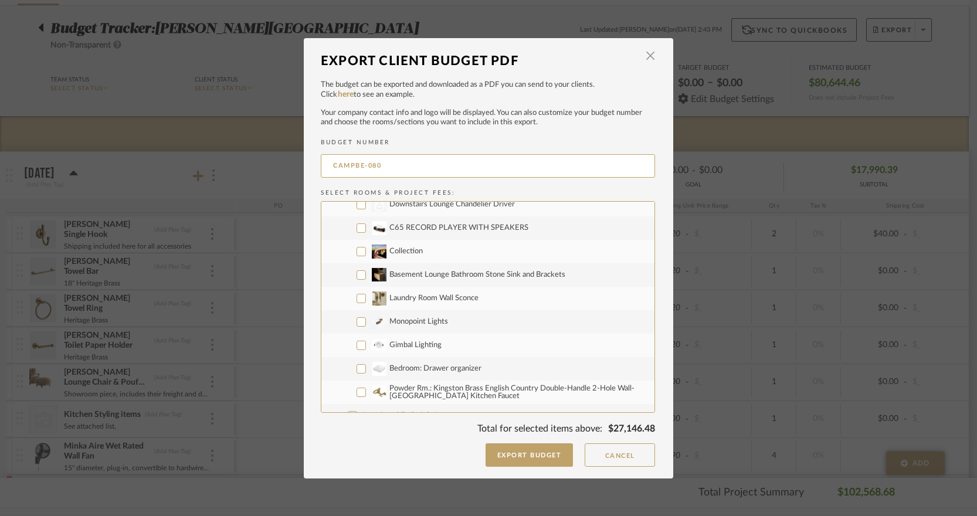
scroll to position [1476, 0]
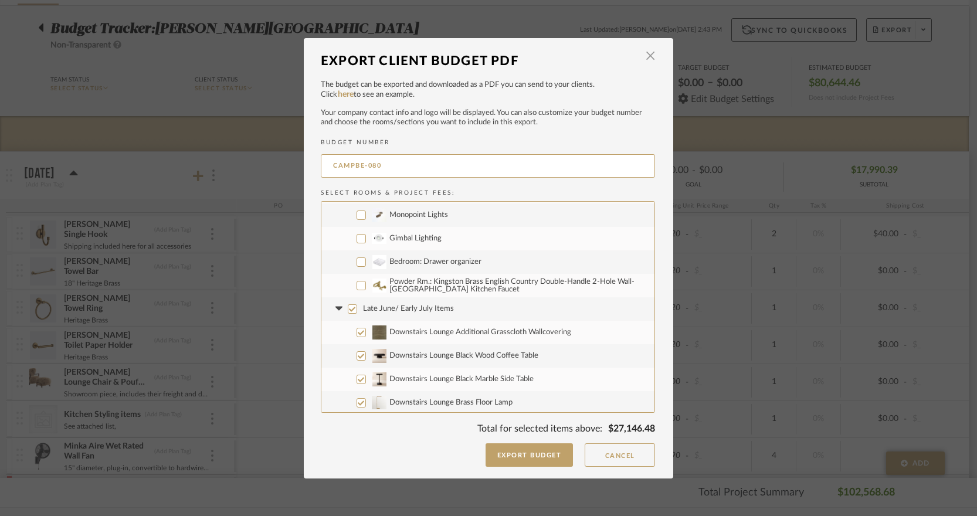
click at [352, 310] on input "Late June/ Early July Items" at bounding box center [352, 308] width 9 height 9
checkbox input "false"
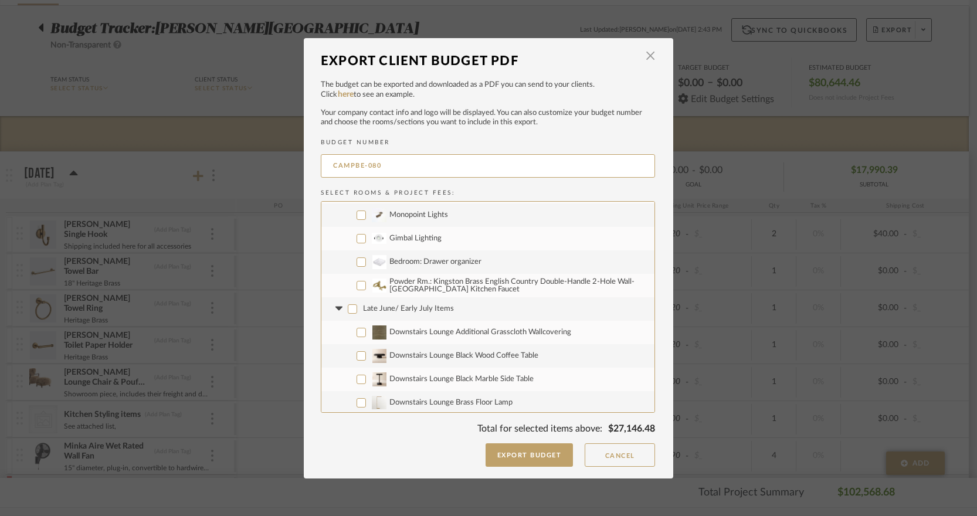
checkbox input "false"
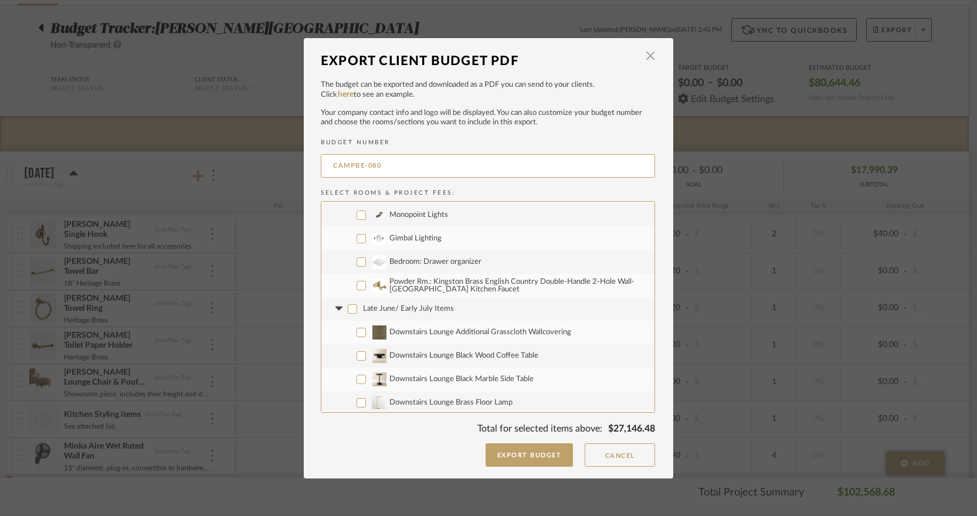
checkbox input "false"
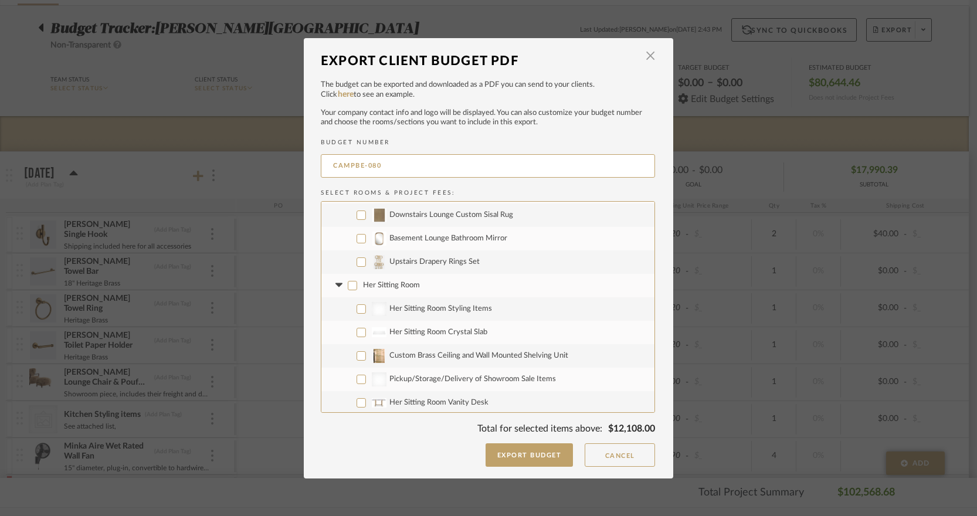
scroll to position [25, 0]
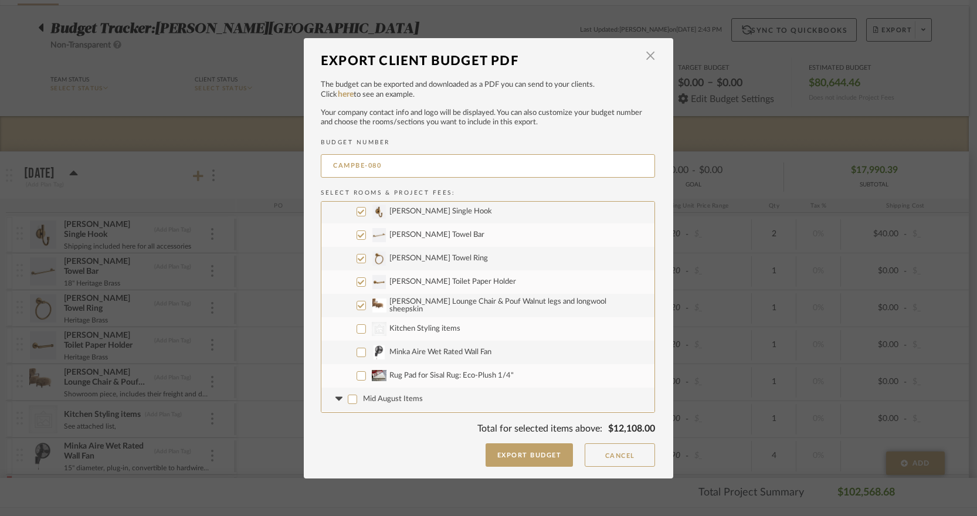
click at [520, 458] on button "Export Budget" at bounding box center [529, 454] width 88 height 23
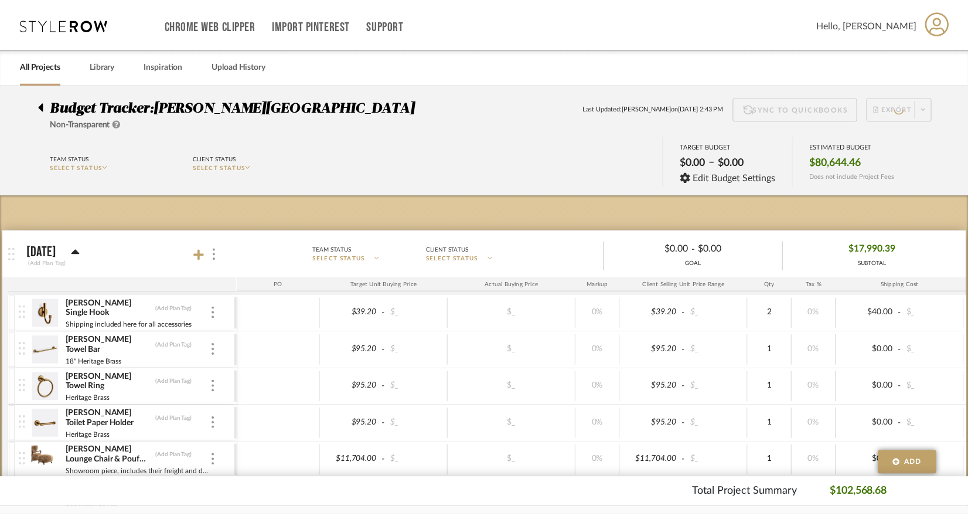
scroll to position [79, 0]
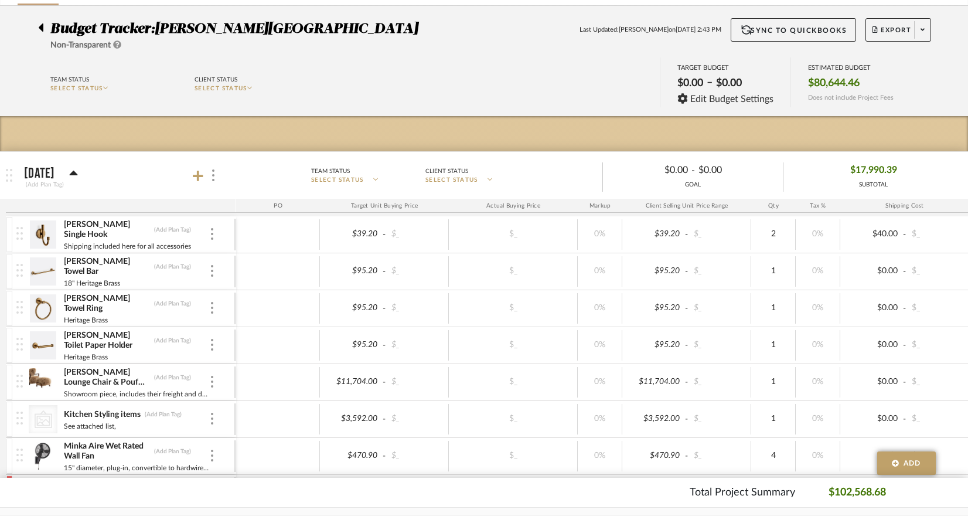
click at [581, 35] on div "Budget Tracker: [PERSON_NAME][GEOGRAPHIC_DATA] Non-Transparent Last Updated: [P…" at bounding box center [484, 34] width 927 height 33
type input "Showroom piece, includes their freight and duties. Excludes in-home delivery"
click at [453, 75] on div "Team Status SELECT STATUS Client Status SELECT STATUS TARGET BUDGET $0.00 – $0.…" at bounding box center [484, 83] width 927 height 53
click at [430, 104] on div "Team Status SELECT STATUS Client Status SELECT STATUS TARGET BUDGET $0.00 – $0.…" at bounding box center [484, 83] width 927 height 53
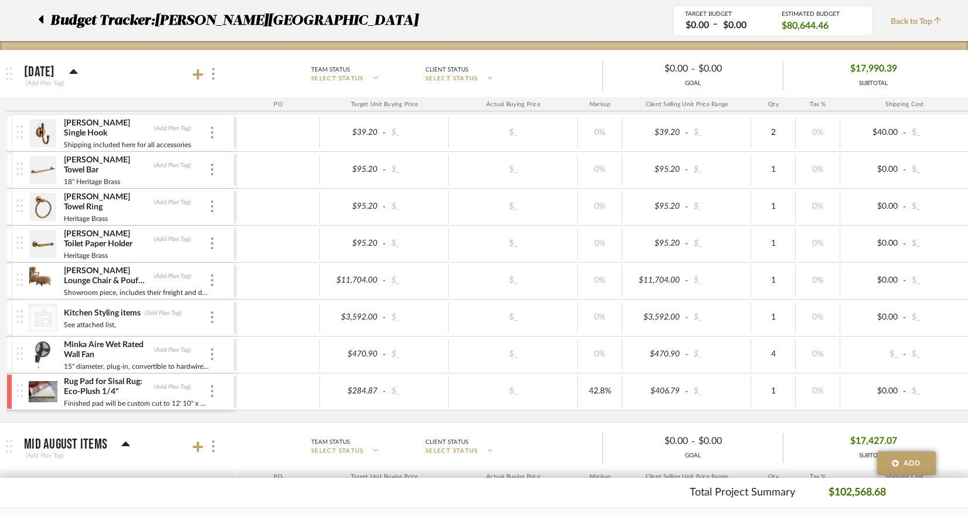
scroll to position [0, 0]
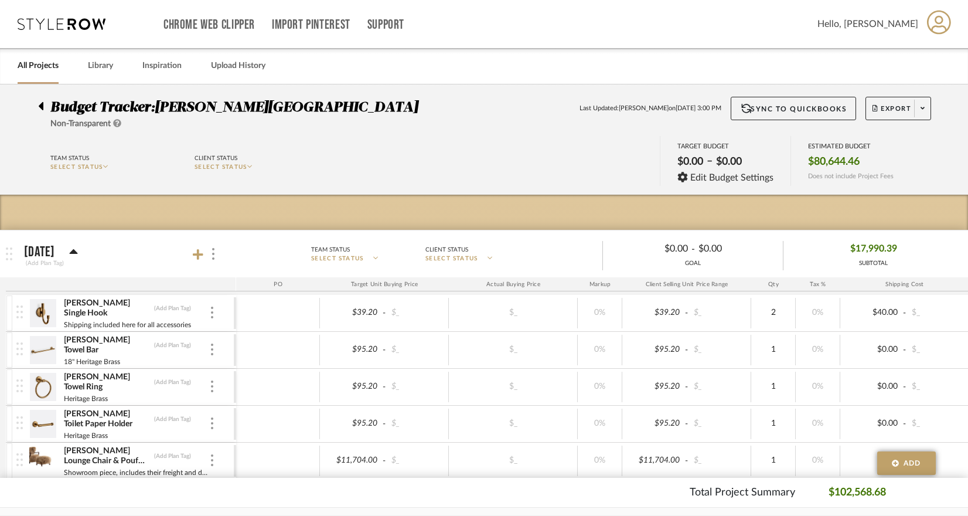
click at [37, 63] on link "All Projects" at bounding box center [38, 66] width 41 height 16
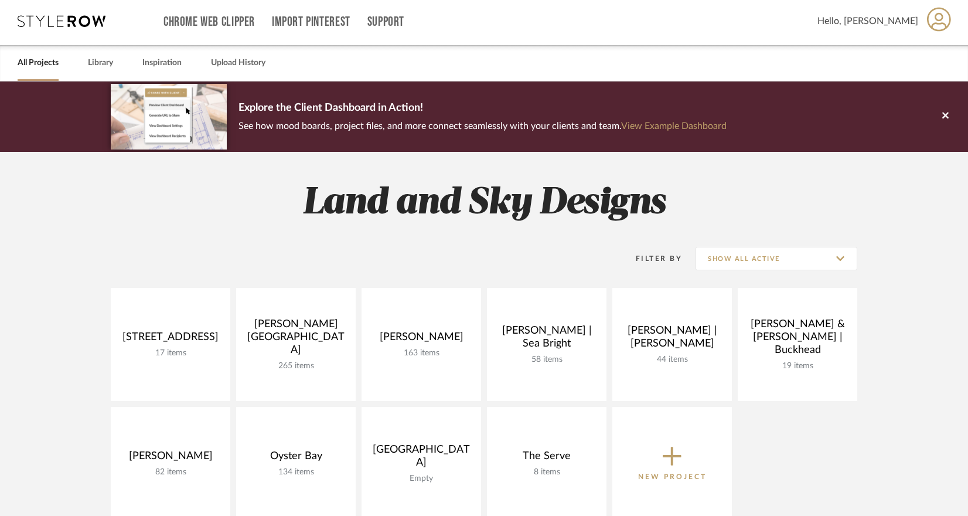
scroll to position [57, 0]
